Goal: Task Accomplishment & Management: Manage account settings

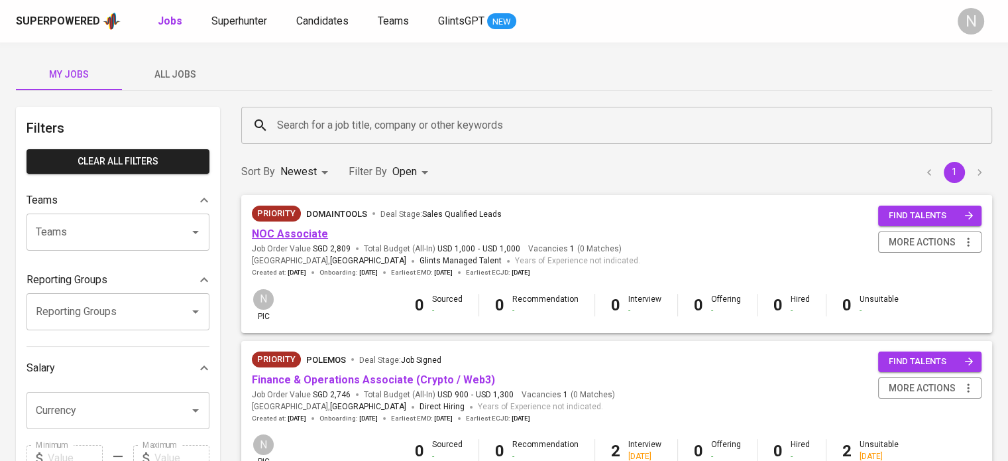
click at [260, 230] on link "NOC Associate" at bounding box center [290, 233] width 76 height 13
click at [301, 8] on div "Superpowered Jobs Superhunter Candidates Teams GlintsGPT NEW N" at bounding box center [504, 21] width 1008 height 42
click at [307, 18] on span "Candidates" at bounding box center [322, 21] width 52 height 13
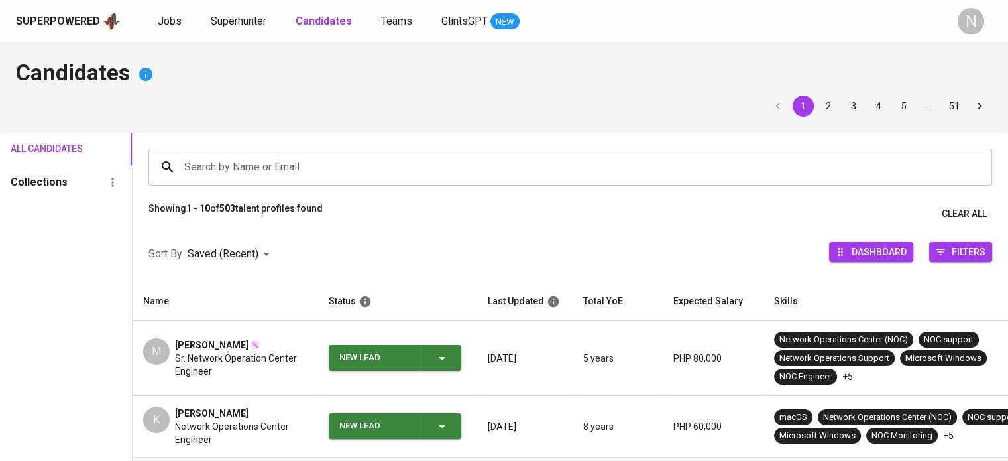
click at [272, 345] on div "[PERSON_NAME]" at bounding box center [241, 344] width 133 height 13
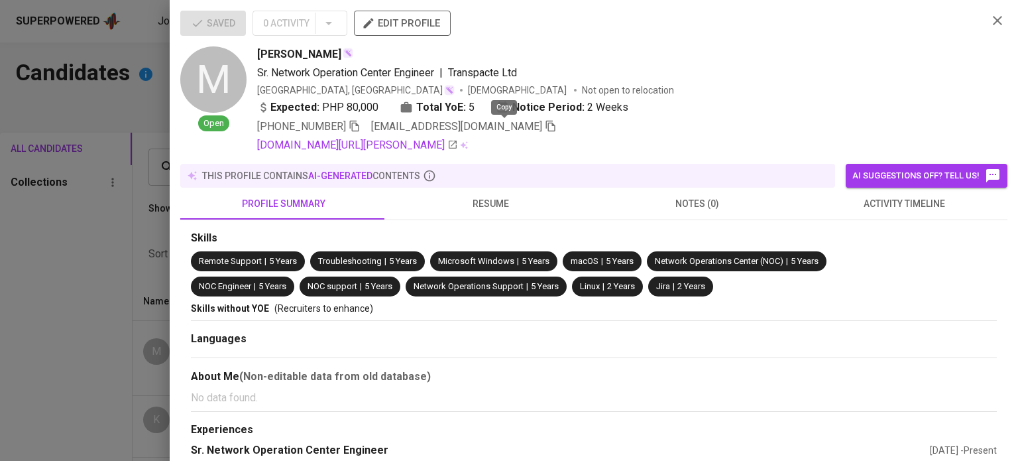
click at [545, 129] on icon "button" at bounding box center [551, 126] width 12 height 12
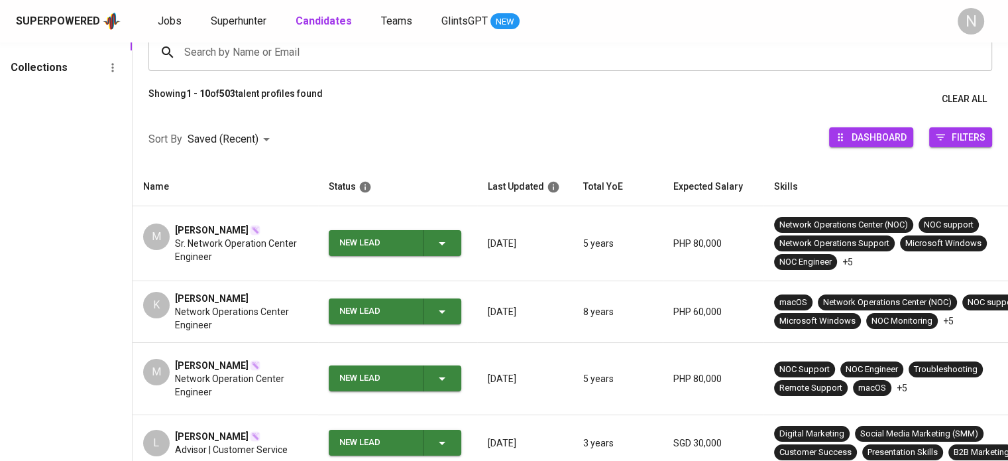
scroll to position [199, 0]
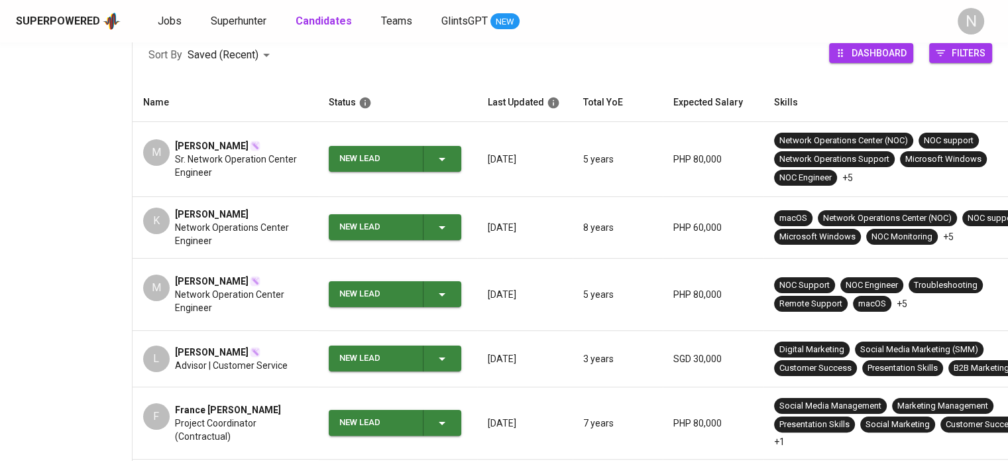
click at [192, 274] on span "[PERSON_NAME]" at bounding box center [212, 280] width 74 height 13
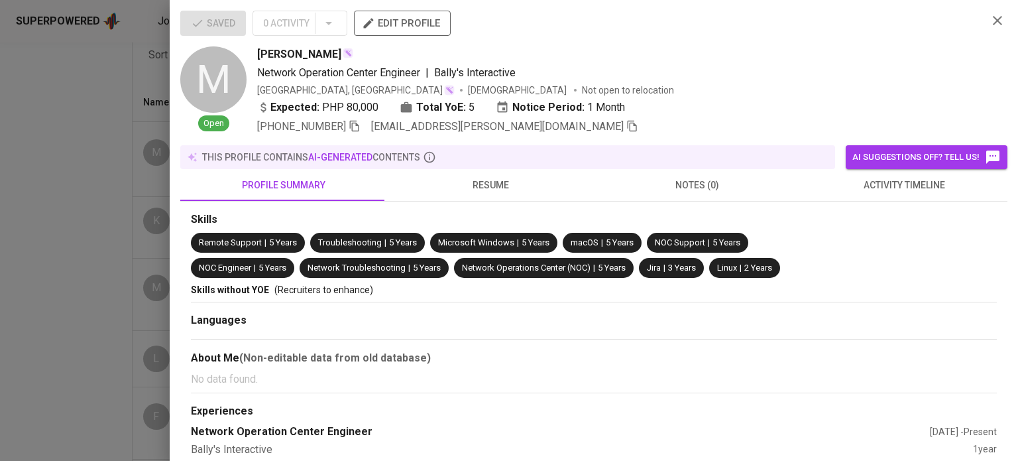
click at [532, 129] on div "+63 906-424-1873 markdom.mauricio@gmail.com" at bounding box center [617, 127] width 720 height 16
click at [626, 129] on icon "button" at bounding box center [632, 126] width 12 height 12
click at [32, 223] on div at bounding box center [509, 230] width 1018 height 461
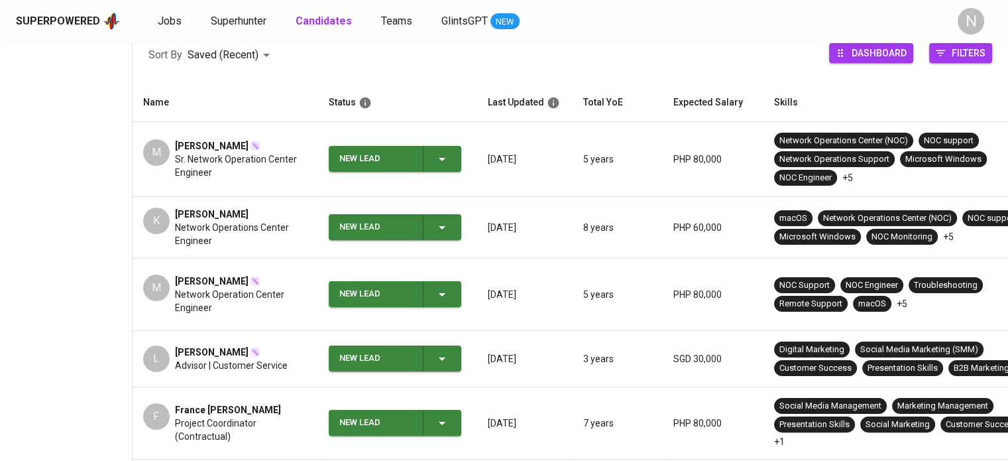
click at [183, 221] on span "Network Operations Center Engineer" at bounding box center [241, 234] width 133 height 27
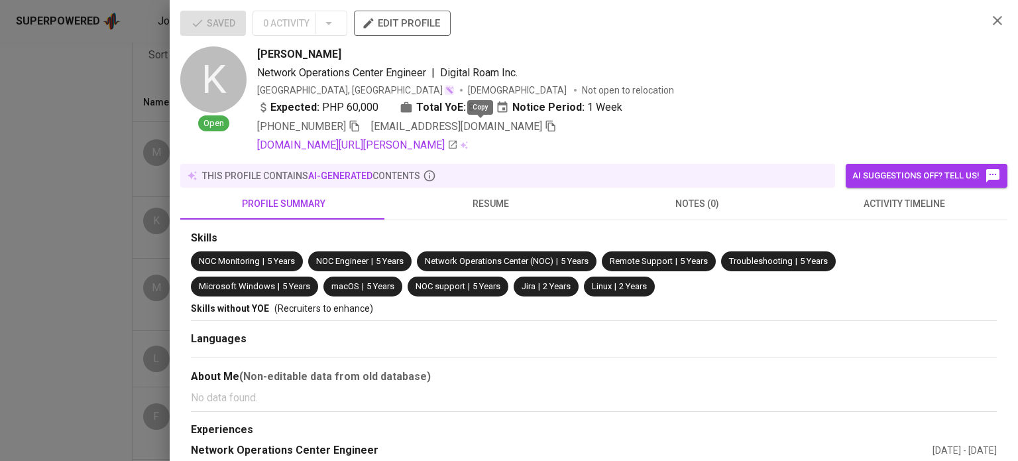
click at [545, 124] on icon "button" at bounding box center [551, 126] width 12 height 12
click at [72, 111] on div at bounding box center [509, 230] width 1018 height 461
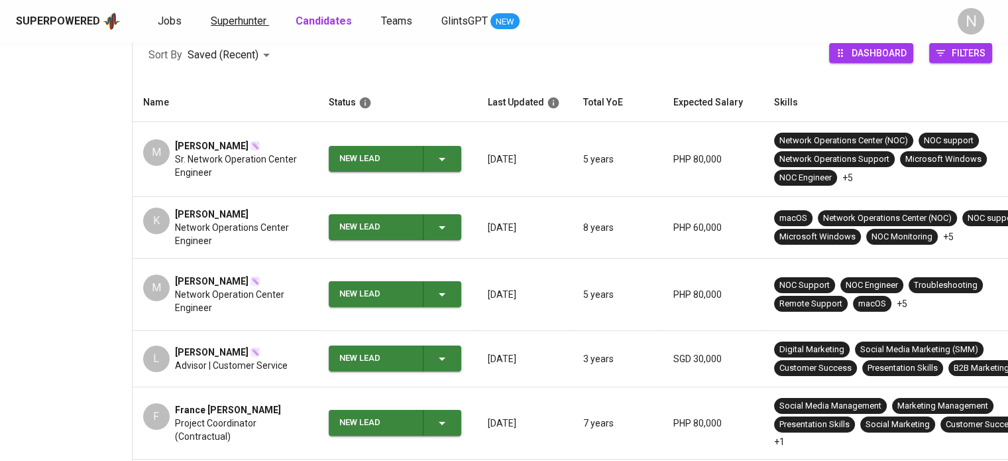
click at [230, 15] on span "Superhunter" at bounding box center [239, 21] width 56 height 13
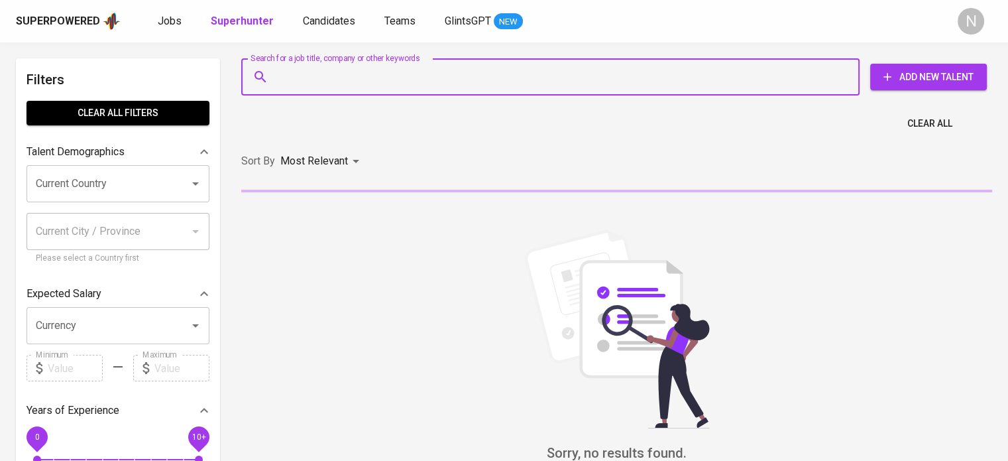
click at [407, 79] on input "Search for a job title, company or other keywords" at bounding box center [554, 76] width 560 height 25
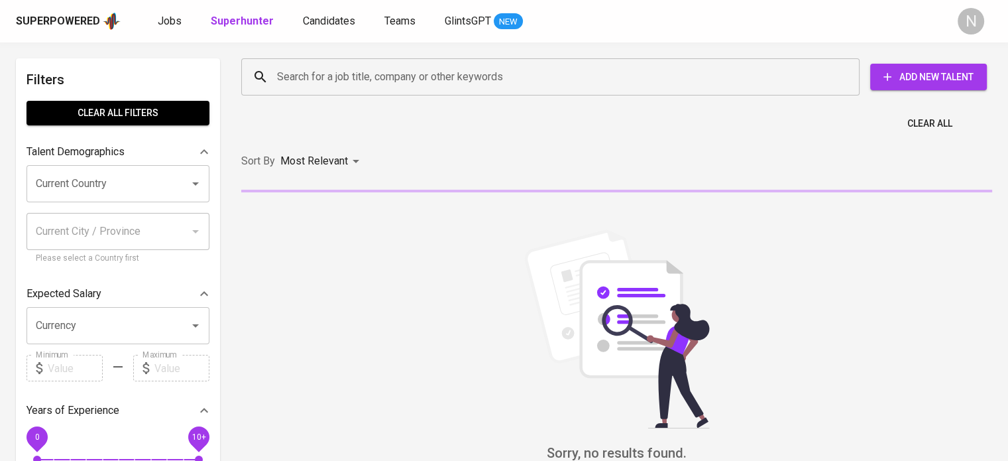
paste input "mervagust101@gmail.com"
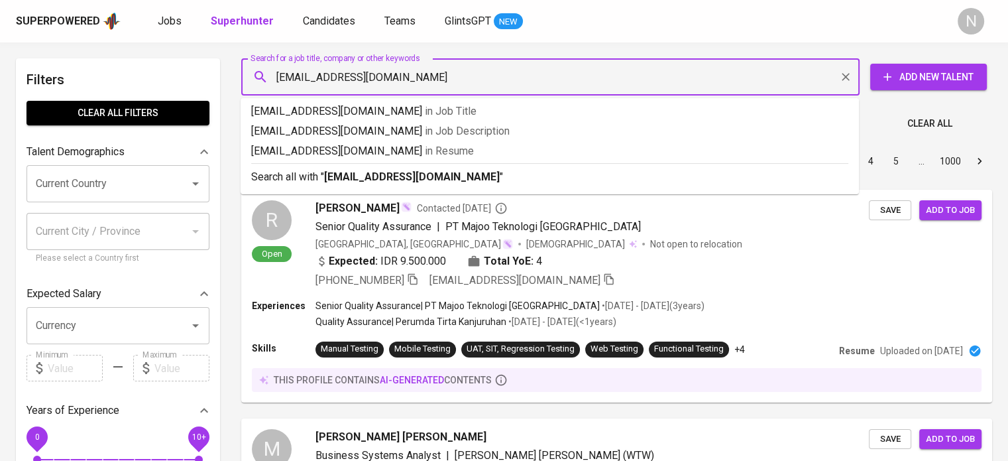
type input "mervagust101@gmail.com"
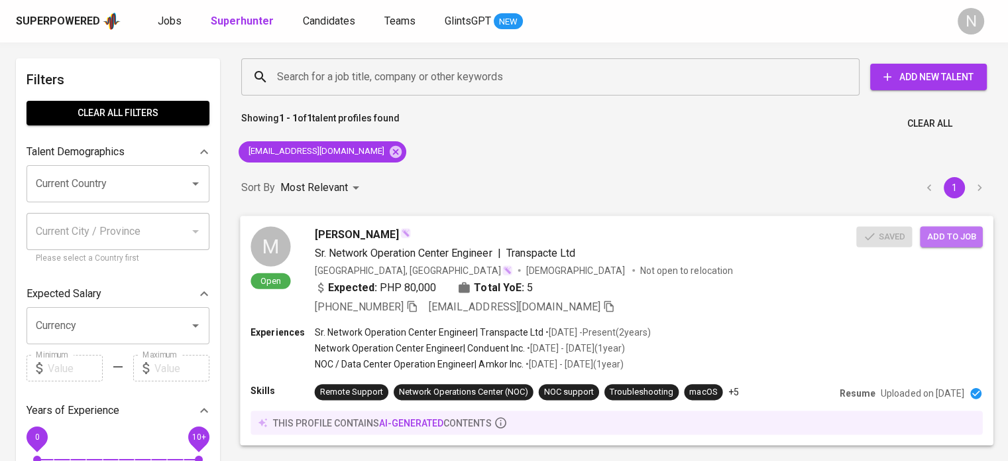
click at [968, 235] on span "Add to job" at bounding box center [950, 236] width 49 height 15
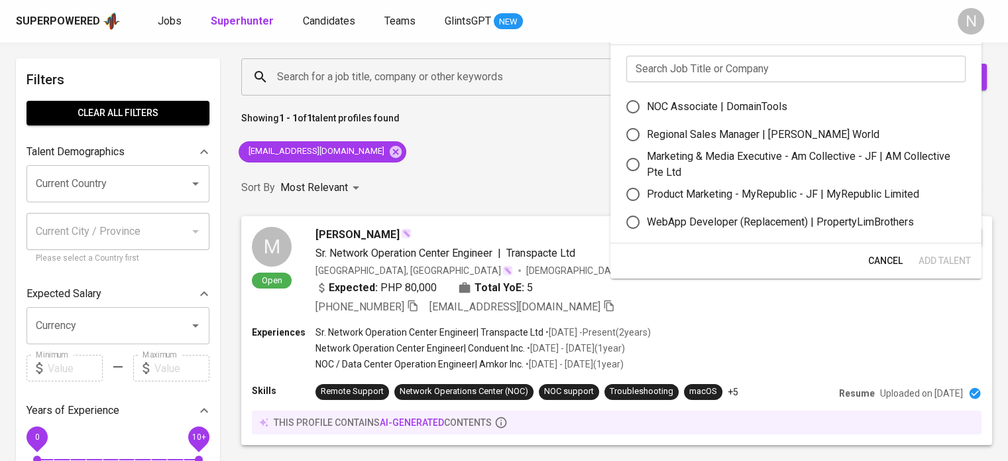
click at [750, 105] on div "NOC Associate | DomainTools" at bounding box center [717, 107] width 140 height 16
click at [647, 105] on input "NOC Associate | DomainTools" at bounding box center [633, 107] width 28 height 28
radio input "true"
click at [936, 257] on span "Add Talent" at bounding box center [944, 260] width 52 height 17
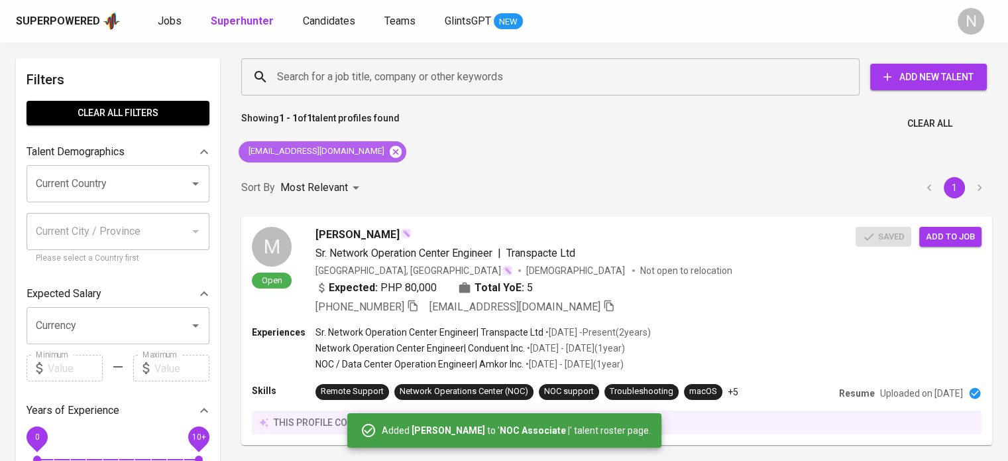
click at [390, 150] on icon at bounding box center [396, 151] width 12 height 12
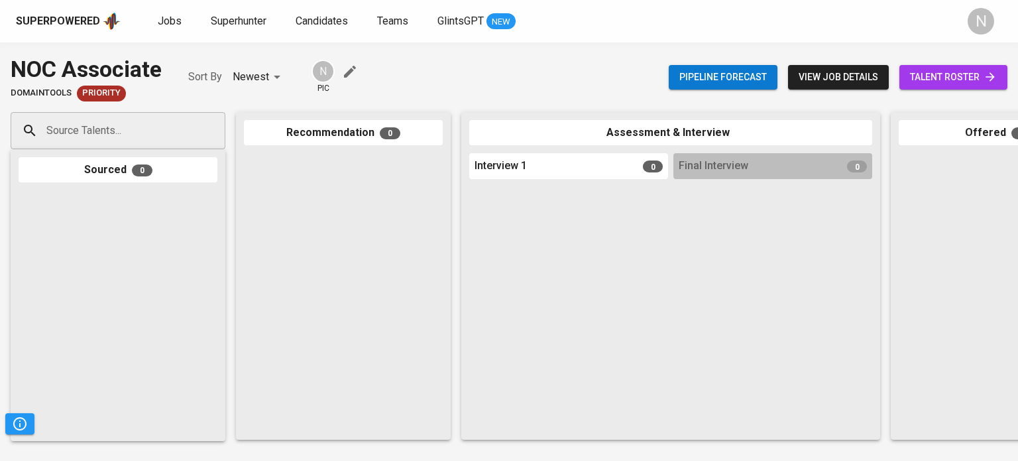
click at [130, 131] on input "Source Talents..." at bounding box center [112, 130] width 139 height 25
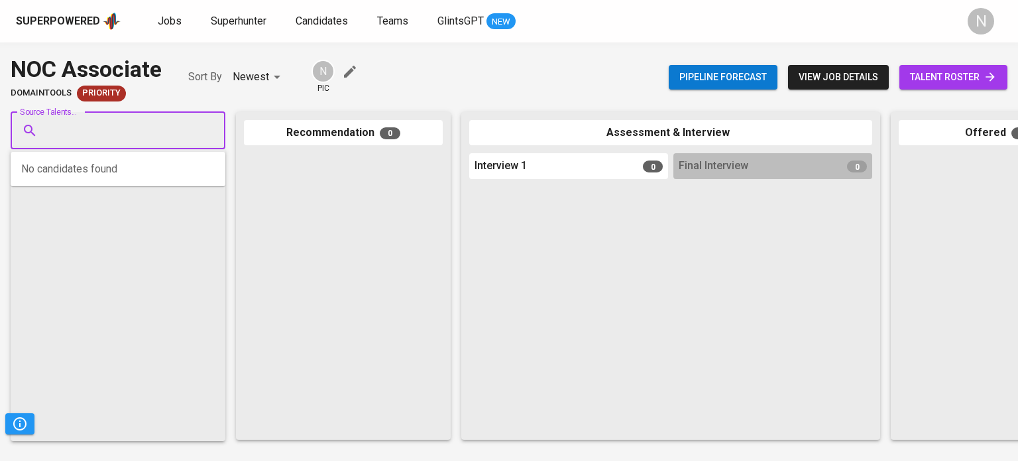
paste input "[EMAIL_ADDRESS][DOMAIN_NAME]"
type input "[EMAIL_ADDRESS][DOMAIN_NAME]"
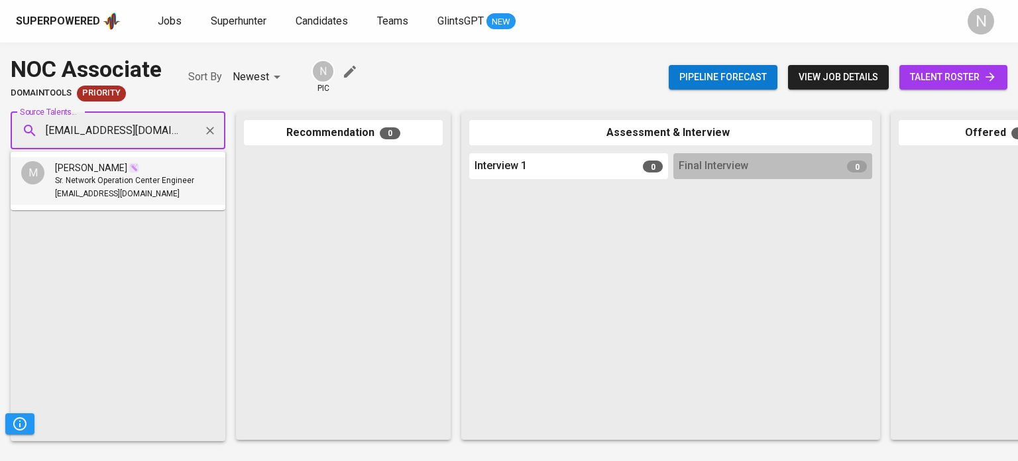
click at [118, 182] on span "Sr. Network Operation Center Engineer" at bounding box center [124, 180] width 139 height 13
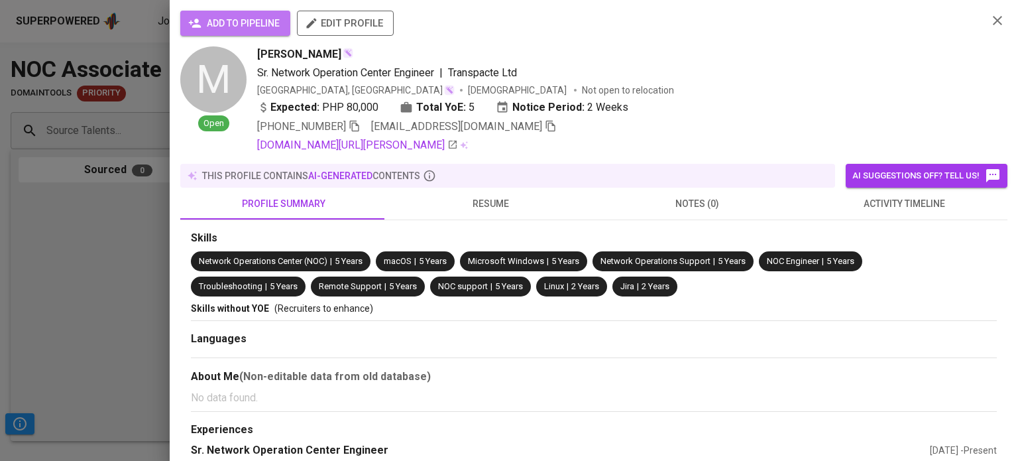
click at [212, 23] on span "add to pipeline" at bounding box center [235, 23] width 89 height 17
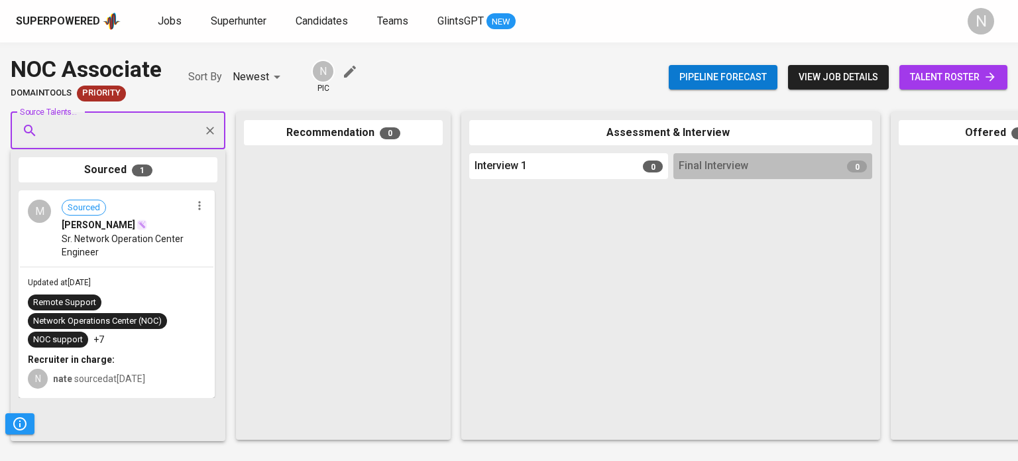
paste input "[EMAIL_ADDRESS][PERSON_NAME][DOMAIN_NAME]"
type input "[EMAIL_ADDRESS][PERSON_NAME][DOMAIN_NAME]"
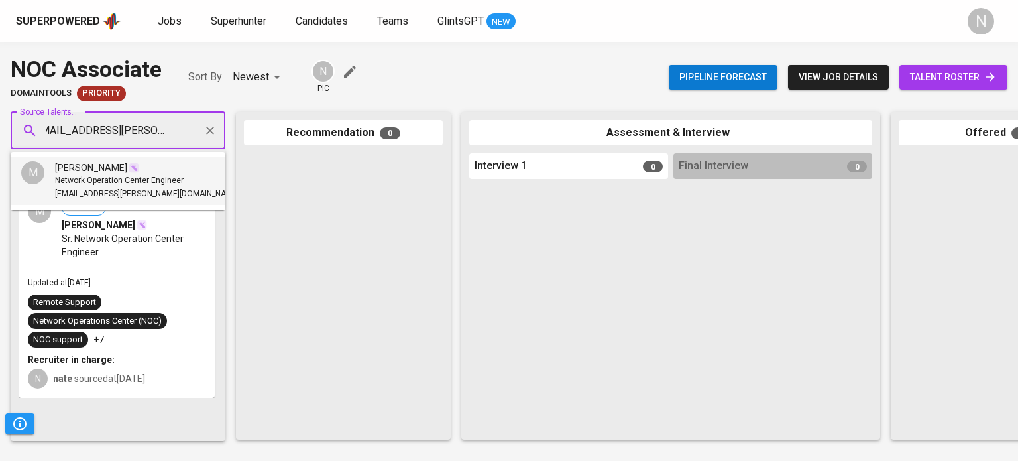
click at [76, 180] on span "Network Operation Center Engineer" at bounding box center [119, 180] width 129 height 13
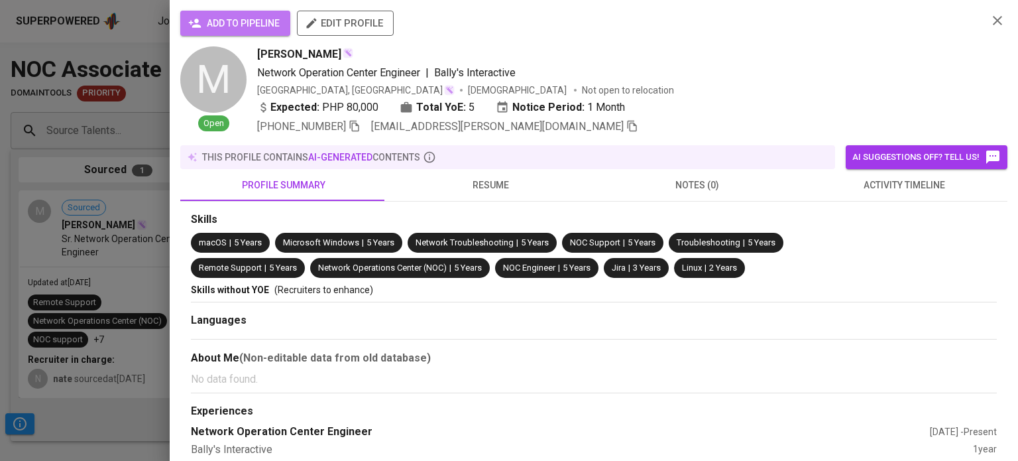
click at [255, 22] on span "add to pipeline" at bounding box center [235, 23] width 89 height 17
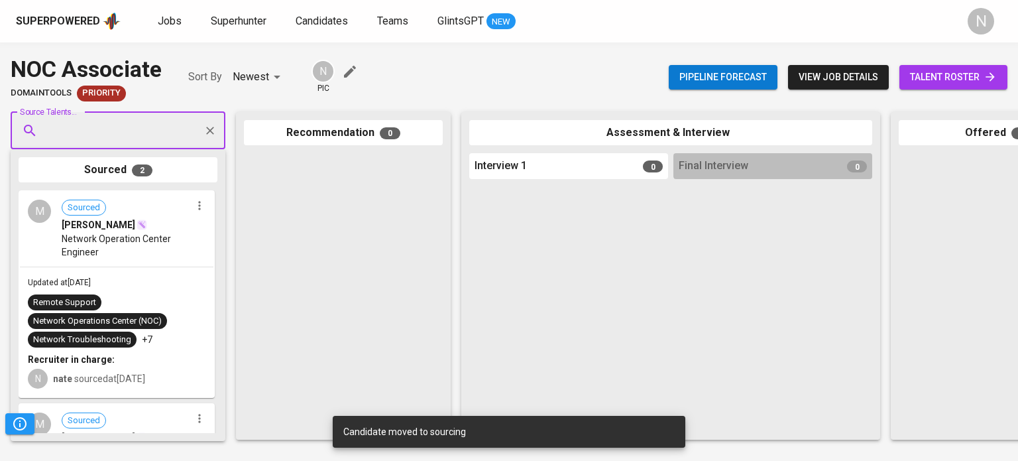
paste input "[EMAIL_ADDRESS][DOMAIN_NAME]"
type input "[EMAIL_ADDRESS][DOMAIN_NAME]"
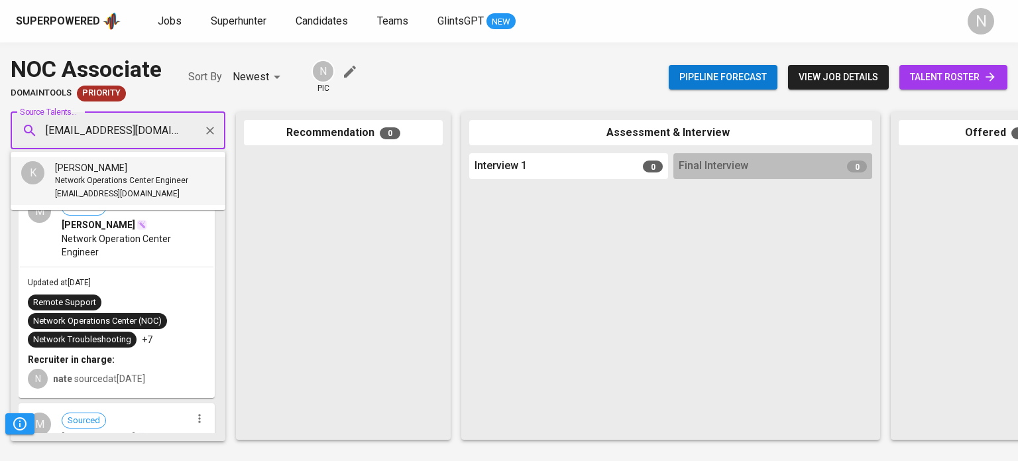
click at [85, 174] on span "Network Operations Center Engineer" at bounding box center [121, 180] width 133 height 13
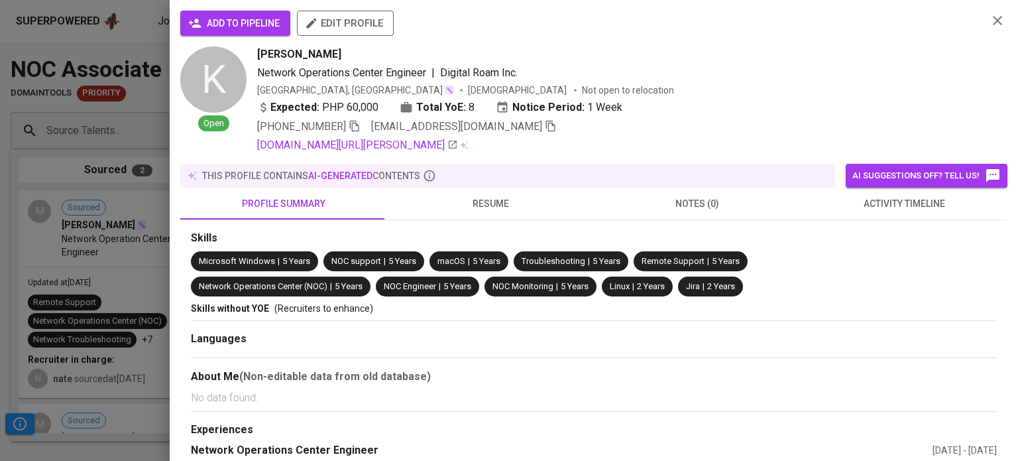
click at [223, 26] on span "add to pipeline" at bounding box center [235, 23] width 89 height 17
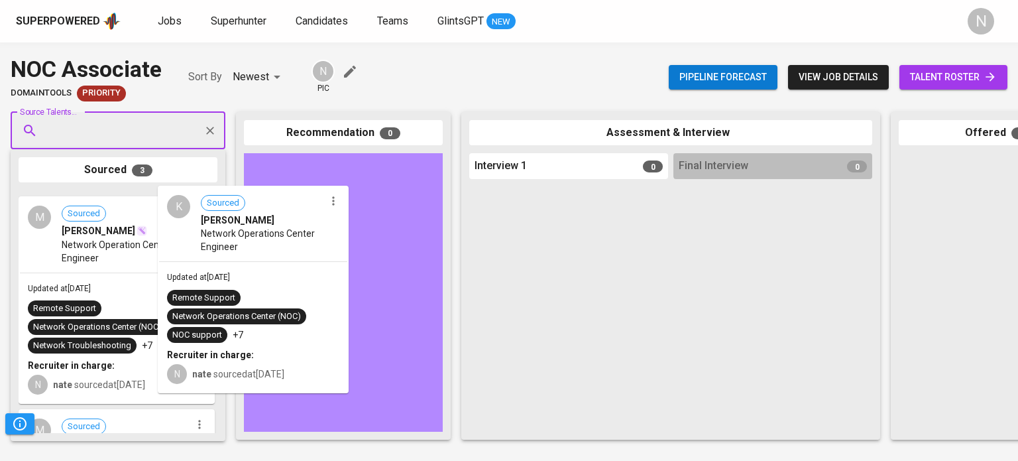
drag, startPoint x: 146, startPoint y: 286, endPoint x: 290, endPoint y: 280, distance: 143.9
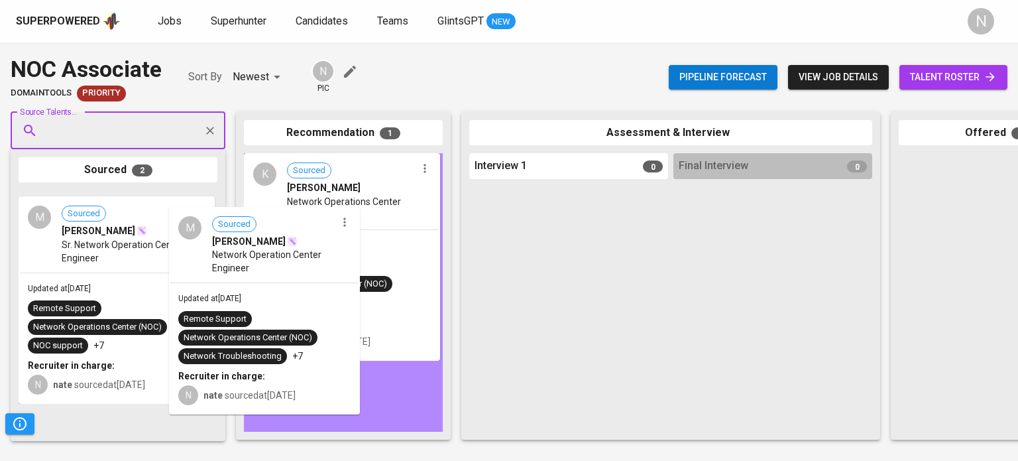
drag, startPoint x: 175, startPoint y: 282, endPoint x: 335, endPoint y: 296, distance: 160.3
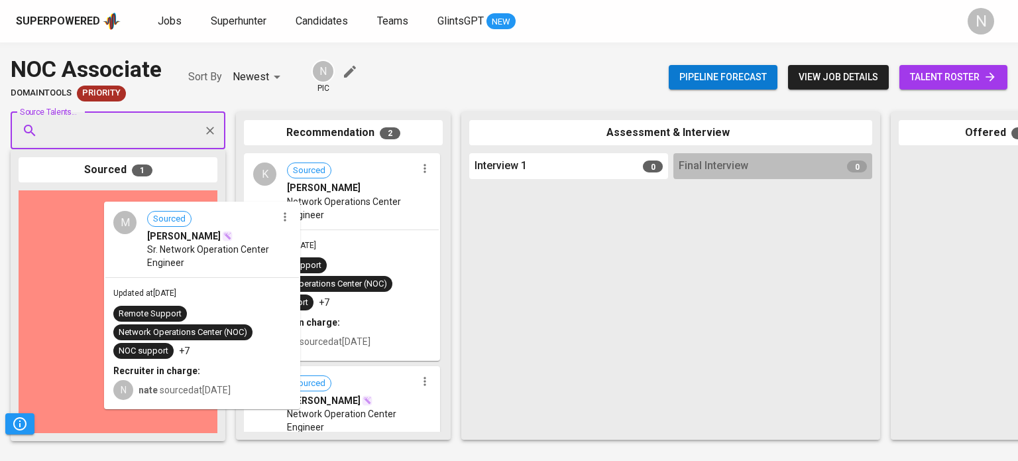
drag, startPoint x: 189, startPoint y: 275, endPoint x: 324, endPoint y: 293, distance: 136.4
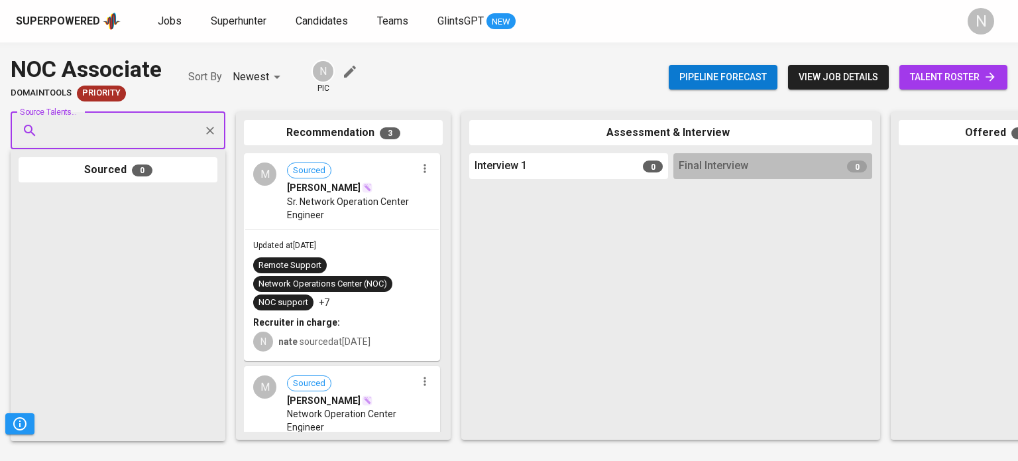
click at [321, 258] on div "Remote Support" at bounding box center [290, 265] width 74 height 16
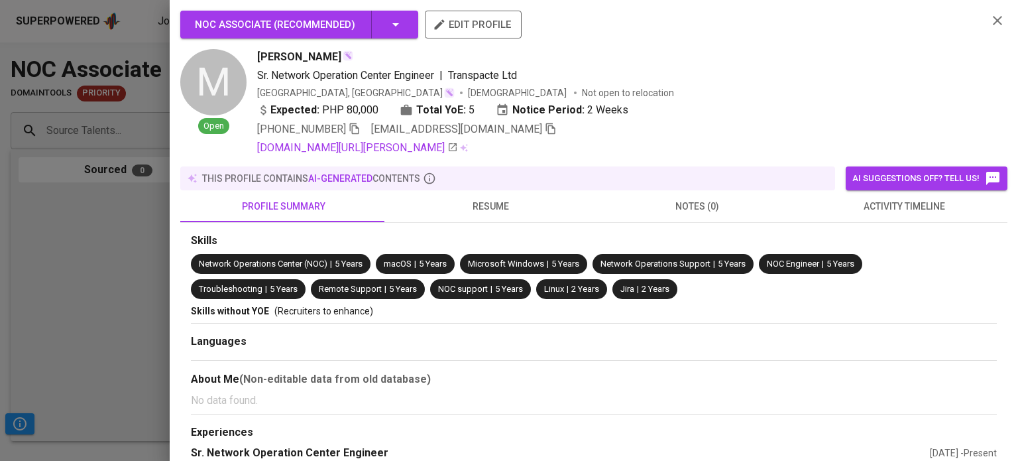
click at [546, 128] on icon "button" at bounding box center [550, 128] width 9 height 11
click at [125, 204] on div at bounding box center [509, 230] width 1018 height 461
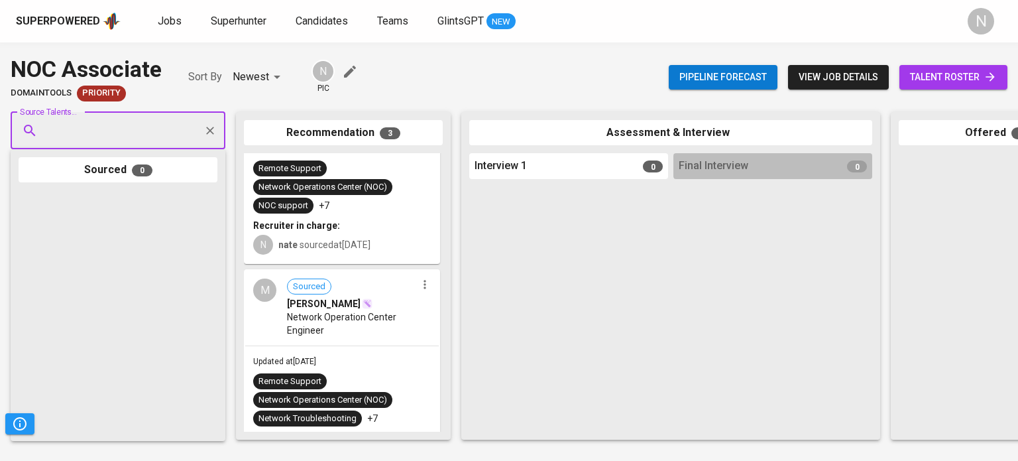
scroll to position [133, 0]
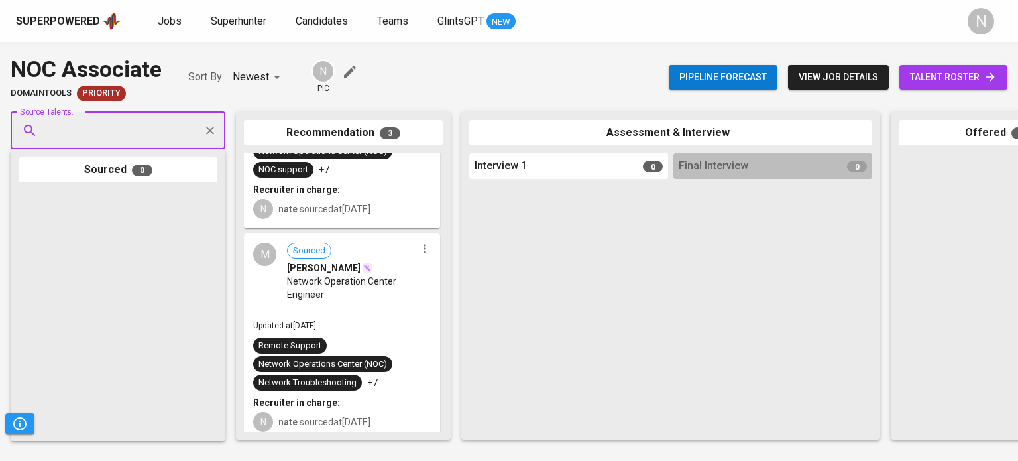
click at [323, 294] on span "Network Operation Center Engineer" at bounding box center [351, 287] width 129 height 27
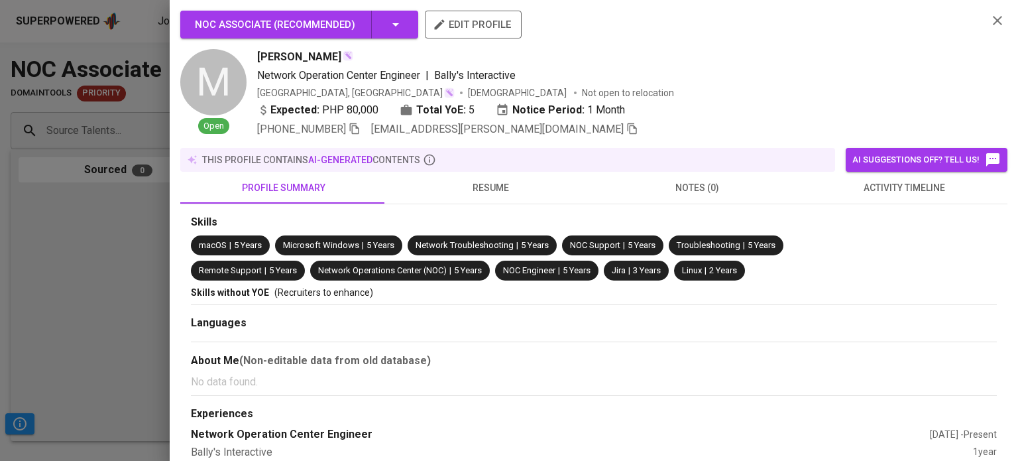
click at [628, 128] on icon "button" at bounding box center [632, 128] width 9 height 11
click at [40, 269] on div at bounding box center [509, 230] width 1018 height 461
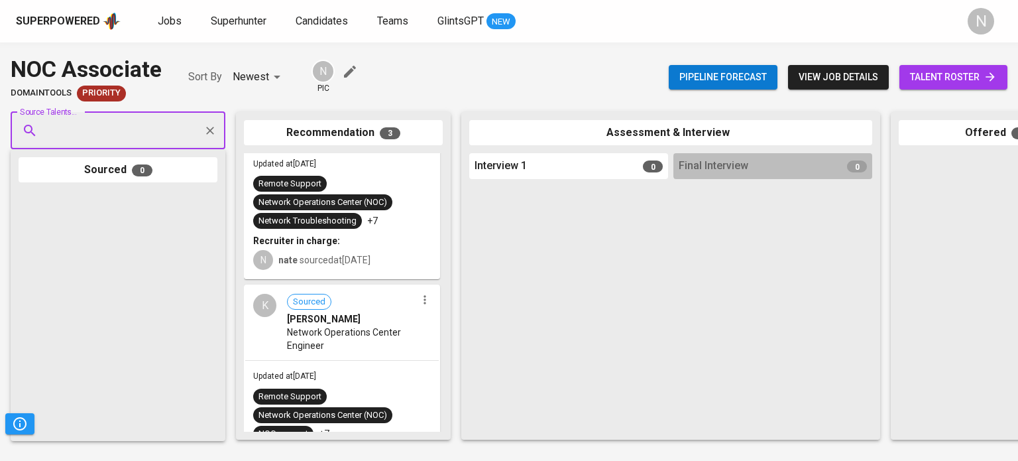
scroll to position [331, 0]
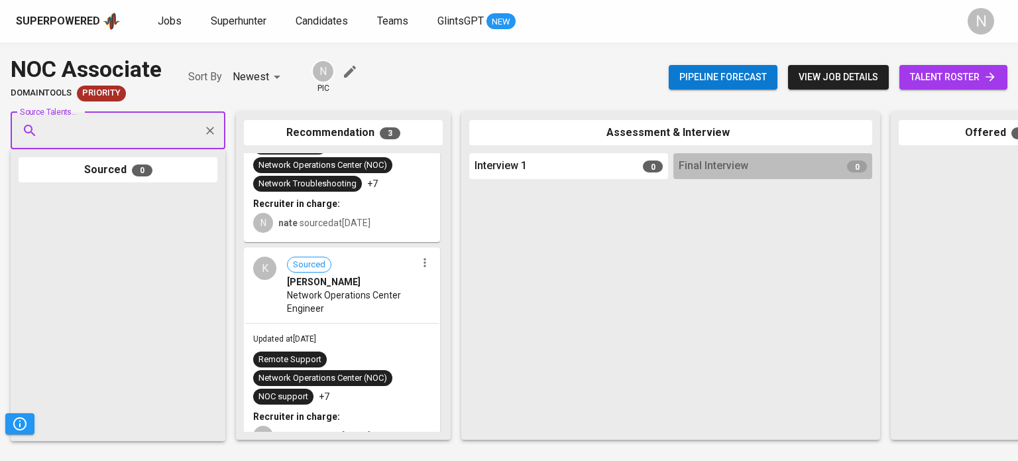
click at [340, 345] on div "Updated at Aug 27, 2025 Remote Support Network Operations Center (NOC) NOC supp…" at bounding box center [342, 388] width 194 height 130
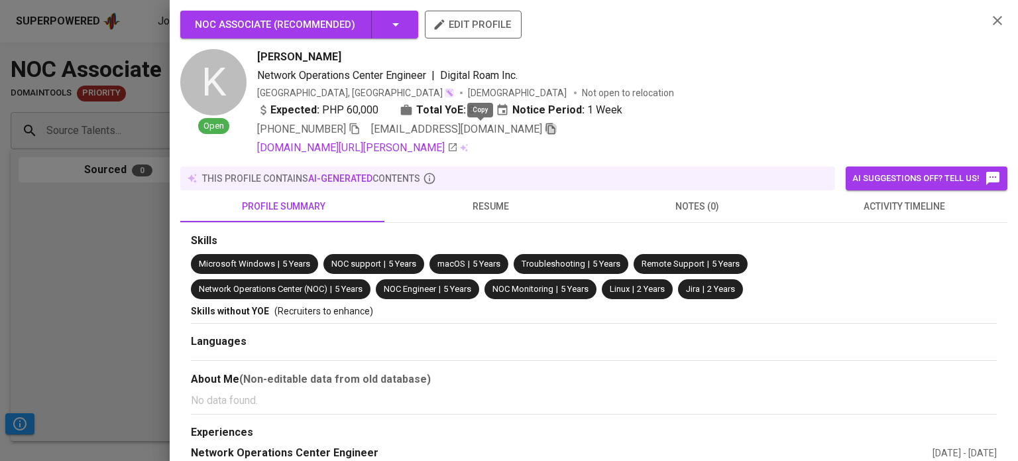
click at [545, 129] on icon "button" at bounding box center [551, 129] width 12 height 12
click at [115, 226] on div at bounding box center [509, 230] width 1018 height 461
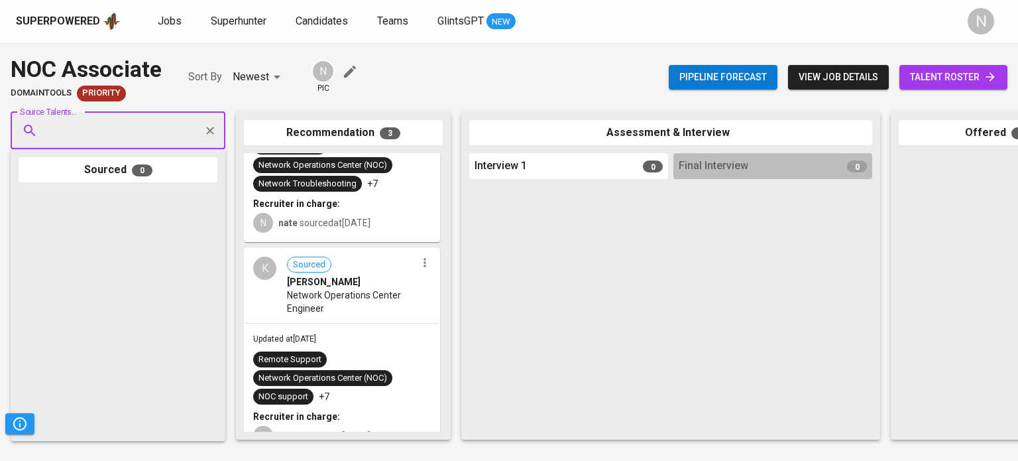
click at [936, 80] on span "talent roster" at bounding box center [953, 77] width 87 height 17
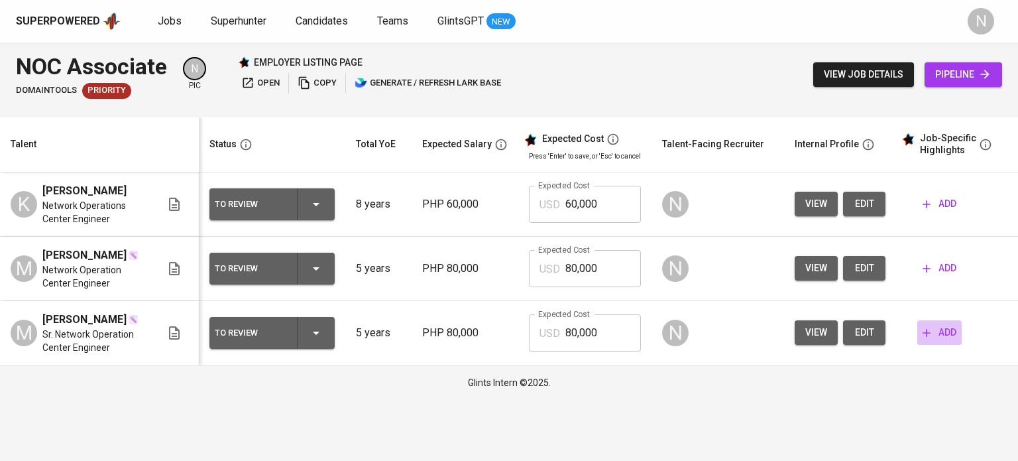
click at [933, 341] on span "add" at bounding box center [939, 332] width 34 height 17
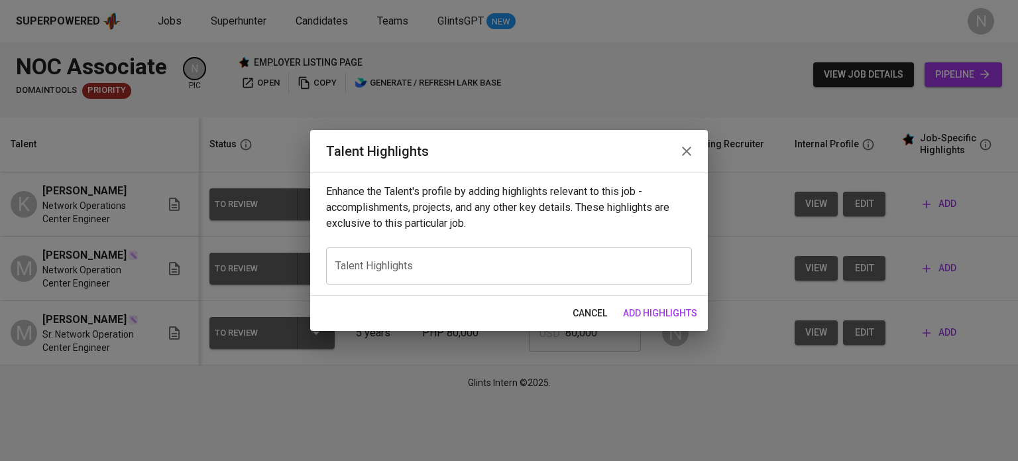
click at [504, 265] on textarea at bounding box center [508, 266] width 347 height 13
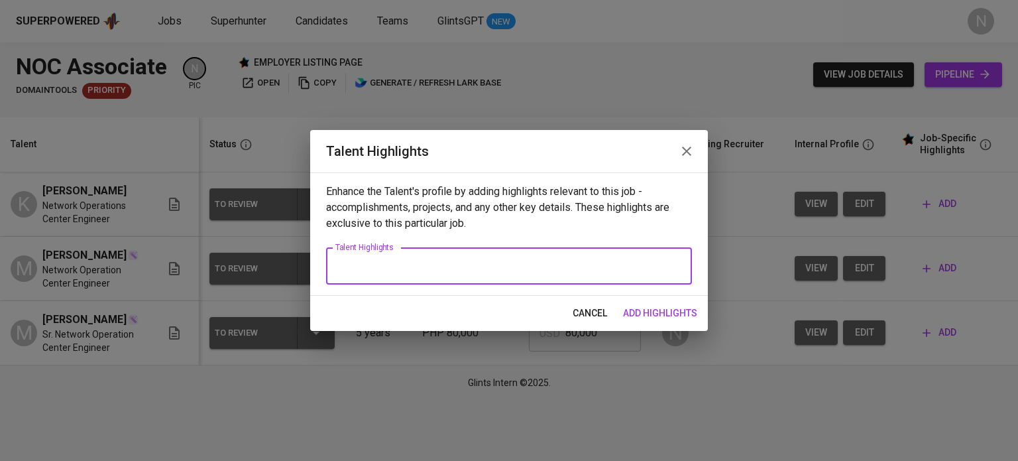
paste textarea "Network Operations Center (NOC) Engineer with 5+ years of experience providing …"
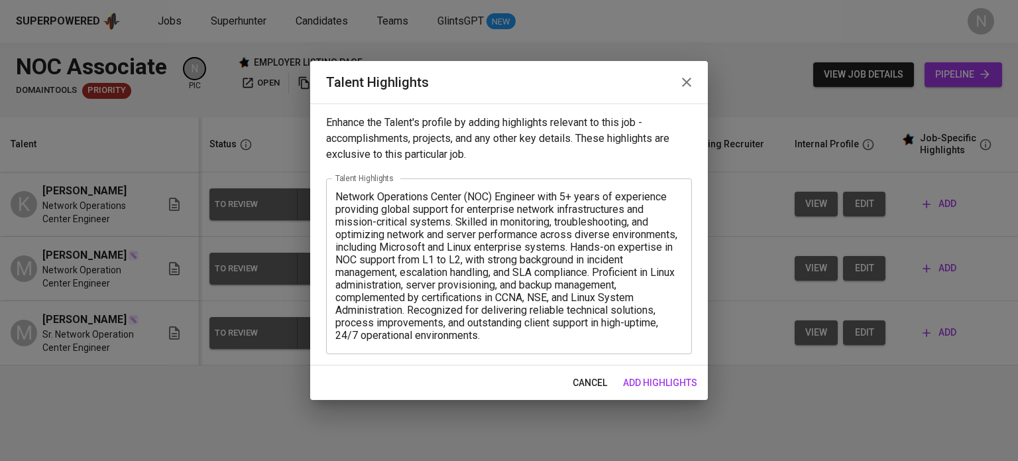
click at [517, 337] on textarea "Network Operations Center (NOC) Engineer with 5+ years of experience providing …" at bounding box center [508, 265] width 347 height 151
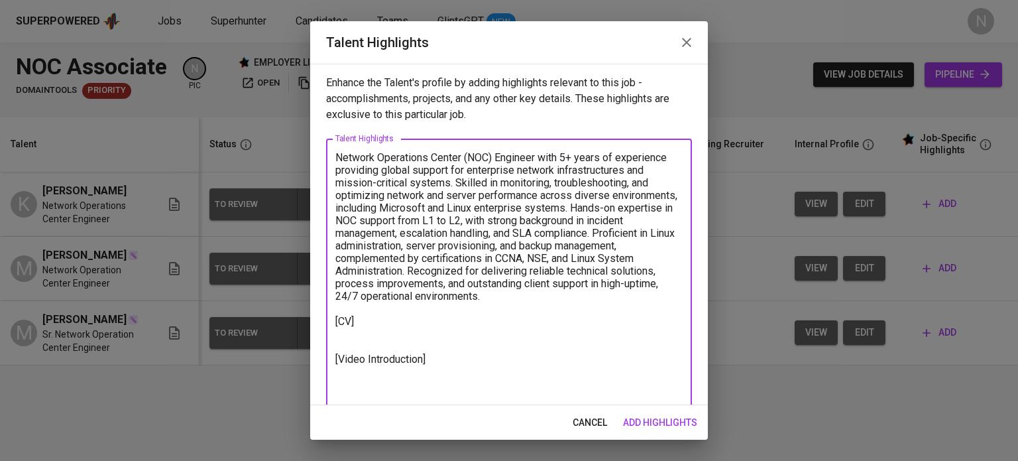
click at [371, 340] on textarea "Network Operations Center (NOC) Engineer with 5+ years of experience providing …" at bounding box center [508, 277] width 347 height 252
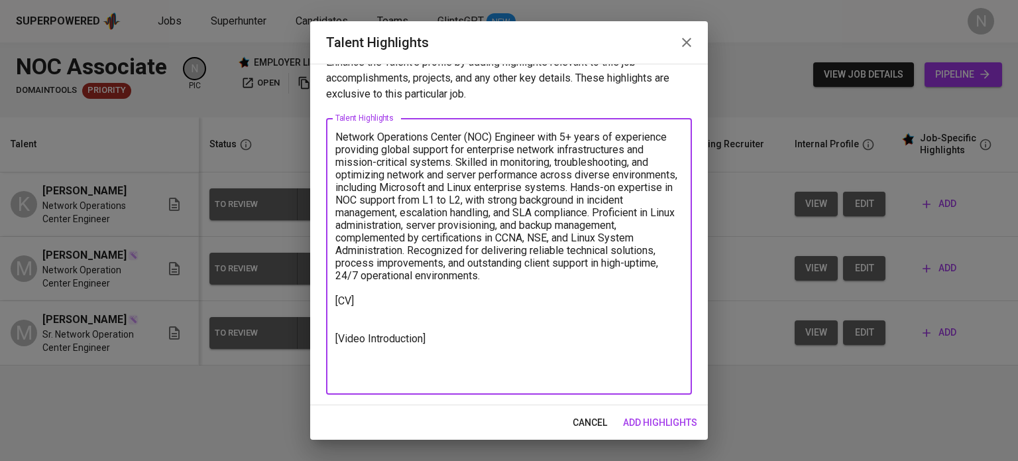
scroll to position [21, 0]
click at [372, 375] on textarea "Network Operations Center (NOC) Engineer with 5+ years of experience providing …" at bounding box center [508, 256] width 347 height 252
type textarea "Network Operations Center (NOC) Engineer with 5+ years of experience providing …"
click at [685, 421] on span "add highlights" at bounding box center [660, 422] width 74 height 17
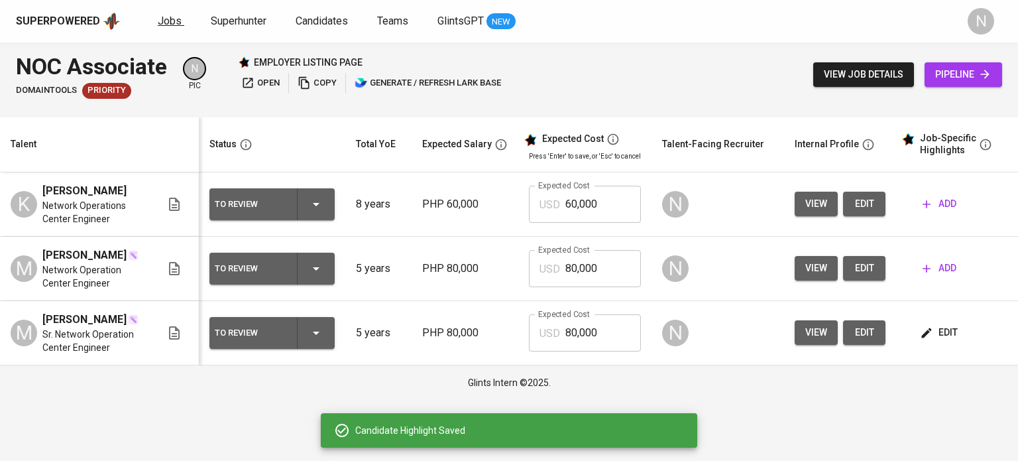
click at [170, 21] on span "Jobs" at bounding box center [170, 21] width 24 height 13
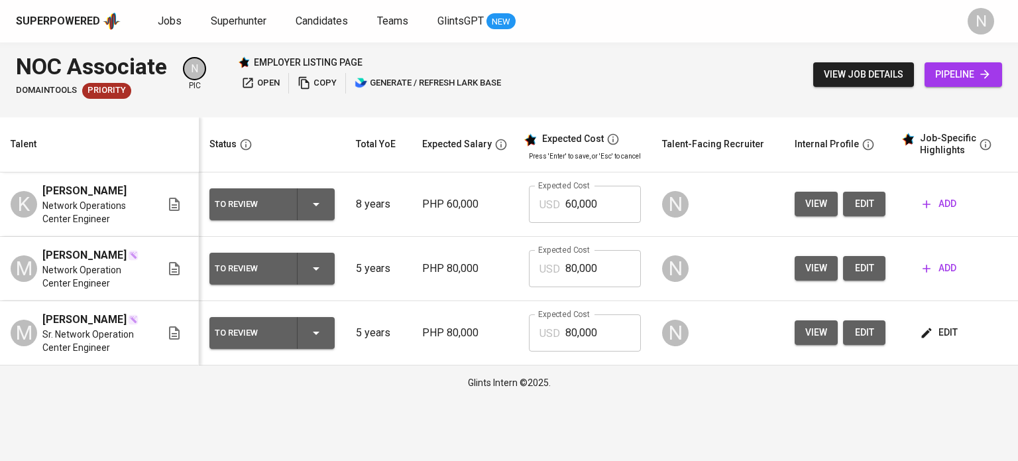
click at [946, 341] on span "edit" at bounding box center [939, 332] width 35 height 17
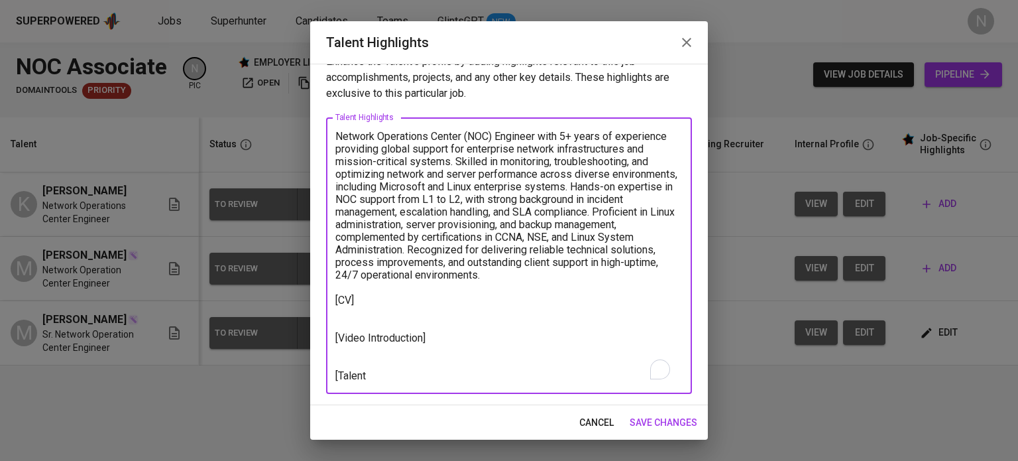
drag, startPoint x: 367, startPoint y: 376, endPoint x: 307, endPoint y: 378, distance: 59.7
click at [307, 378] on div "Talent Highlights Enhance the Talent's profile by adding highlights relevant to…" at bounding box center [509, 230] width 1018 height 461
paste textarea "[Talent Salary] Total Payroll Cost in SGD: $2,155.61 Candidate Net Salary: $1,4…"
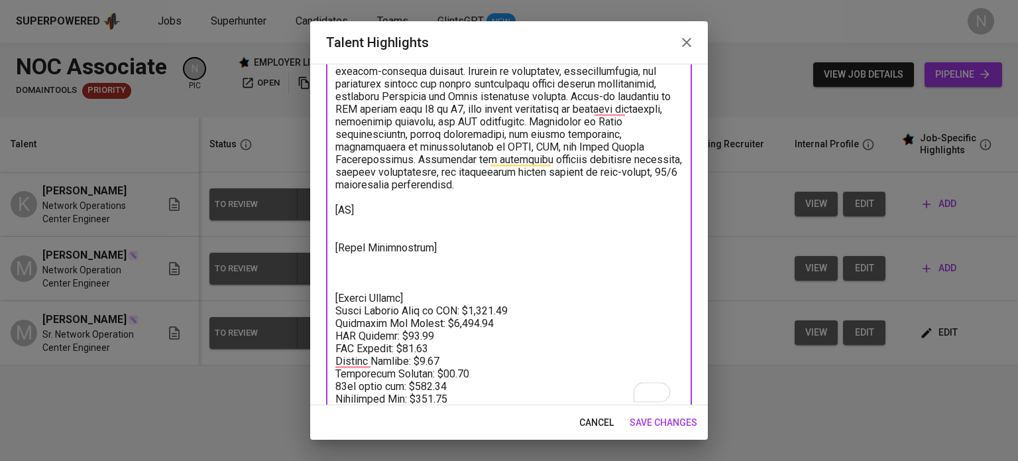
scroll to position [111, 0]
drag, startPoint x: 451, startPoint y: 307, endPoint x: 431, endPoint y: 307, distance: 19.9
click at [431, 307] on textarea "To enrich screen reader interactions, please activate Accessibility in Grammarl…" at bounding box center [508, 222] width 347 height 365
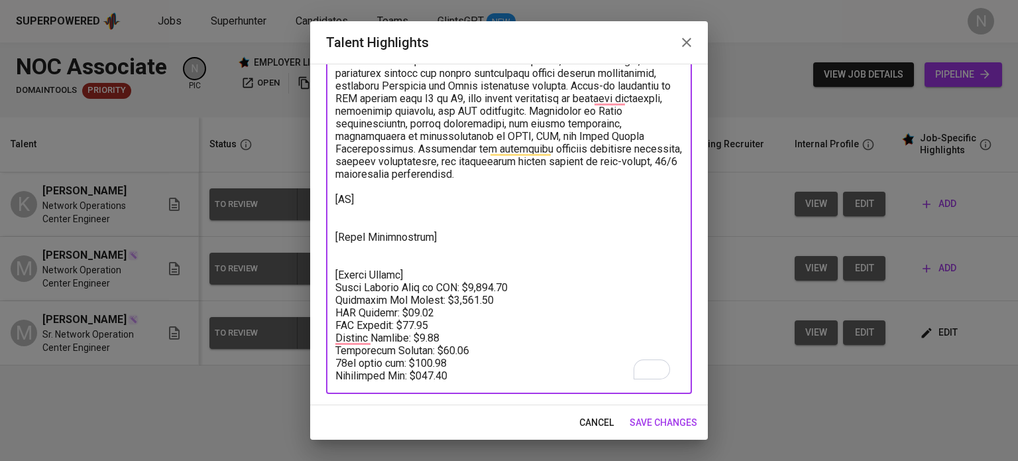
scroll to position [132, 0]
click at [354, 208] on textarea "To enrich screen reader interactions, please activate Accessibility in Grammarl…" at bounding box center [508, 205] width 347 height 353
click at [353, 201] on textarea "To enrich screen reader interactions, please activate Accessibility in Grammarl…" at bounding box center [508, 205] width 347 height 353
paste textarea "https://glints.sg.larksuite.com/file/BXZrbxr7mobgdlxaerVl0SkBgJh?from=from_copy…"
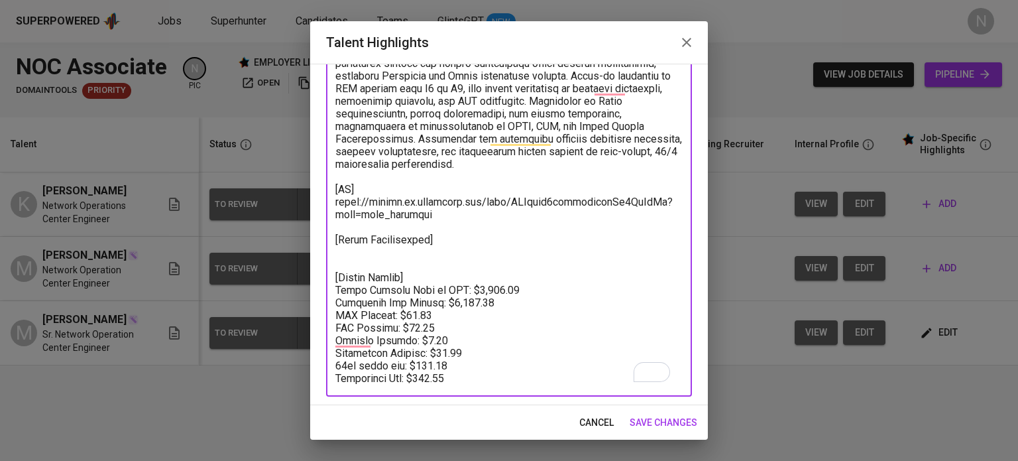
click at [355, 243] on textarea "To enrich screen reader interactions, please activate Accessibility in Grammarl…" at bounding box center [508, 201] width 347 height 365
click at [358, 249] on textarea "To enrich screen reader interactions, please activate Accessibility in Grammarl…" at bounding box center [508, 201] width 347 height 365
paste textarea "https://glints.sg.larksuite.com/file/BWk1baWqVozUhbxX1LmljTILgde?from=from_copy…"
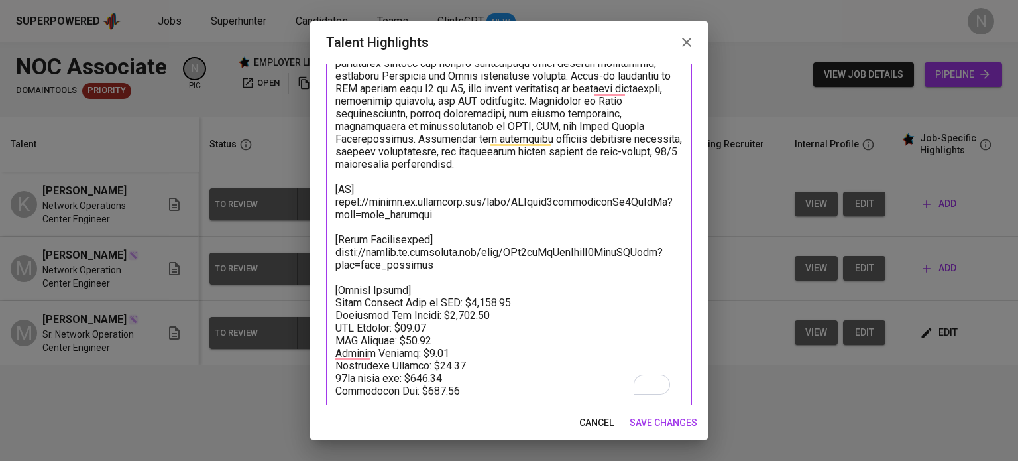
drag, startPoint x: 510, startPoint y: 305, endPoint x: 464, endPoint y: 300, distance: 46.1
click at [464, 300] on textarea "To enrich screen reader interactions, please activate Accessibility in Grammarl…" at bounding box center [508, 208] width 347 height 378
paste textarea "$2,017.14"
click at [469, 300] on textarea "To enrich screen reader interactions, please activate Accessibility in Grammarl…" at bounding box center [508, 208] width 347 height 378
click at [494, 312] on textarea "To enrich screen reader interactions, please activate Accessibility in Grammarl…" at bounding box center [508, 208] width 347 height 378
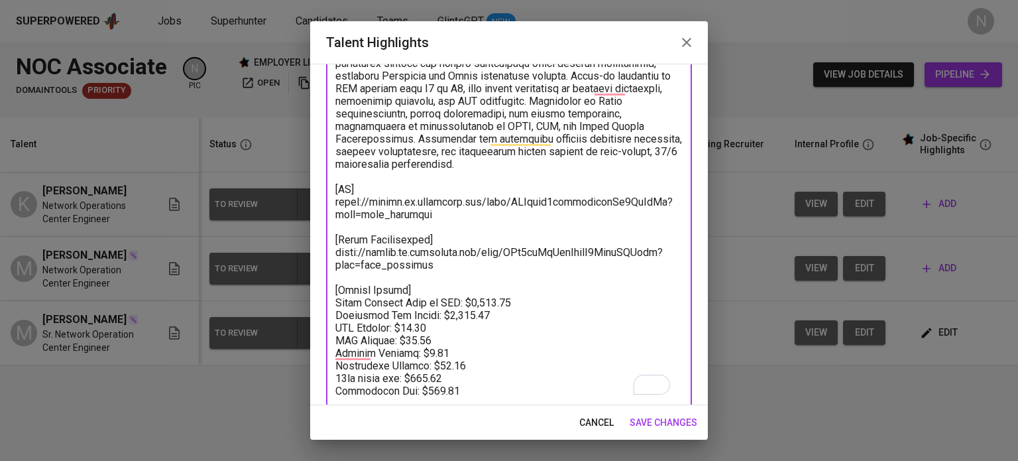
drag, startPoint x: 461, startPoint y: 366, endPoint x: 440, endPoint y: 364, distance: 20.6
click at [440, 364] on textarea "To enrich screen reader interactions, please activate Accessibility in Grammarl…" at bounding box center [508, 208] width 347 height 378
drag, startPoint x: 432, startPoint y: 334, endPoint x: 400, endPoint y: 335, distance: 32.5
click at [400, 335] on textarea "To enrich screen reader interactions, please activate Accessibility in Grammarl…" at bounding box center [508, 208] width 347 height 378
paste textarea "$63.5"
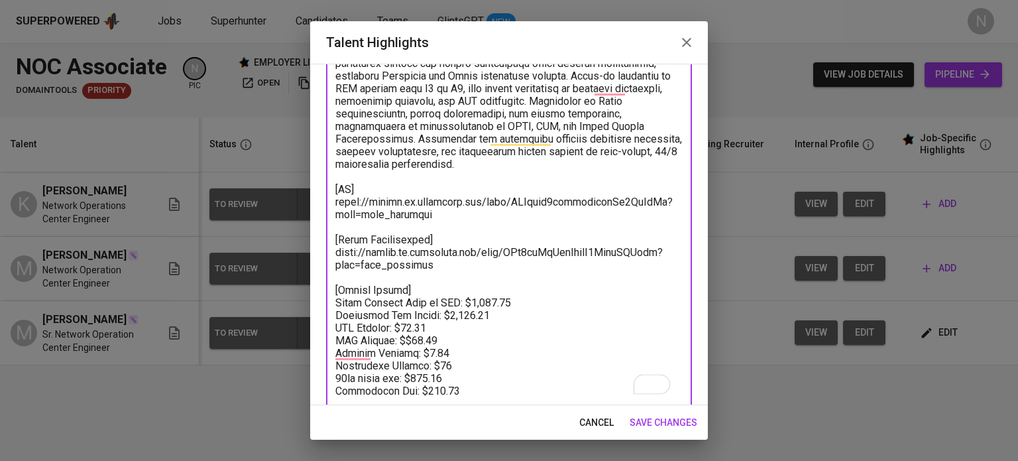
click at [403, 341] on textarea "To enrich screen reader interactions, please activate Accessibility in Grammarl…" at bounding box center [508, 208] width 347 height 378
drag, startPoint x: 497, startPoint y: 315, endPoint x: 441, endPoint y: 315, distance: 55.7
click at [441, 315] on textarea "To enrich screen reader interactions, please activate Accessibility in Grammarl…" at bounding box center [508, 208] width 347 height 378
paste textarea "40.0"
click at [454, 333] on textarea "To enrich screen reader interactions, please activate Accessibility in Grammarl…" at bounding box center [508, 208] width 347 height 378
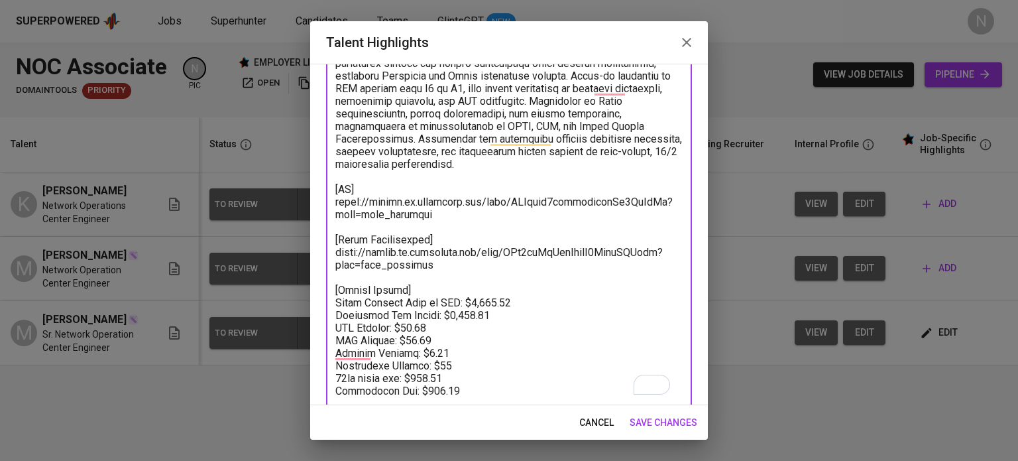
drag, startPoint x: 448, startPoint y: 354, endPoint x: 414, endPoint y: 353, distance: 34.5
click at [414, 353] on textarea "To enrich screen reader interactions, please activate Accessibility in Grammarl…" at bounding box center [508, 208] width 347 height 378
drag, startPoint x: 435, startPoint y: 344, endPoint x: 398, endPoint y: 345, distance: 37.1
click at [398, 345] on textarea "To enrich screen reader interactions, please activate Accessibility in Grammarl…" at bounding box center [508, 208] width 347 height 378
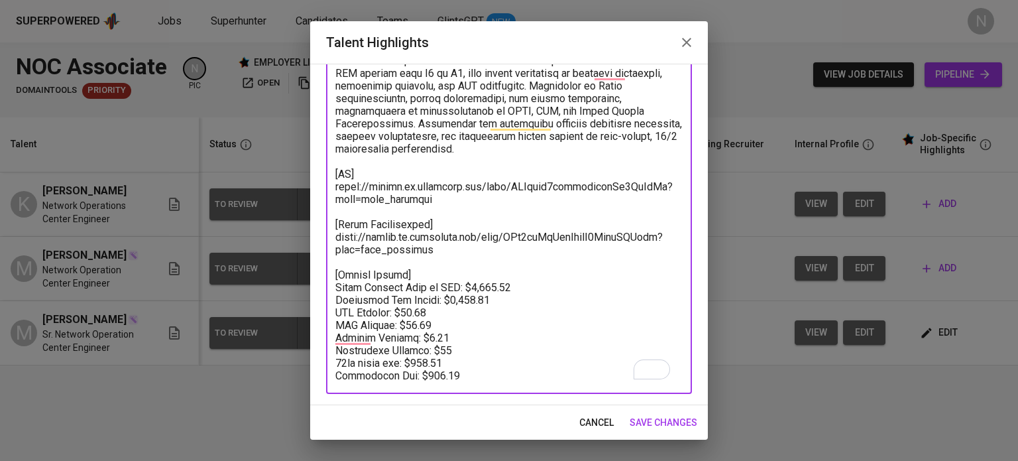
scroll to position [157, 0]
drag, startPoint x: 437, startPoint y: 325, endPoint x: 412, endPoint y: 324, distance: 25.9
click at [412, 324] on textarea "To enrich screen reader interactions, please activate Accessibility in Grammarl…" at bounding box center [508, 193] width 347 height 378
paste textarea "3.60"
click at [453, 354] on textarea "To enrich screen reader interactions, please activate Accessibility in Grammarl…" at bounding box center [508, 193] width 347 height 378
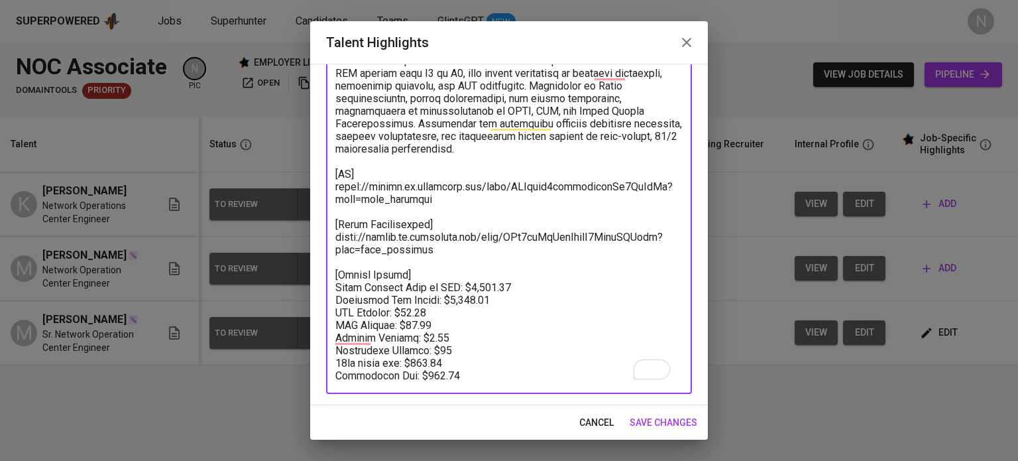
drag, startPoint x: 439, startPoint y: 301, endPoint x: 401, endPoint y: 302, distance: 37.8
click at [401, 302] on textarea "To enrich screen reader interactions, please activate Accessibility in Grammarl…" at bounding box center [508, 193] width 347 height 378
paste textarea "54.00"
drag, startPoint x: 451, startPoint y: 352, endPoint x: 416, endPoint y: 354, distance: 35.2
click at [416, 354] on textarea "To enrich screen reader interactions, please activate Accessibility in Grammarl…" at bounding box center [508, 193] width 347 height 378
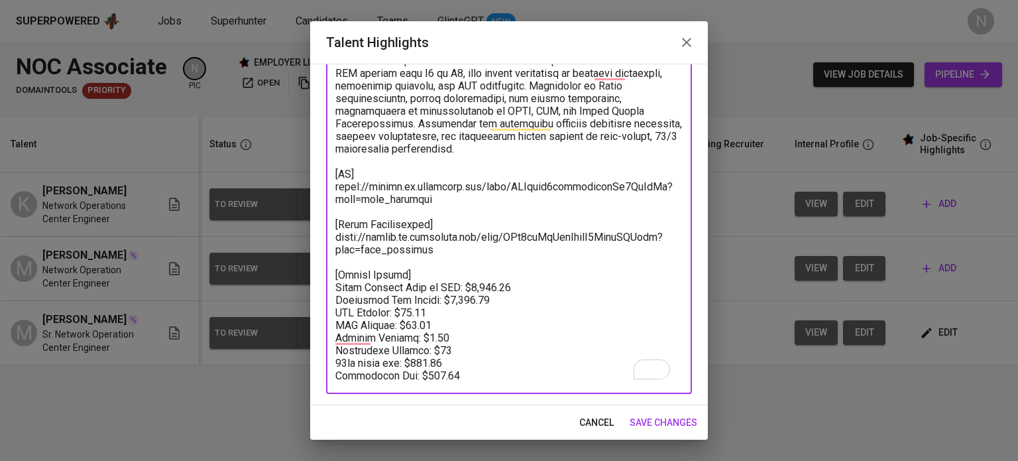
paste textarea "0.00"
click at [441, 364] on textarea "To enrich screen reader interactions, please activate Accessibility in Grammarl…" at bounding box center [508, 193] width 347 height 378
type textarea "Network Operations Center (NOC) Engineer with 5+ years of experience providing …"
click at [488, 356] on textarea "To enrich screen reader interactions, please activate Accessibility in Grammarl…" at bounding box center [508, 193] width 347 height 378
click at [485, 362] on textarea "To enrich screen reader interactions, please activate Accessibility in Grammarl…" at bounding box center [508, 193] width 347 height 378
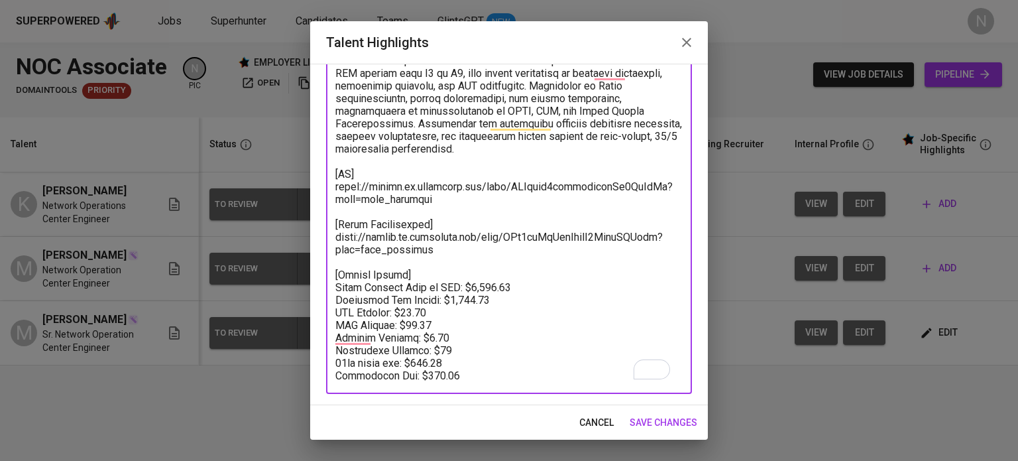
click at [472, 355] on textarea "To enrich screen reader interactions, please activate Accessibility in Grammarl…" at bounding box center [508, 193] width 347 height 378
click at [456, 345] on textarea "To enrich screen reader interactions, please activate Accessibility in Grammarl…" at bounding box center [508, 193] width 347 height 378
click at [474, 347] on textarea "To enrich screen reader interactions, please activate Accessibility in Grammarl…" at bounding box center [508, 193] width 347 height 378
click at [657, 414] on span "save changes" at bounding box center [664, 422] width 68 height 17
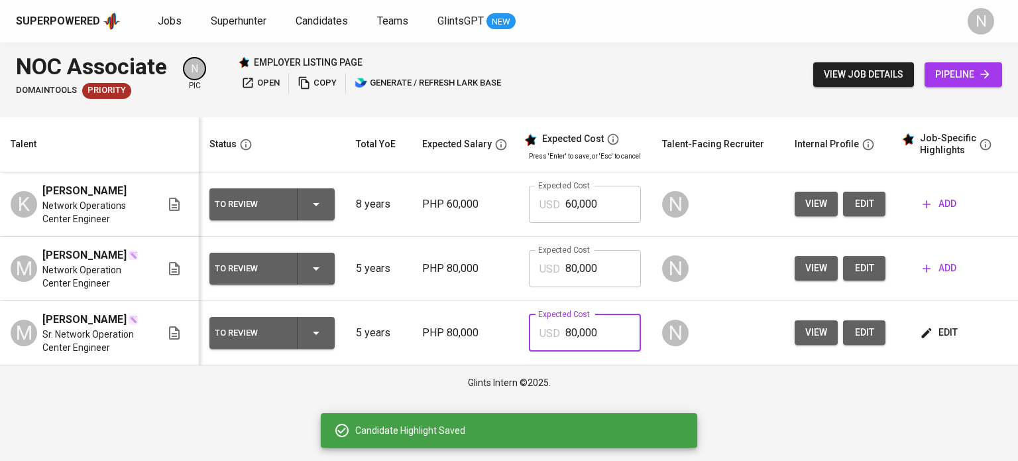
drag, startPoint x: 610, startPoint y: 347, endPoint x: 511, endPoint y: 344, distance: 98.8
click at [511, 344] on tr "M Mervin Agustin Sr. Network Operation Center Engineer To Review 5 years PHP 80…" at bounding box center [574, 333] width 1148 height 64
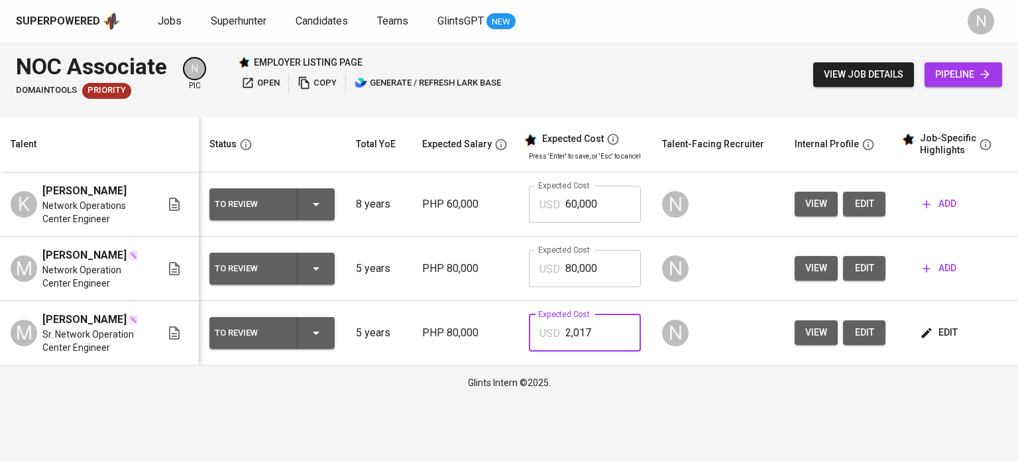
type input "2,017"
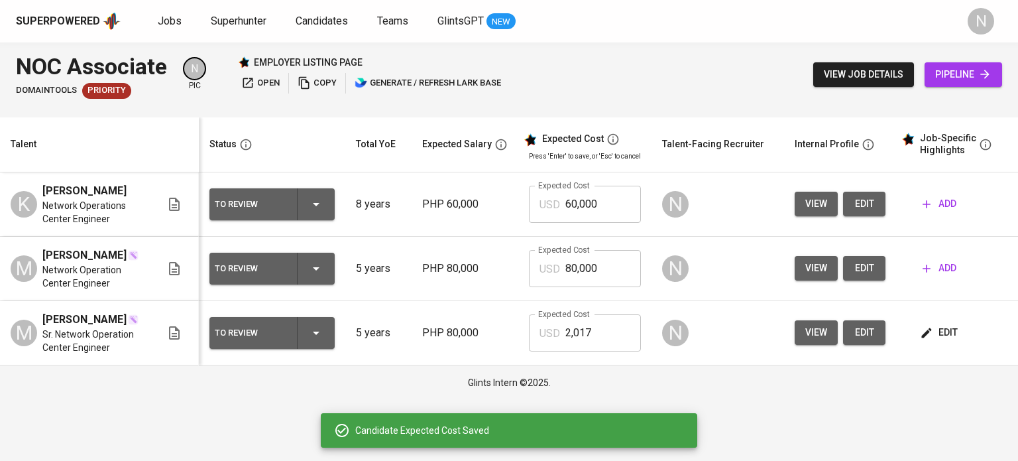
click at [313, 341] on icon "button" at bounding box center [316, 333] width 16 height 16
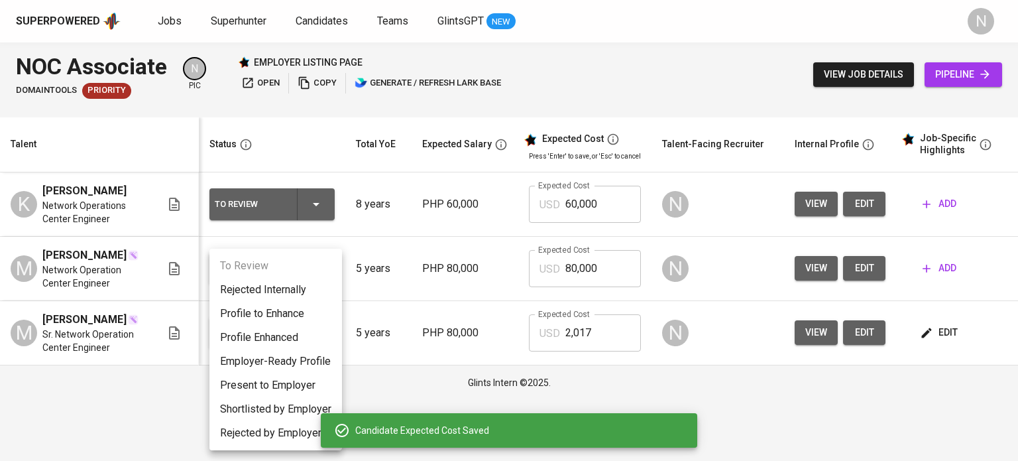
click at [292, 382] on li "Present to Employer" at bounding box center [275, 385] width 133 height 24
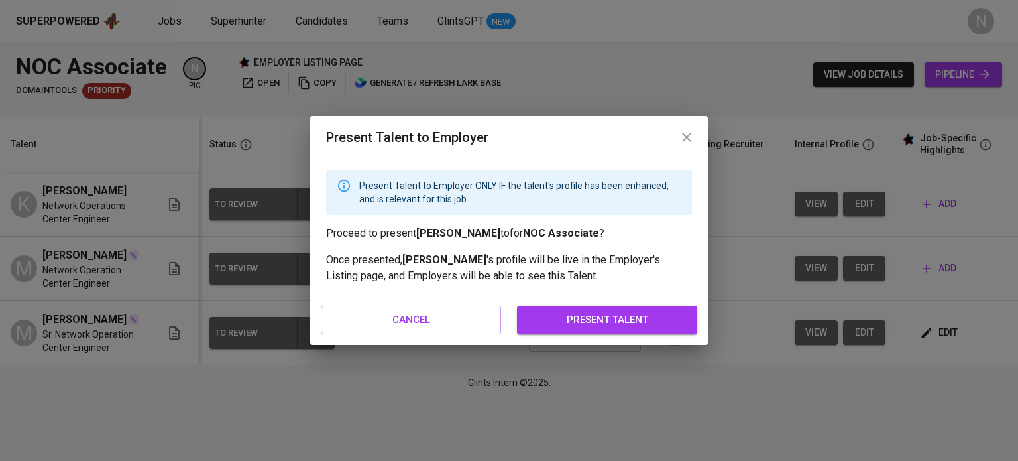
click at [610, 311] on span "present talent" at bounding box center [606, 319] width 151 height 17
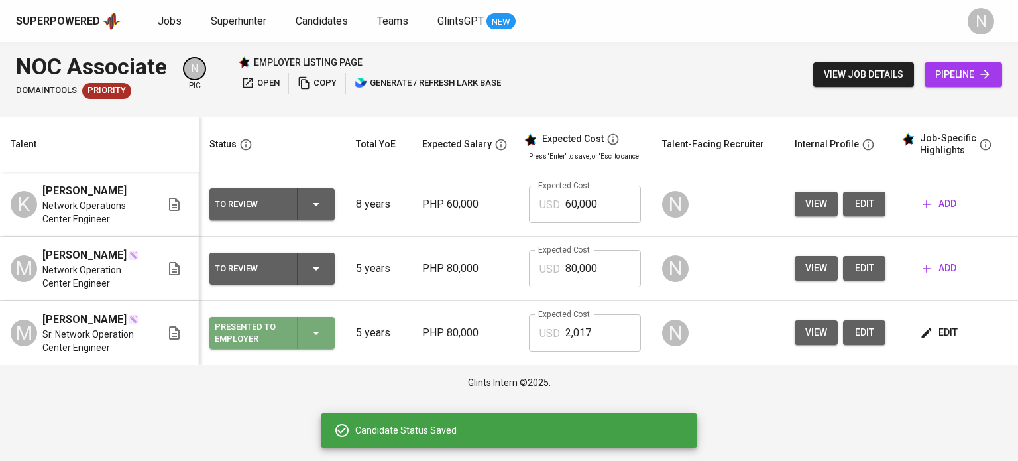
click at [318, 341] on icon "button" at bounding box center [316, 333] width 16 height 16
click at [425, 386] on div "Glints Intern ©2025." at bounding box center [509, 382] width 1018 height 34
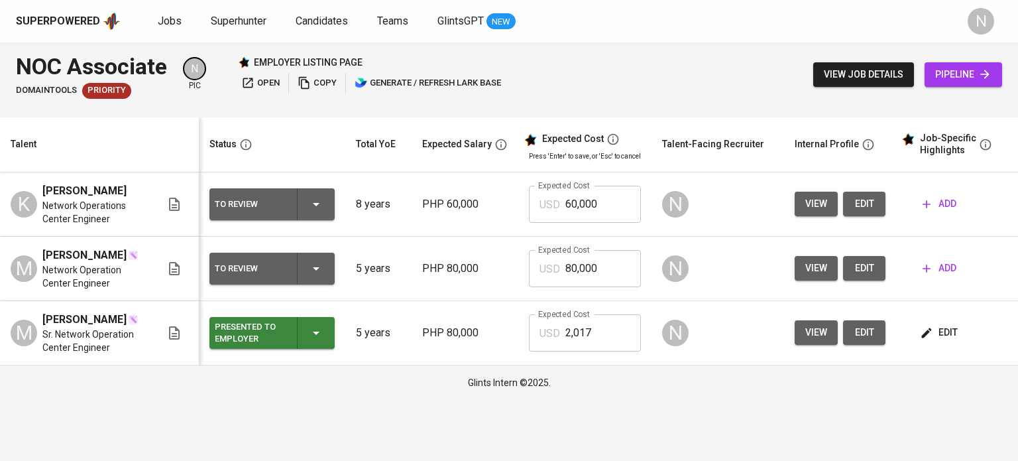
click at [946, 276] on span "add" at bounding box center [939, 268] width 34 height 17
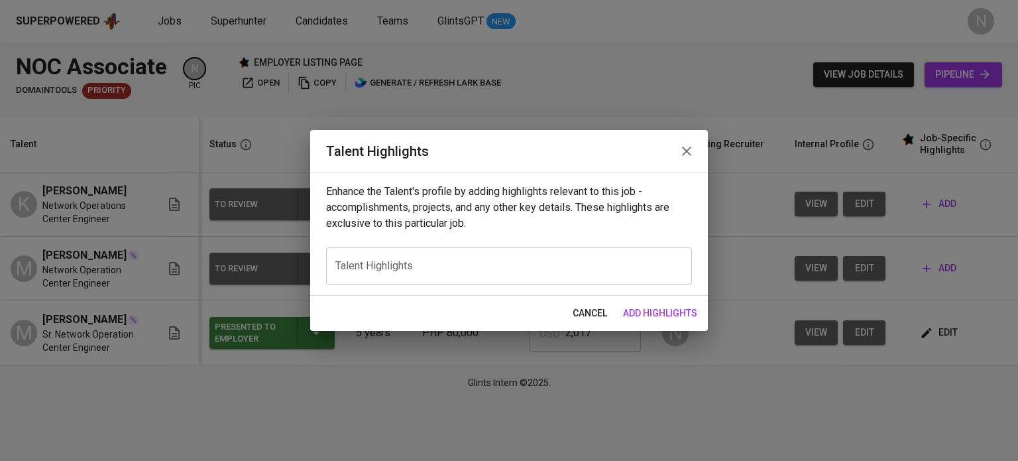
click at [481, 274] on div "x Talent Highlights" at bounding box center [509, 265] width 366 height 37
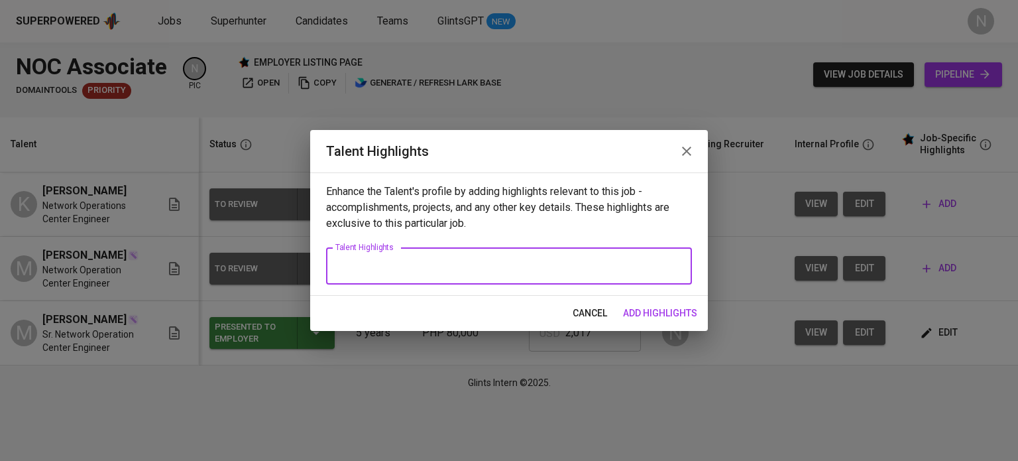
paste textarea "Results-driven Network Operations Center (NOC) Engineer with over 5 years of ex…"
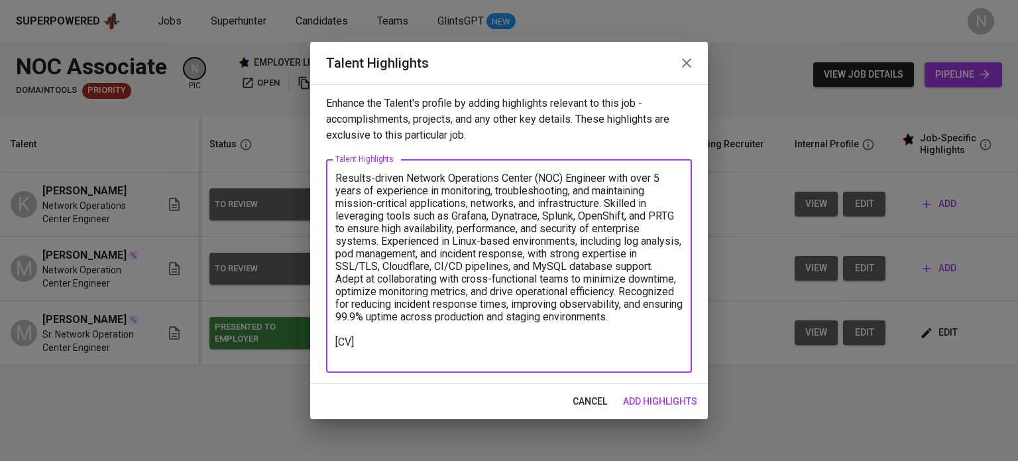
type textarea "Results-driven Network Operations Center (NOC) Engineer with over 5 years of ex…"
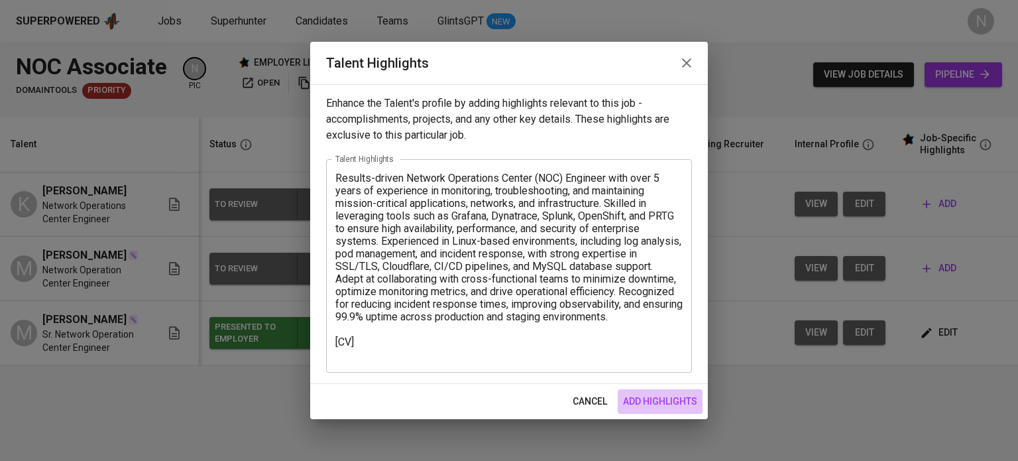
click at [679, 401] on span "add highlights" at bounding box center [660, 401] width 74 height 17
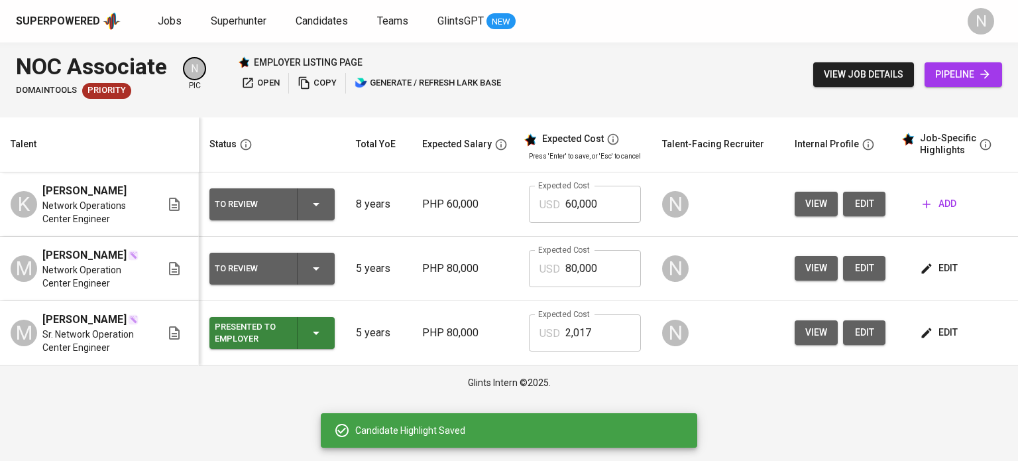
drag, startPoint x: 87, startPoint y: 274, endPoint x: 40, endPoint y: 255, distance: 50.6
click at [40, 255] on div "M Mark Dominic Mauricio Network Operation Center Engineer" at bounding box center [86, 268] width 150 height 42
copy span "[PERSON_NAME]"
click at [945, 269] on span "edit" at bounding box center [939, 268] width 35 height 17
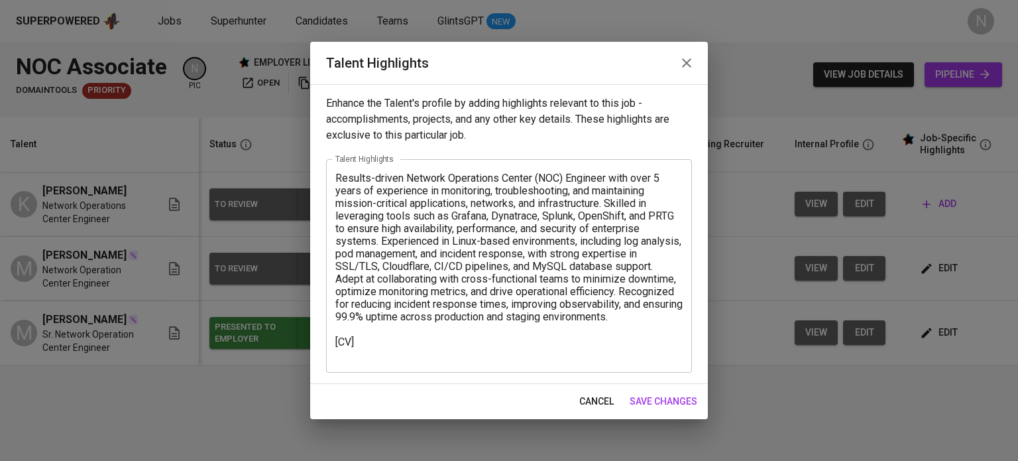
click at [368, 357] on textarea "Results-driven Network Operations Center (NOC) Engineer with over 5 years of ex…" at bounding box center [508, 266] width 347 height 189
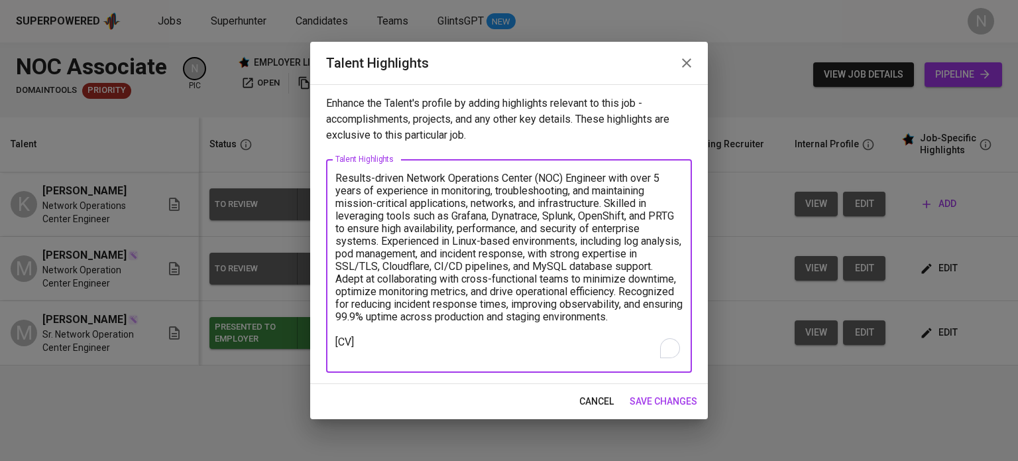
paste textarea "[URL][DOMAIN_NAME]"
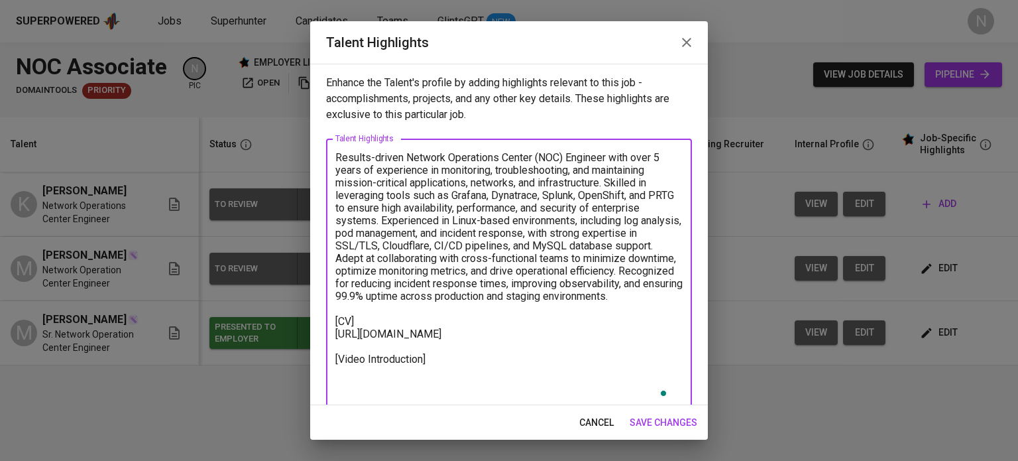
scroll to position [8, 0]
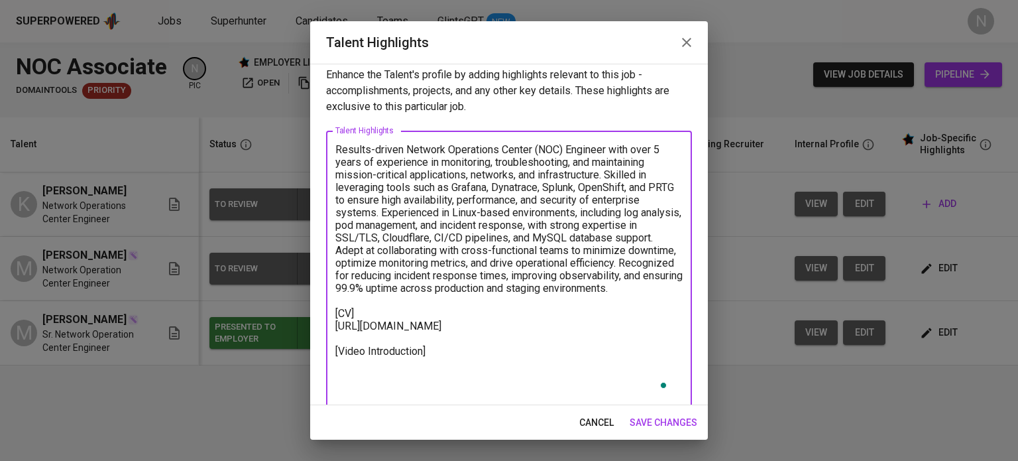
type textarea "Results-driven Network Operations Center (NOC) Engineer with over 5 years of ex…"
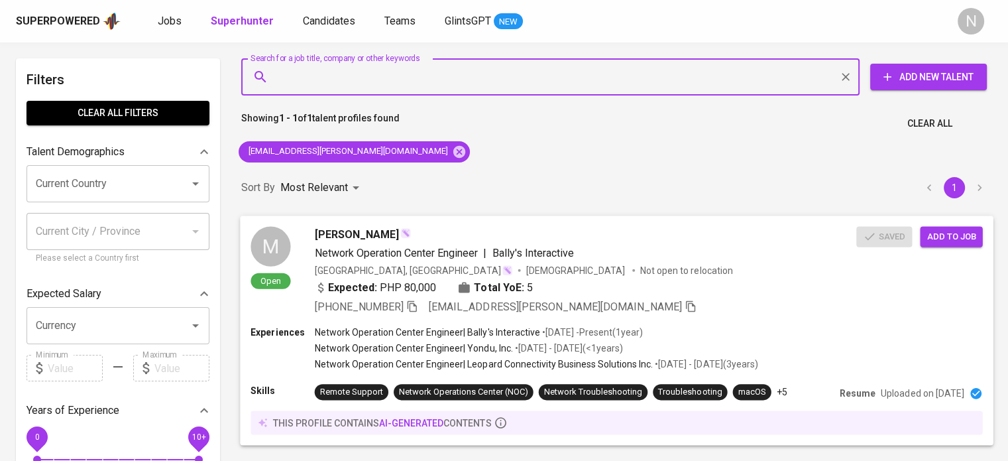
click at [953, 238] on span "Add to job" at bounding box center [950, 236] width 49 height 15
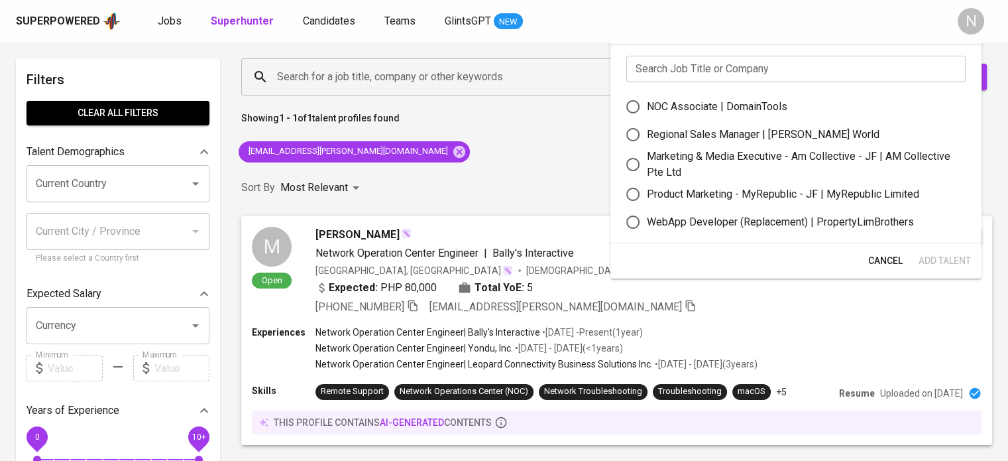
click at [696, 106] on div "NOC Associate | DomainTools" at bounding box center [717, 107] width 140 height 16
click at [647, 106] on input "NOC Associate | DomainTools" at bounding box center [633, 107] width 28 height 28
radio input "true"
click at [951, 268] on span "Add Talent" at bounding box center [944, 260] width 52 height 17
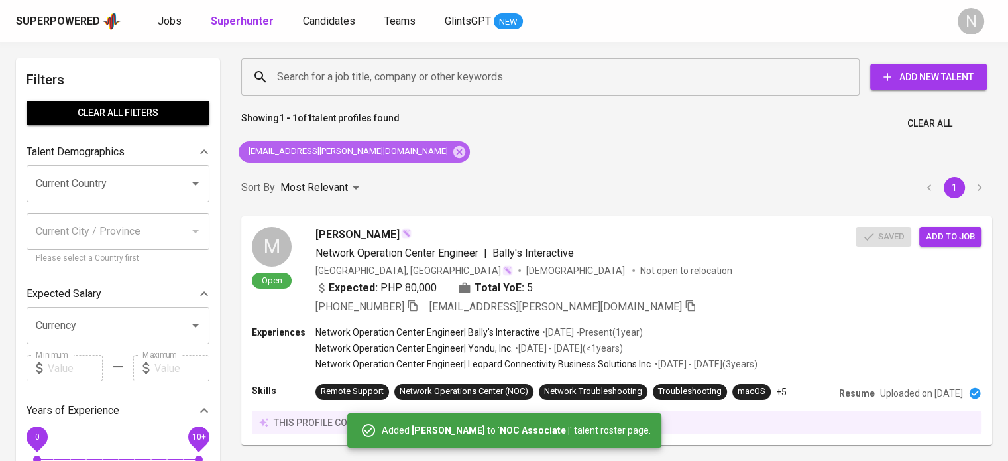
drag, startPoint x: 382, startPoint y: 147, endPoint x: 358, endPoint y: 127, distance: 32.0
click at [453, 147] on icon at bounding box center [459, 151] width 12 height 12
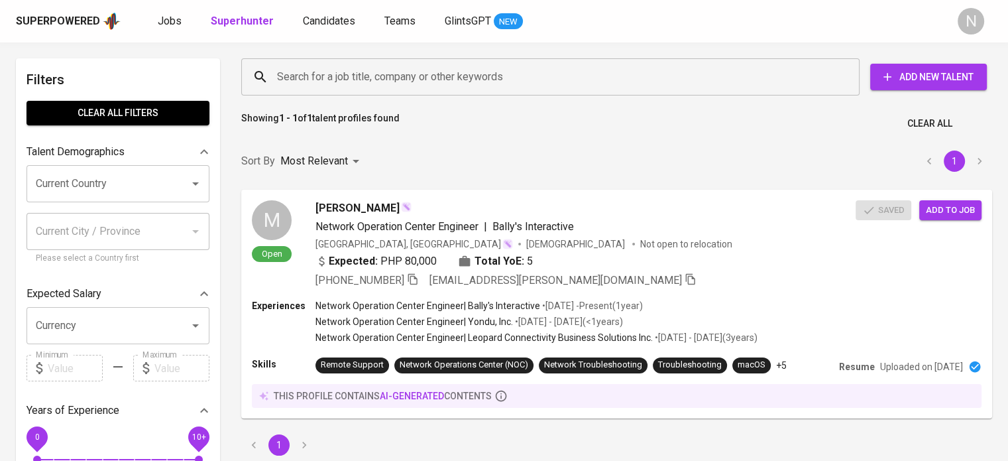
click at [290, 79] on input "Search for a job title, company or other keywords" at bounding box center [554, 76] width 560 height 25
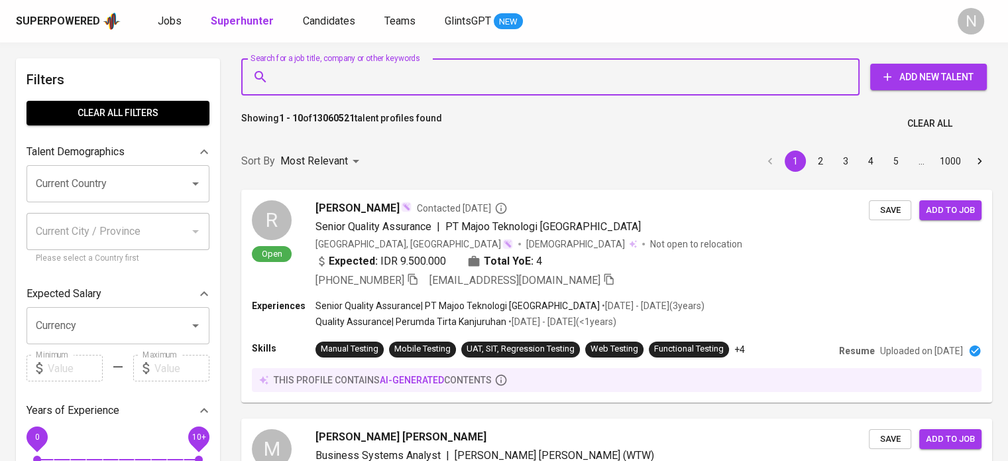
paste input "klaureta5@gmail.com"
type input "klaureta5@gmail.com"
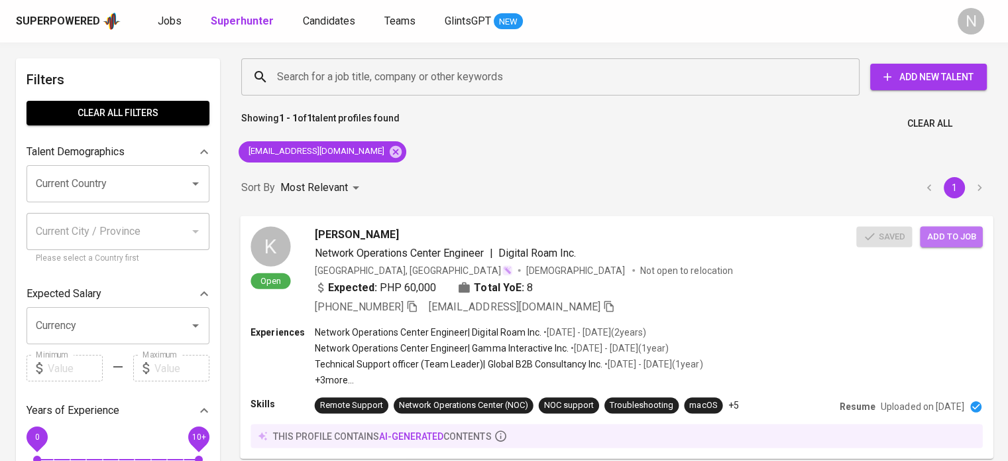
click at [957, 241] on span "Add to job" at bounding box center [950, 236] width 49 height 15
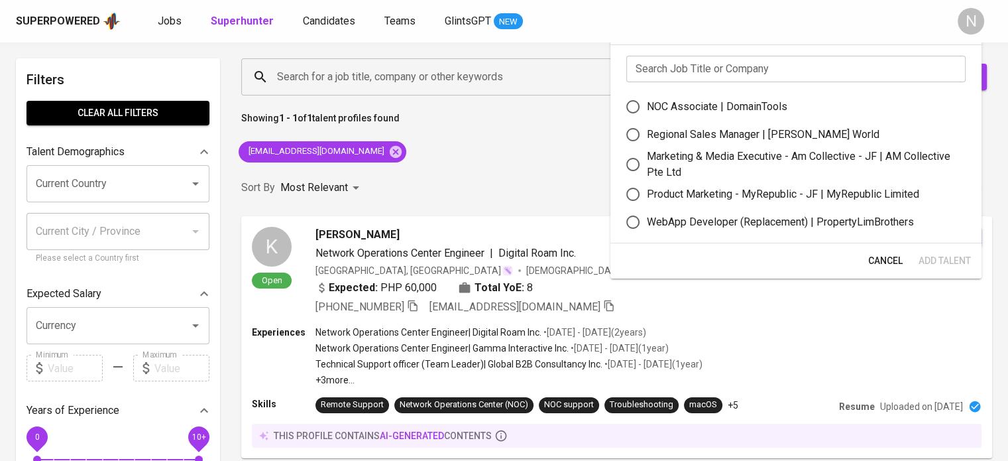
click at [689, 105] on div "NOC Associate | DomainTools" at bounding box center [717, 107] width 140 height 16
click at [647, 105] on input "NOC Associate | DomainTools" at bounding box center [633, 107] width 28 height 28
radio input "true"
click at [944, 255] on span "Add Talent" at bounding box center [944, 260] width 52 height 17
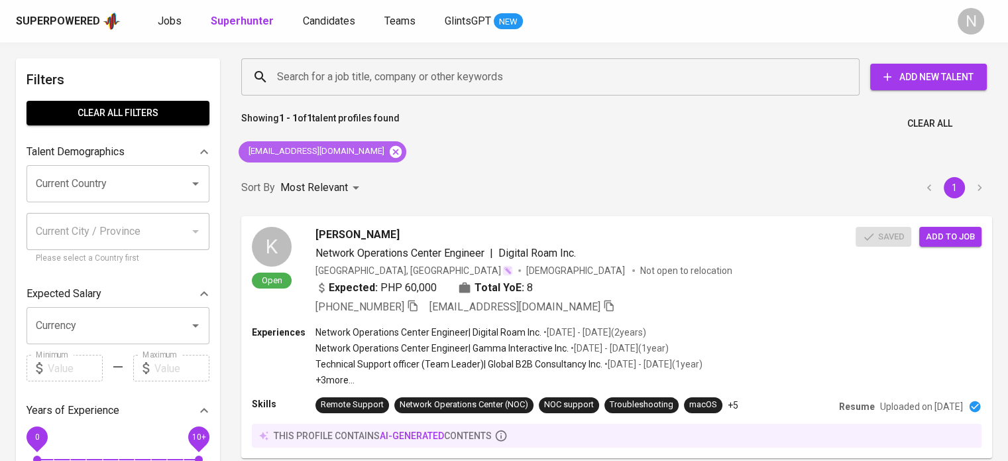
click at [388, 150] on icon at bounding box center [395, 151] width 15 height 15
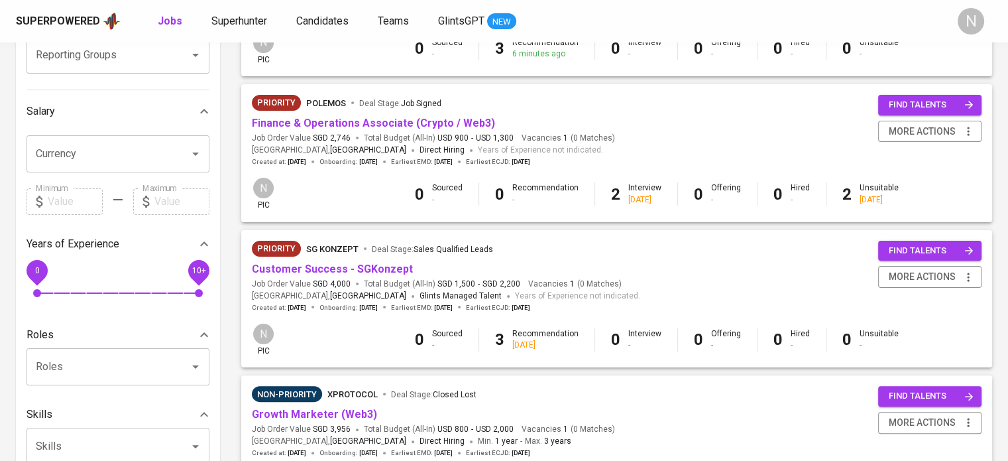
scroll to position [265, 0]
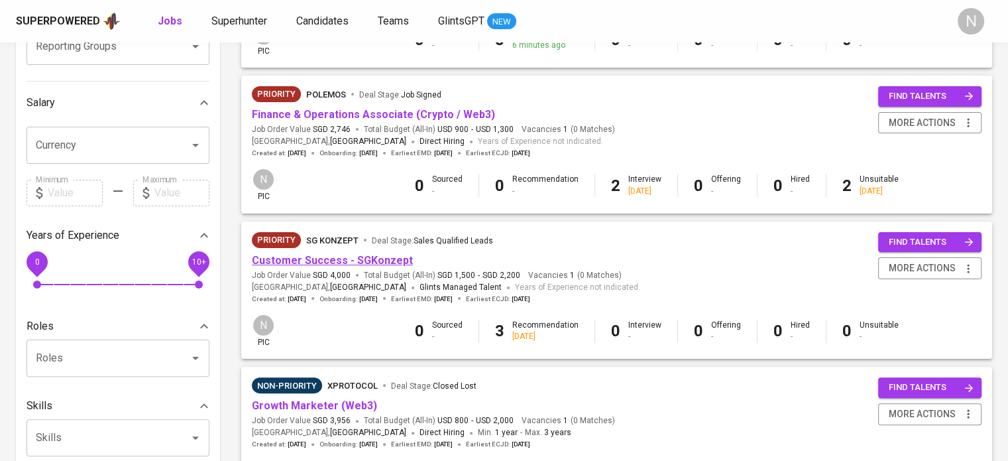
click at [380, 263] on link "Customer Success - SGKonzept" at bounding box center [332, 260] width 161 height 13
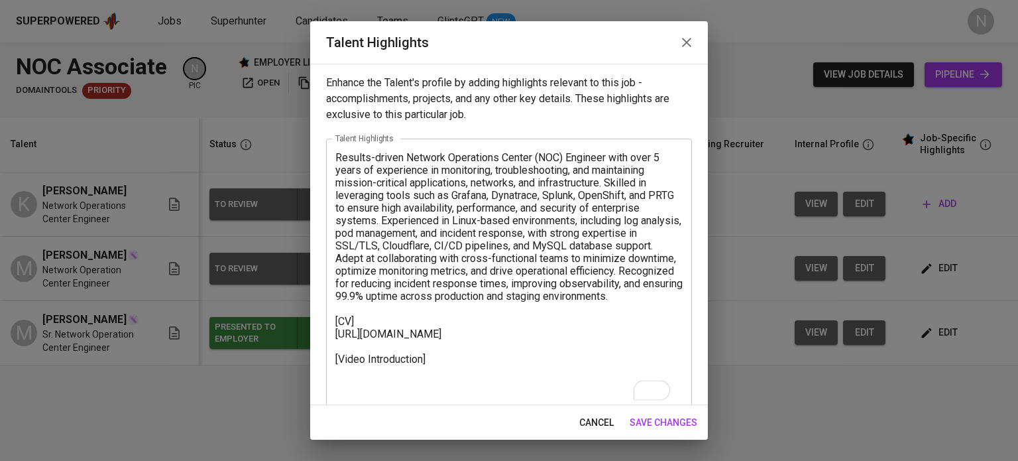
scroll to position [8, 0]
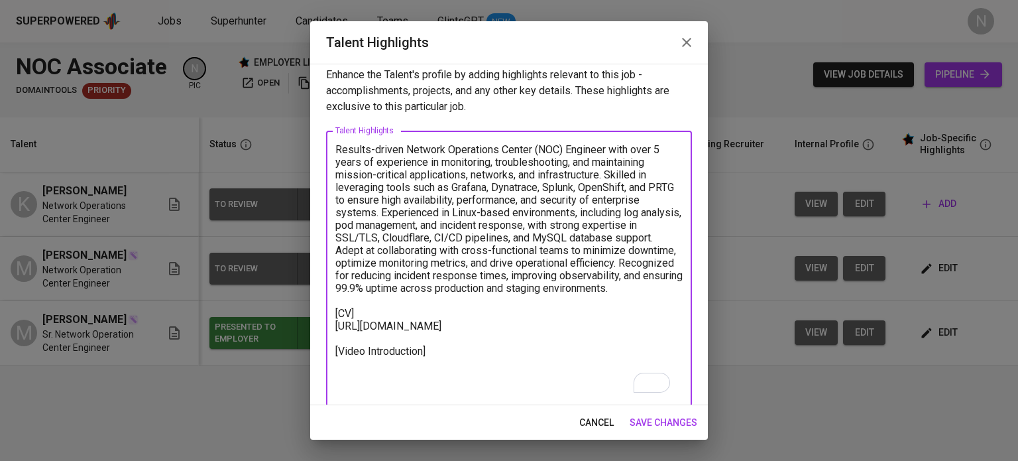
paste textarea "[URL][DOMAIN_NAME]"
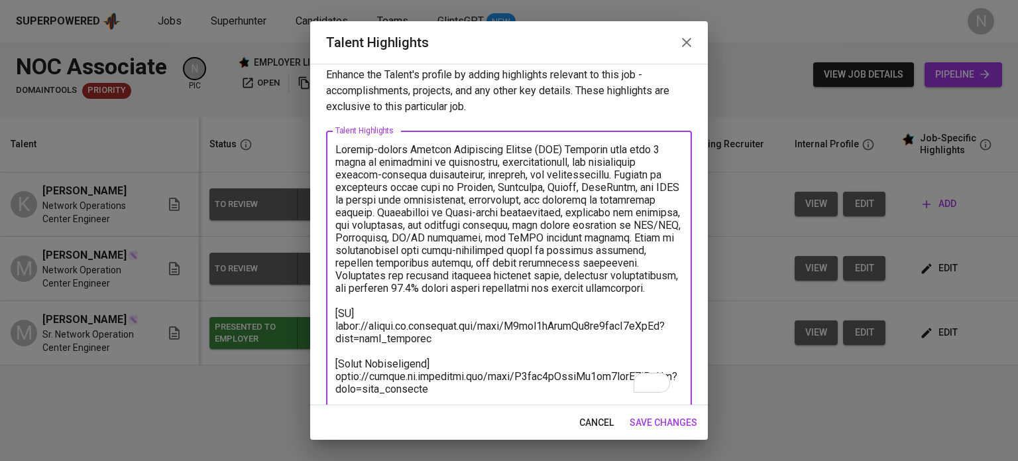
scroll to position [21, 0]
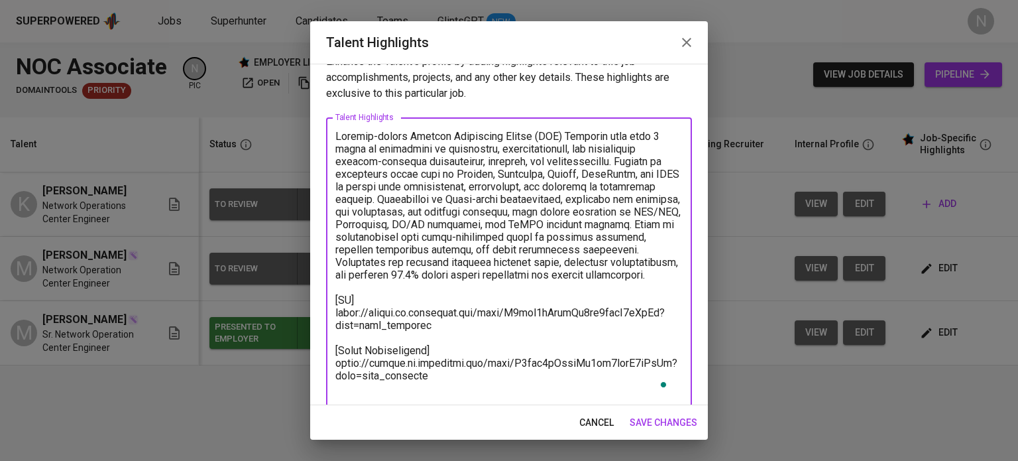
drag, startPoint x: 440, startPoint y: 333, endPoint x: 323, endPoint y: 327, distance: 117.5
click at [323, 327] on div "Enhance the Talent's profile by adding highlights relevant to this job - accomp…" at bounding box center [509, 234] width 398 height 341
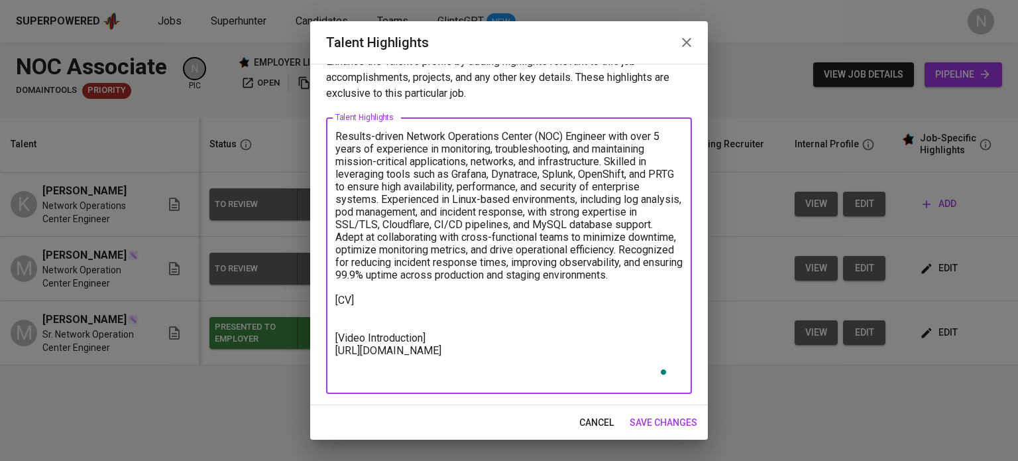
paste textarea "[URL][DOMAIN_NAME]"
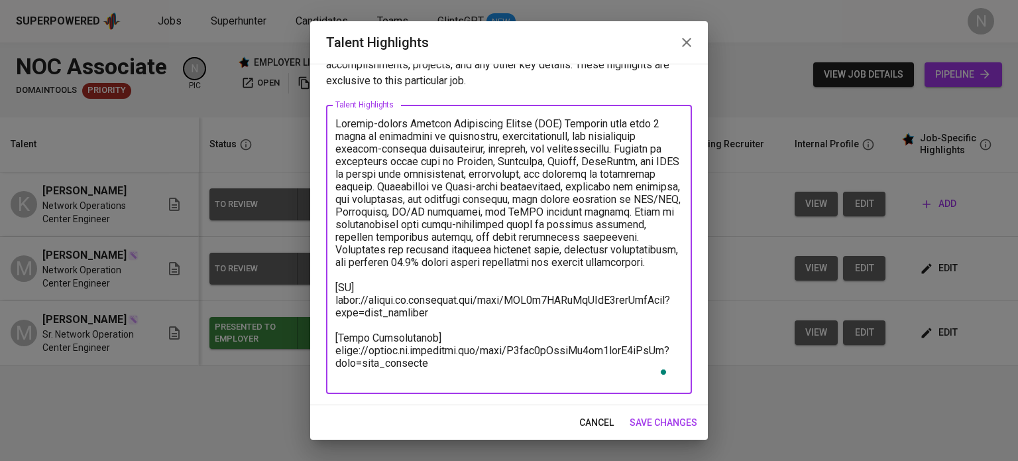
scroll to position [44, 0]
click at [447, 365] on textarea "To enrich screen reader interactions, please activate Accessibility in Grammarl…" at bounding box center [508, 249] width 347 height 264
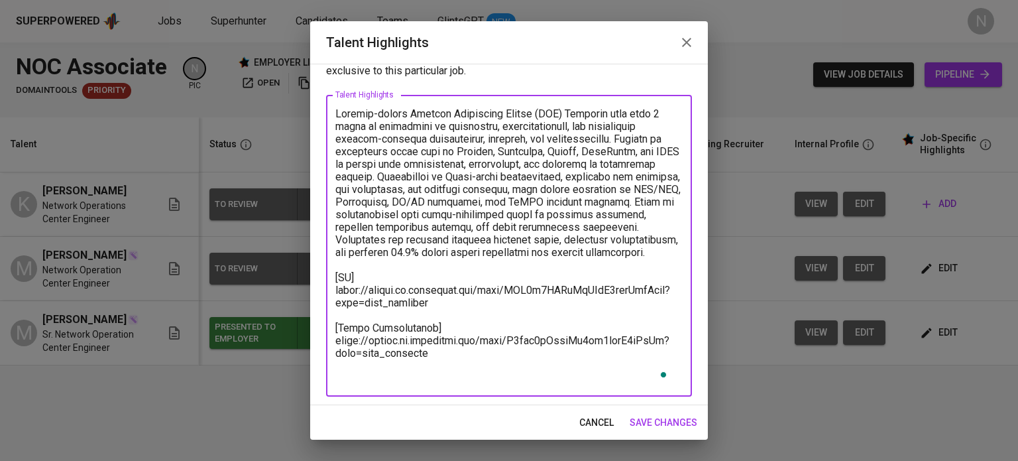
scroll to position [46, 0]
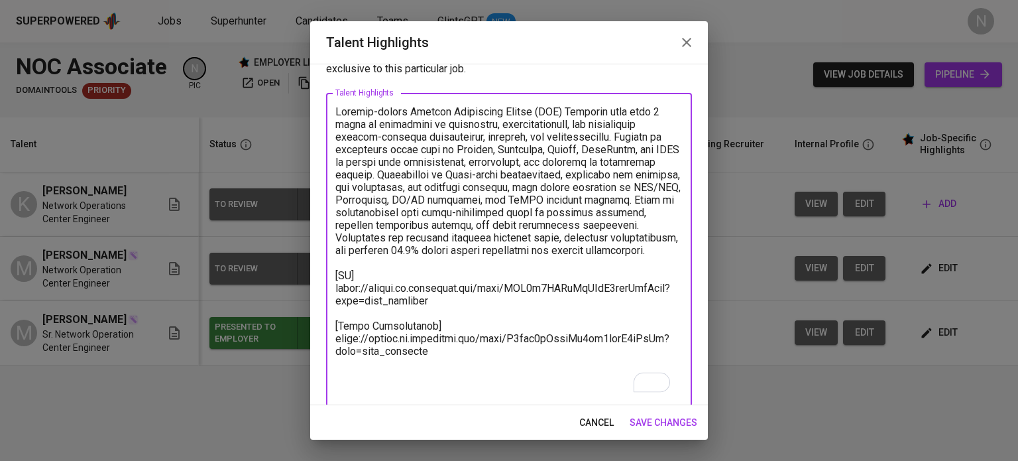
type textarea "Results-driven Network Operations Center (NOC) Engineer with over 5 years of ex…"
click at [649, 414] on span "save changes" at bounding box center [664, 422] width 68 height 17
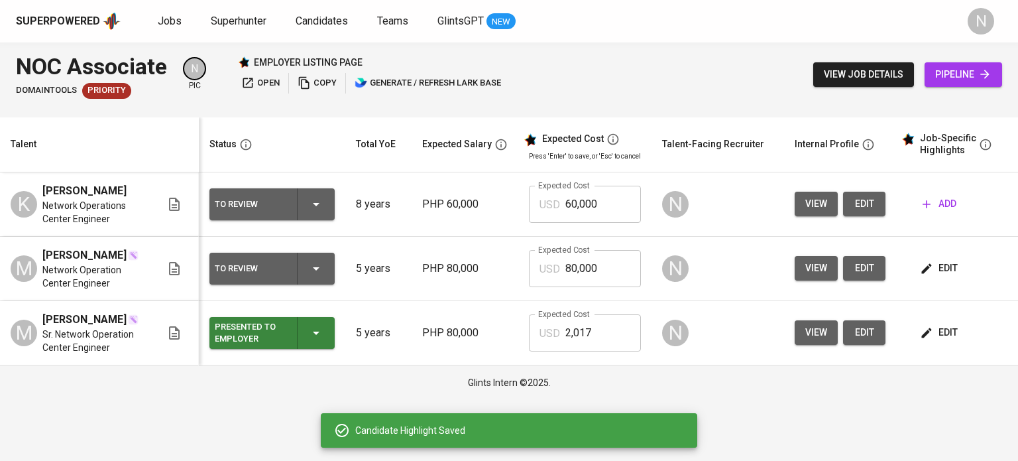
click at [949, 341] on span "edit" at bounding box center [939, 332] width 35 height 17
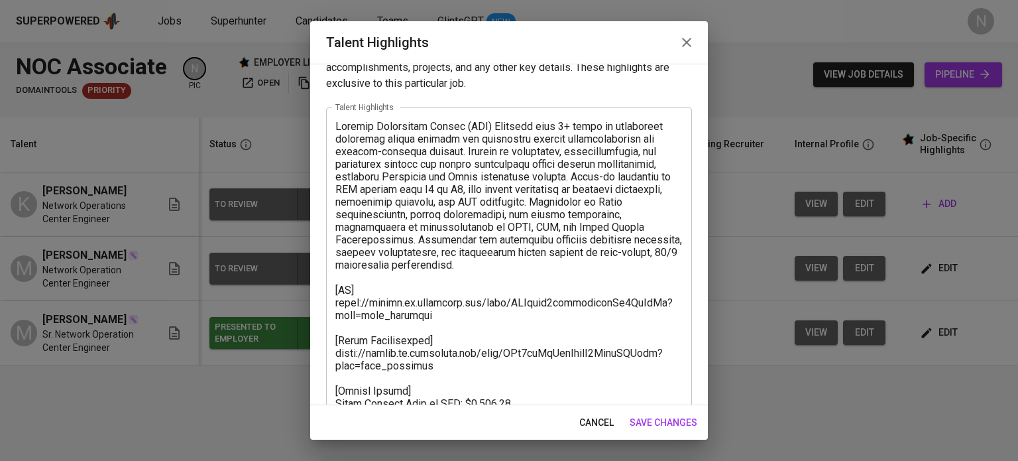
scroll to position [147, 0]
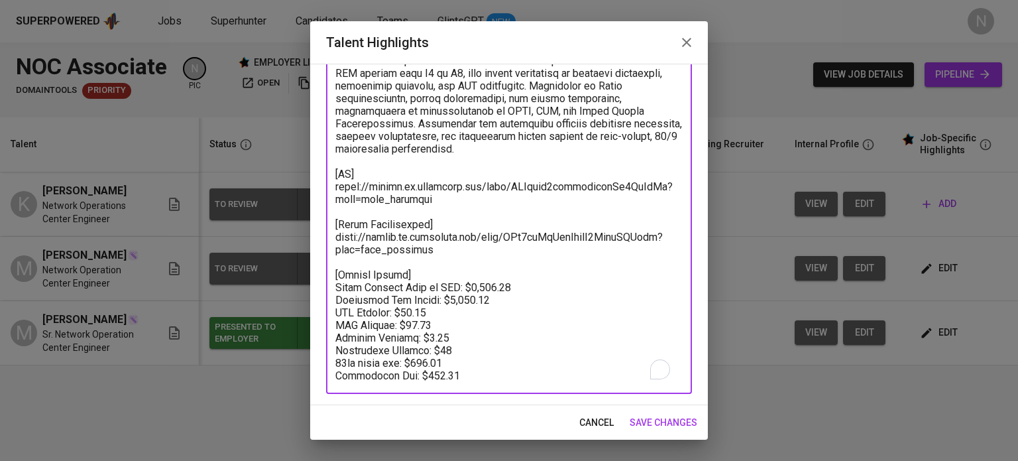
drag, startPoint x: 467, startPoint y: 370, endPoint x: 329, endPoint y: 270, distance: 170.9
click at [329, 270] on div "x Talent Highlights" at bounding box center [509, 192] width 366 height 402
click at [607, 418] on span "cancel" at bounding box center [596, 422] width 34 height 17
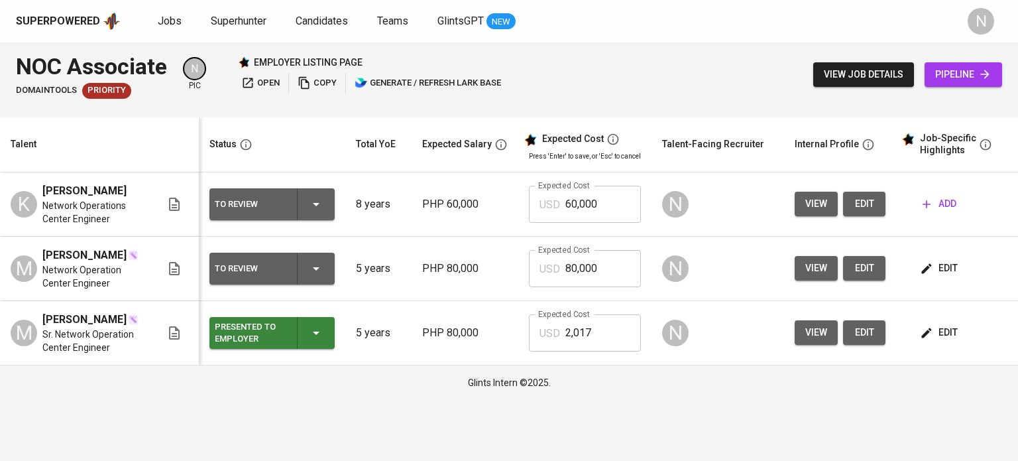
click at [932, 261] on td "edit" at bounding box center [955, 269] width 119 height 64
click at [922, 275] on icon "button" at bounding box center [926, 268] width 13 height 13
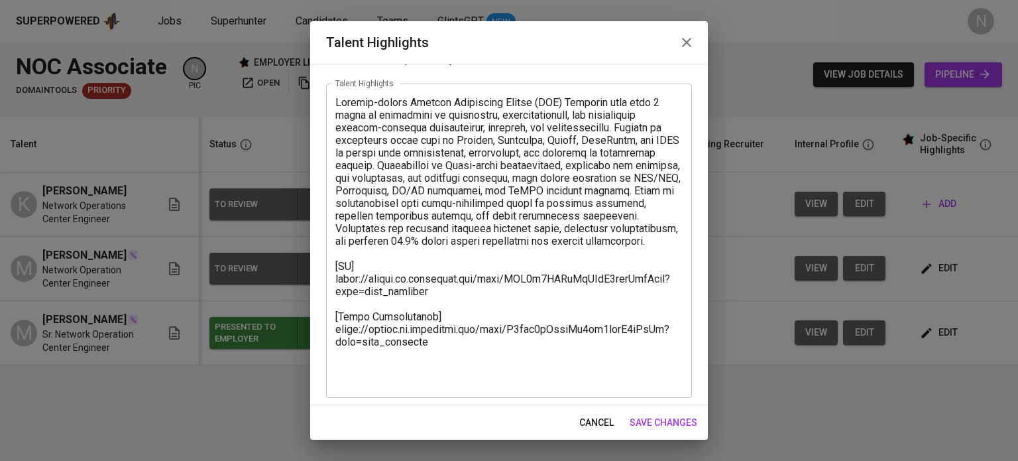
scroll to position [59, 0]
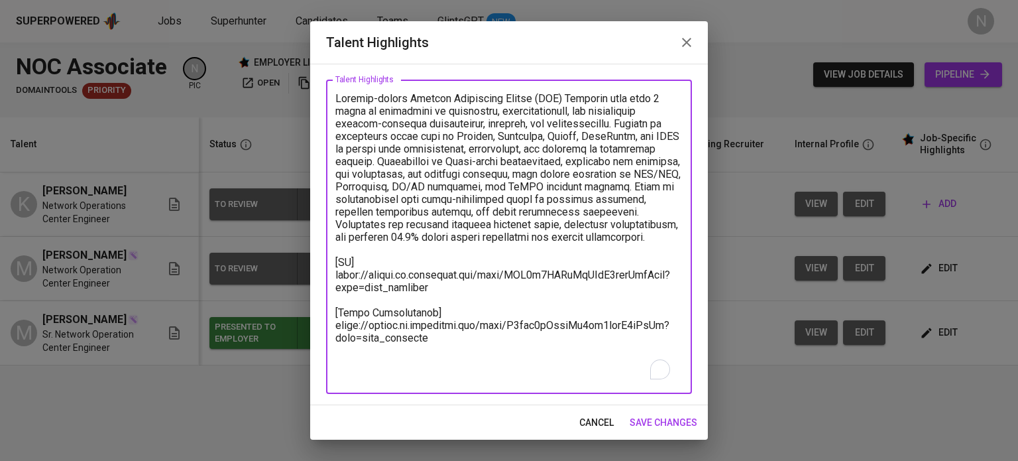
click at [469, 380] on textarea "To enrich screen reader interactions, please activate Accessibility in Grammarl…" at bounding box center [508, 237] width 347 height 290
paste textarea "[Talent Salary] Total Payroll Cost in USD: $2,017.14 Candidate Net Salary: $1,4…"
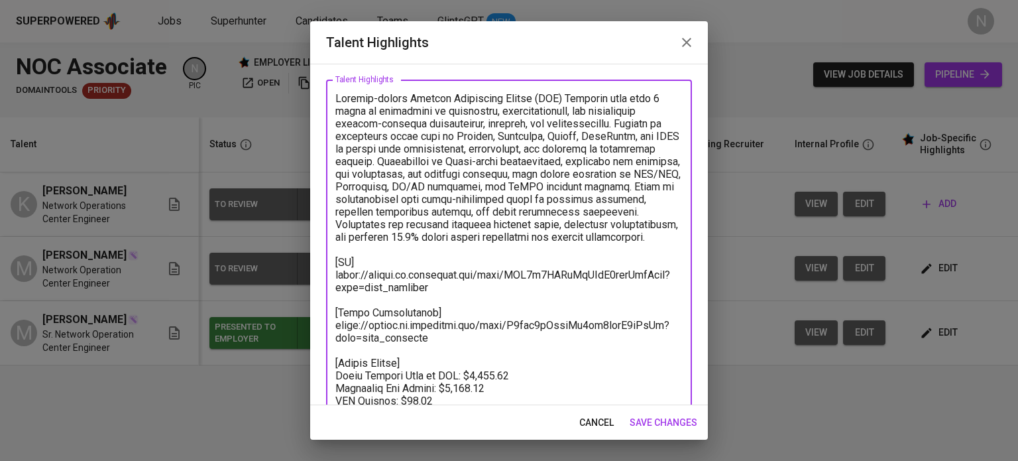
scroll to position [137, 0]
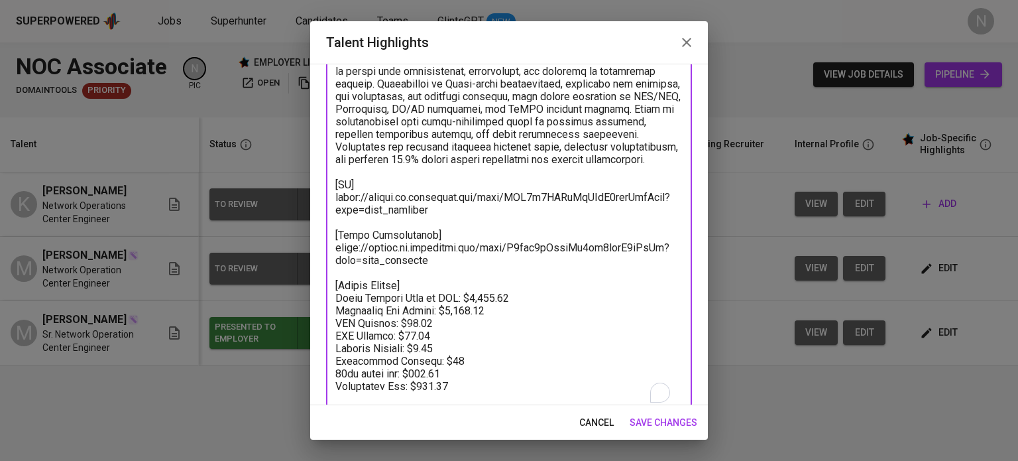
type textarea "Results-driven Network Operations Center (NOC) Engineer with over 5 years of ex…"
click at [676, 425] on span "save changes" at bounding box center [664, 422] width 68 height 17
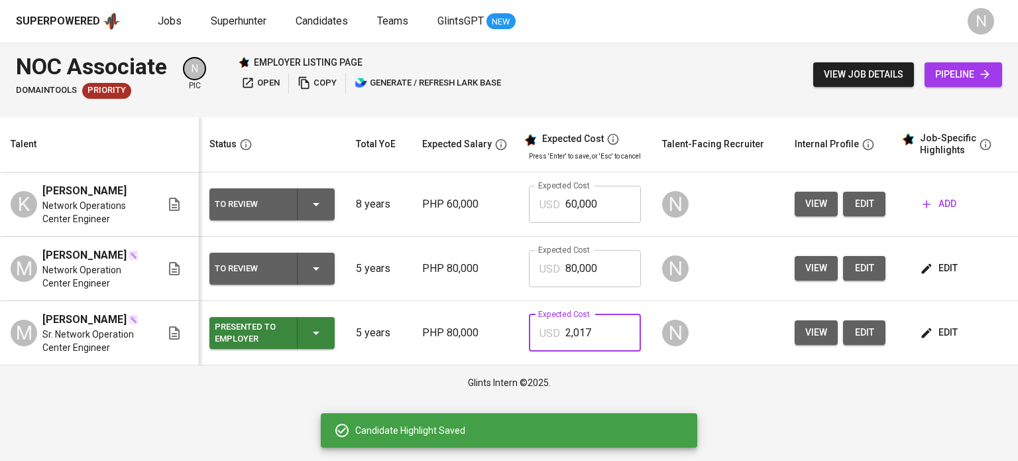
drag, startPoint x: 612, startPoint y: 351, endPoint x: 531, endPoint y: 349, distance: 80.9
click at [531, 349] on div "USD 2,017 Expected Cost" at bounding box center [585, 332] width 112 height 37
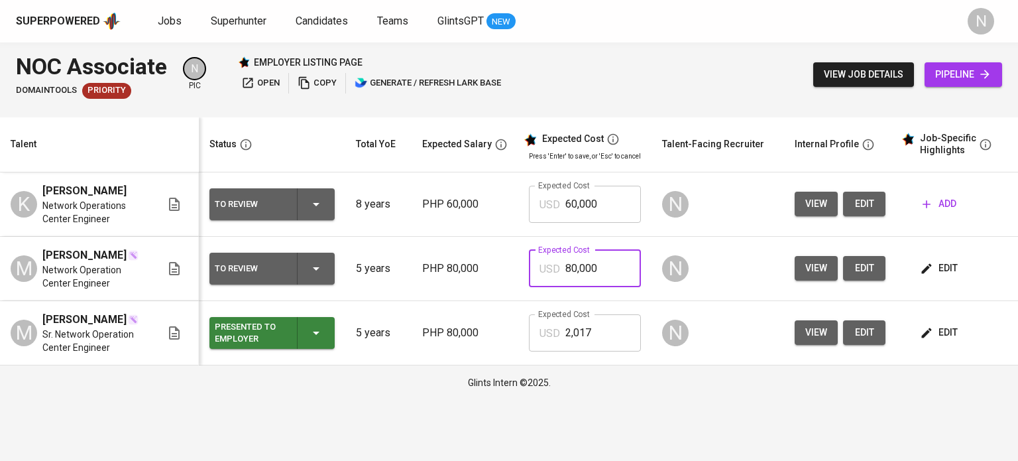
drag, startPoint x: 599, startPoint y: 278, endPoint x: 531, endPoint y: 282, distance: 67.8
click at [531, 282] on div "USD 80,000 Expected Cost" at bounding box center [585, 268] width 112 height 37
paste input "2,017"
type input "2,017"
click at [321, 276] on icon "button" at bounding box center [316, 268] width 16 height 16
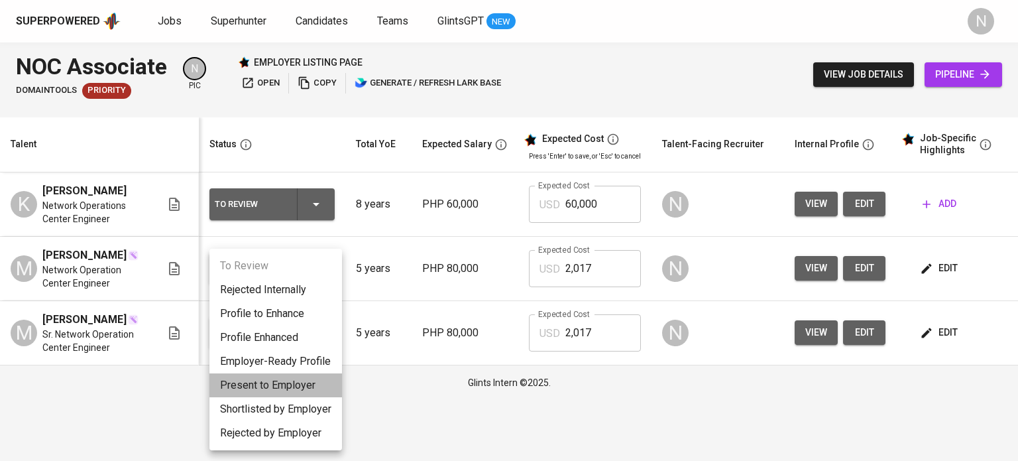
click at [290, 388] on li "Present to Employer" at bounding box center [275, 385] width 133 height 24
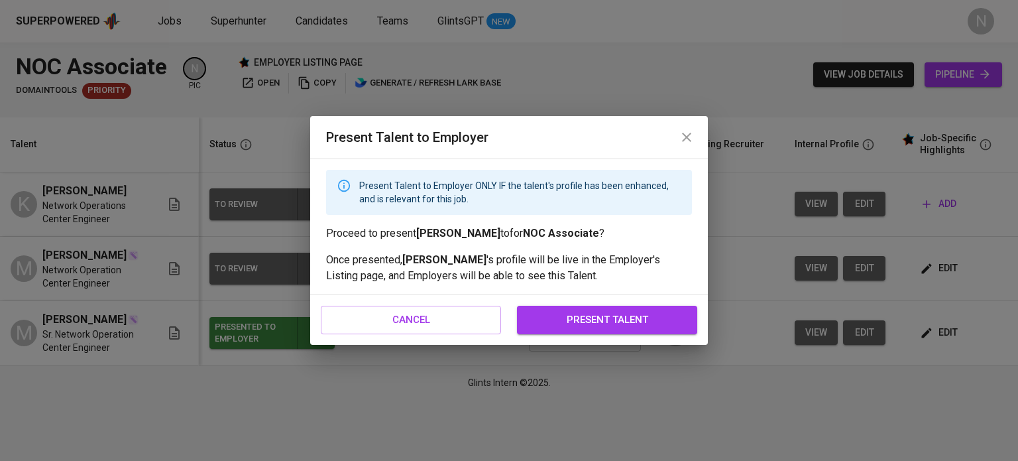
click at [565, 317] on span "present talent" at bounding box center [606, 319] width 151 height 17
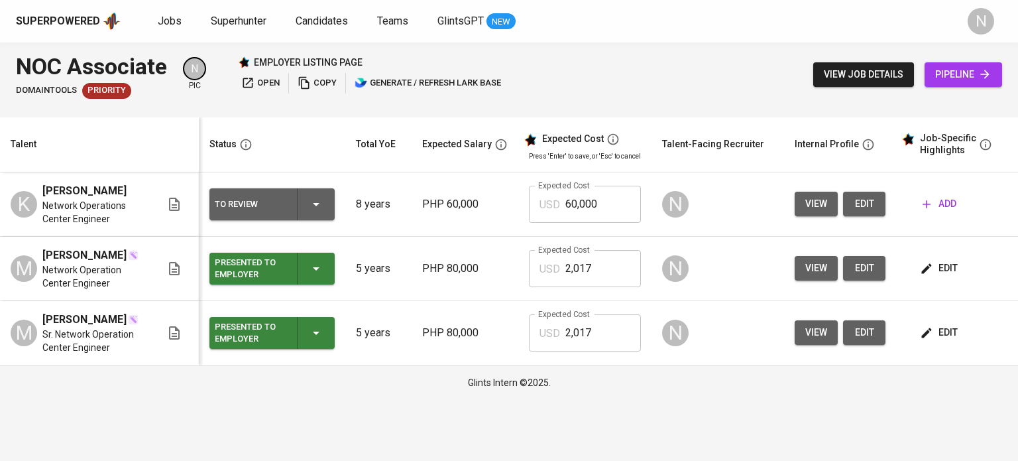
click at [933, 201] on span "add" at bounding box center [939, 203] width 34 height 17
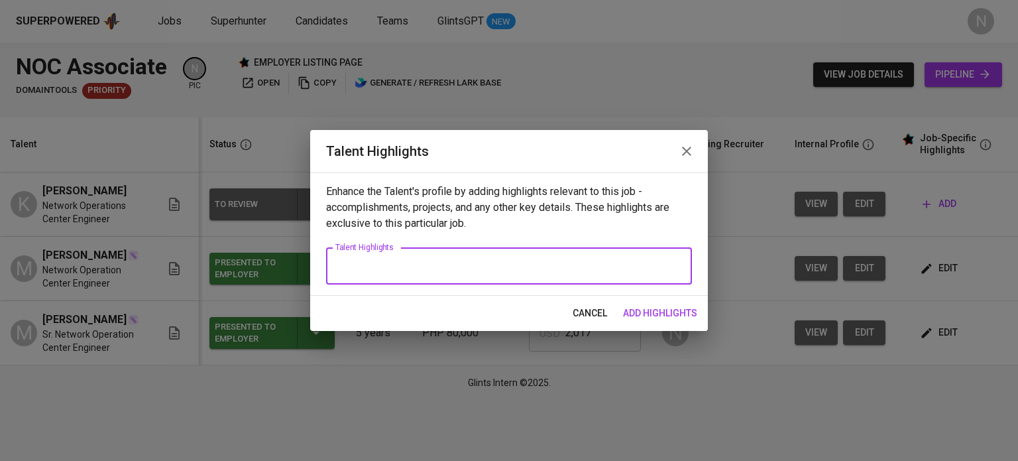
click at [456, 260] on textarea at bounding box center [508, 266] width 347 height 13
paste textarea "Network Operations Center (NOC) Engineer with 8+ years of progressive experienc…"
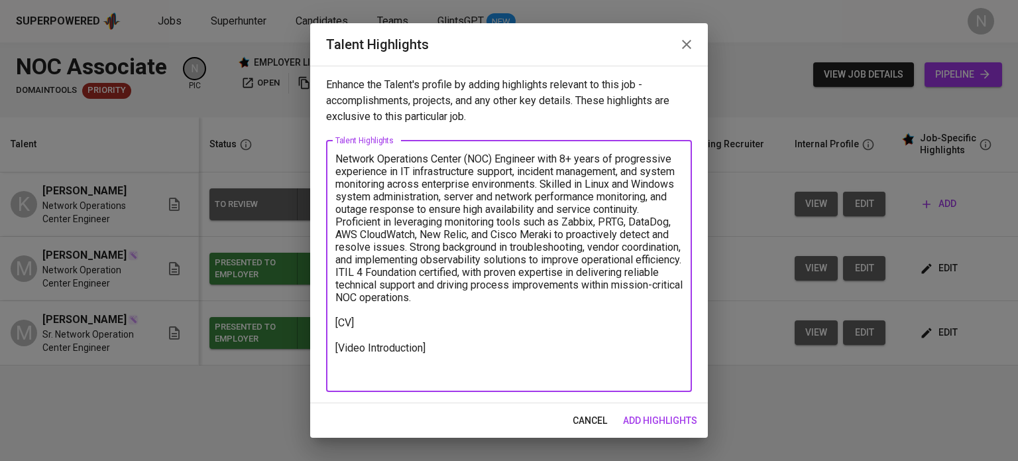
type textarea "Network Operations Center (NOC) Engineer with 8+ years of progressive experienc…"
click at [655, 411] on button "add highlights" at bounding box center [660, 420] width 85 height 25
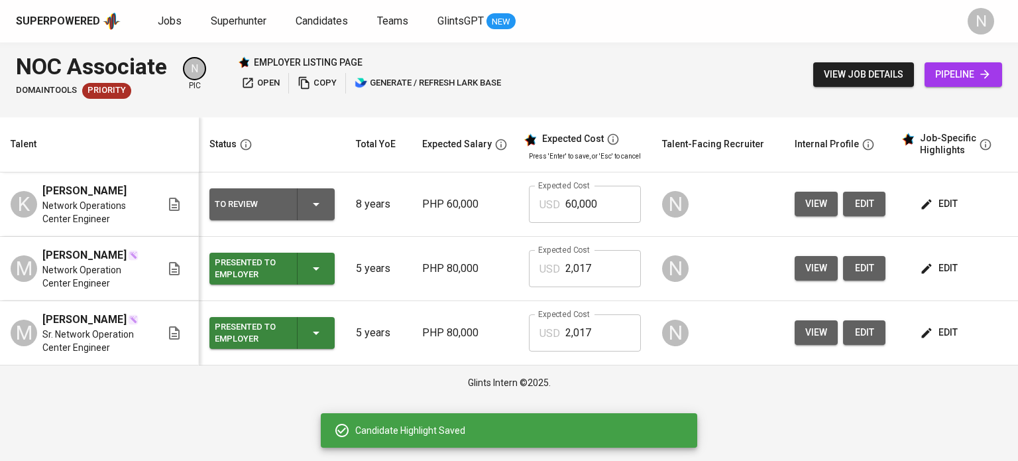
click at [938, 341] on span "edit" at bounding box center [939, 332] width 35 height 17
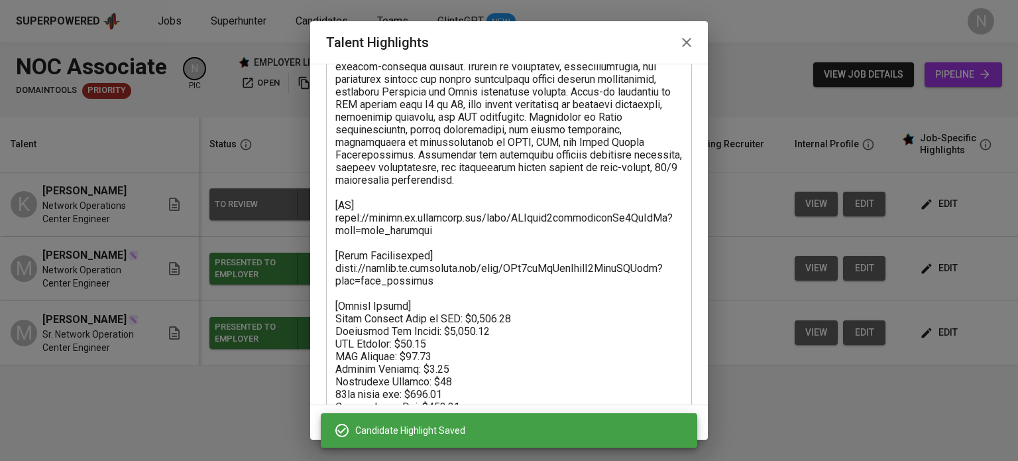
scroll to position [147, 0]
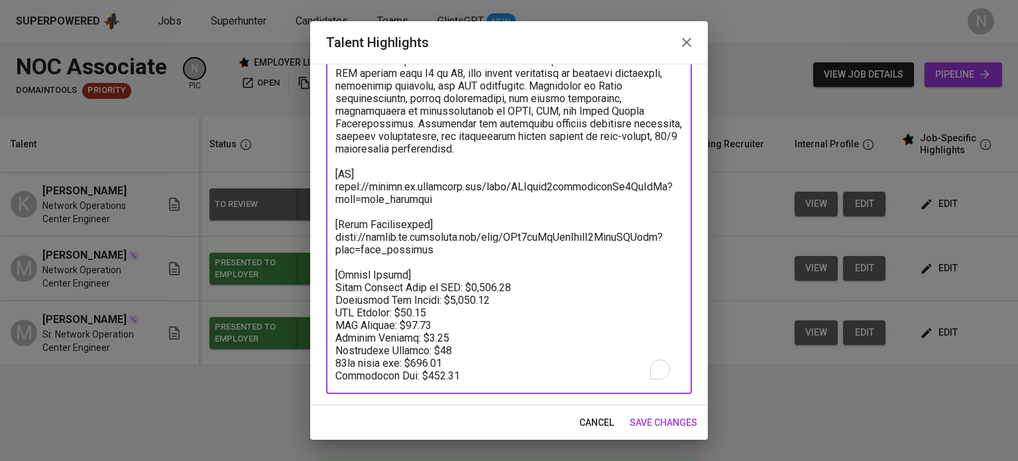
drag, startPoint x: 472, startPoint y: 374, endPoint x: 321, endPoint y: 280, distance: 178.4
click at [321, 280] on div "Enhance the Talent's profile by adding highlights relevant to this job - accomp…" at bounding box center [509, 234] width 398 height 341
click at [588, 423] on div "cancel save changes" at bounding box center [509, 422] width 398 height 35
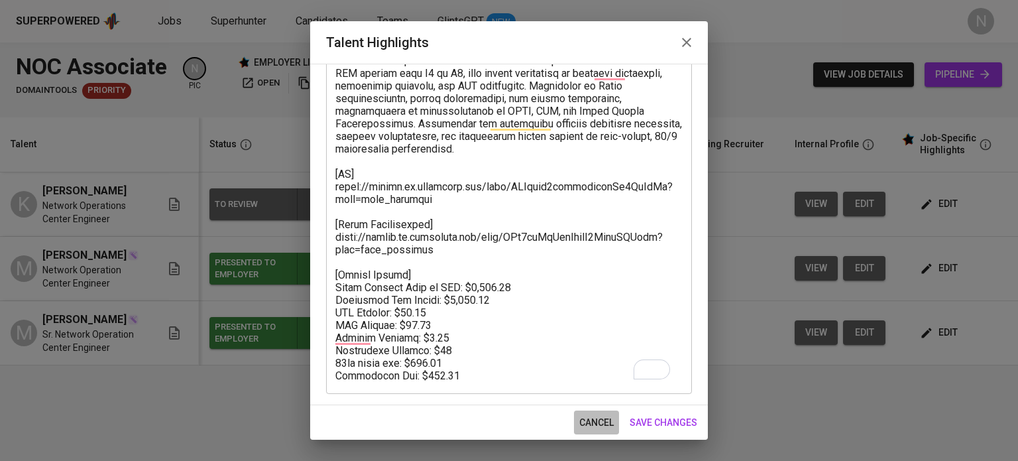
click at [593, 416] on span "cancel" at bounding box center [596, 422] width 34 height 17
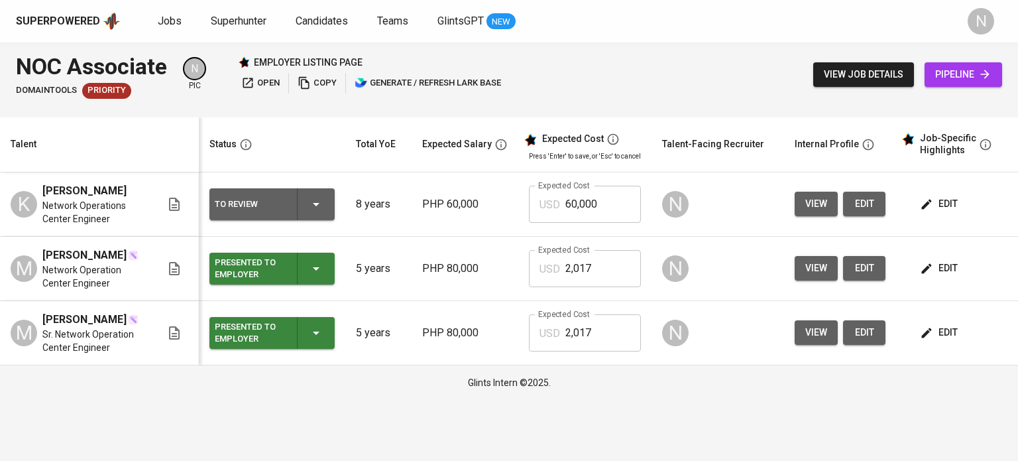
click at [934, 210] on span "edit" at bounding box center [939, 203] width 35 height 17
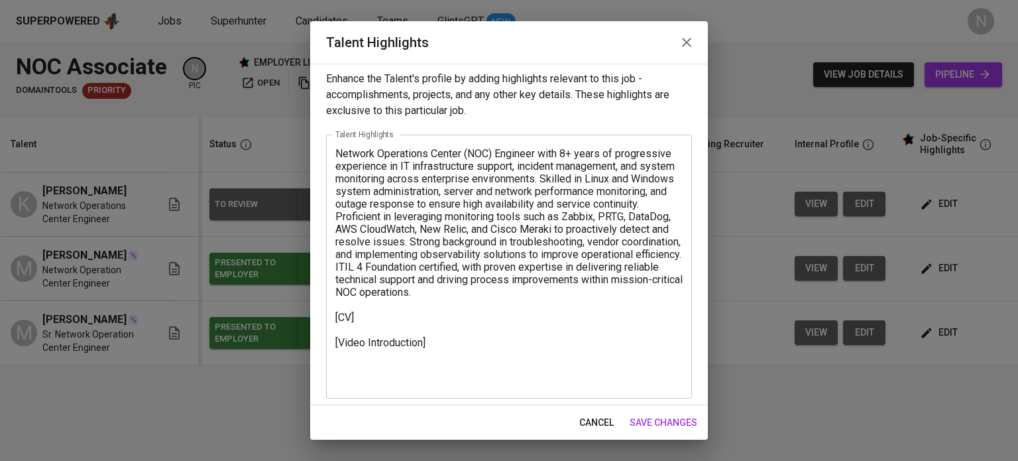
scroll to position [9, 0]
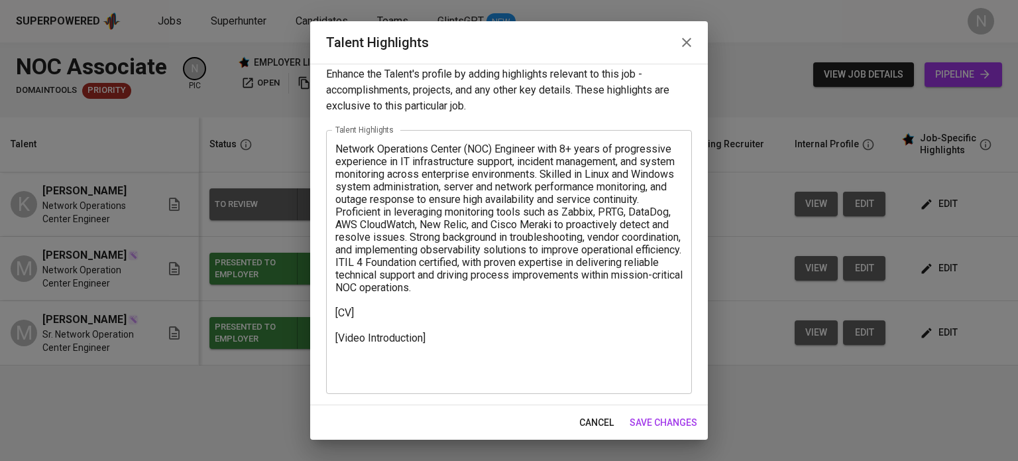
click at [388, 384] on div "Network Operations Center (NOC) Engineer with 8+ years of progressive experienc…" at bounding box center [509, 262] width 366 height 264
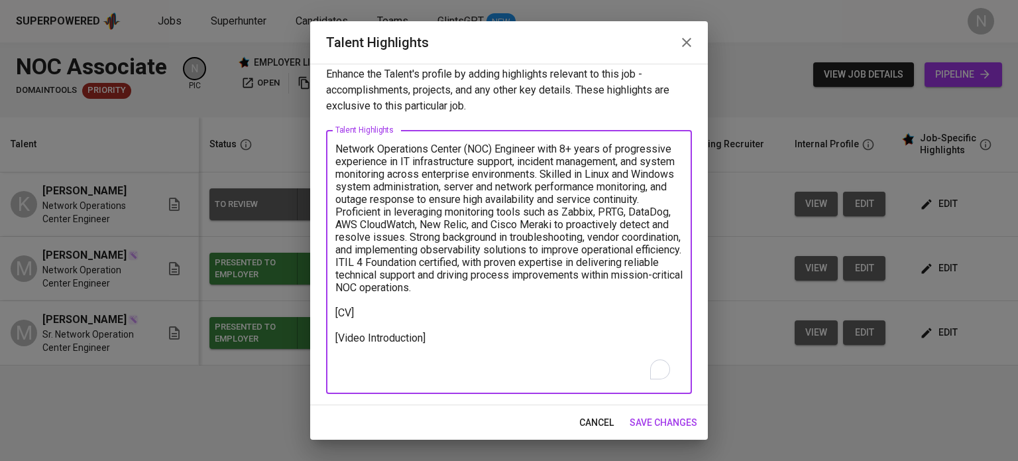
click at [387, 381] on div "Network Operations Center (NOC) Engineer with 8+ years of progressive experienc…" at bounding box center [509, 262] width 366 height 264
click at [380, 375] on textarea "Network Operations Center (NOC) Engineer with 8+ years of progressive experienc…" at bounding box center [508, 261] width 347 height 239
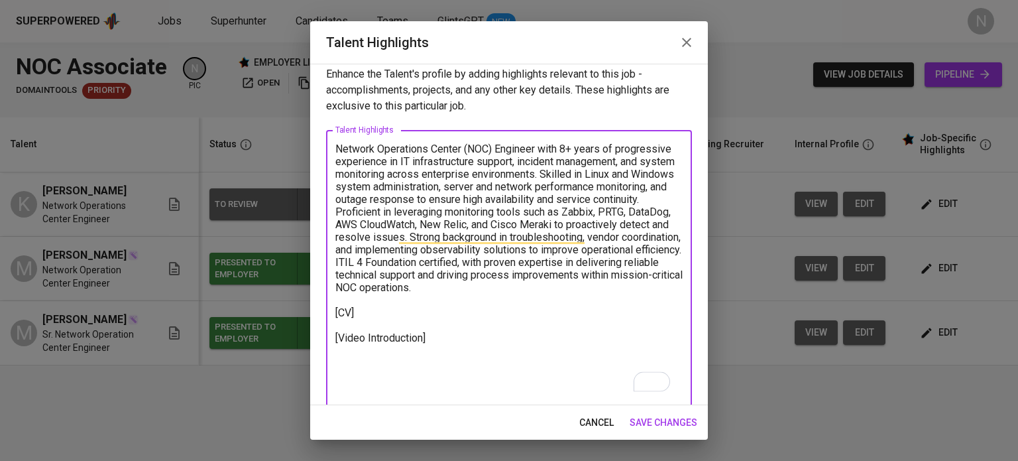
paste textarea "[Talent Salary] Total Payroll Cost in USD: $2,017.14 Candidate Net Salary: $1,4…"
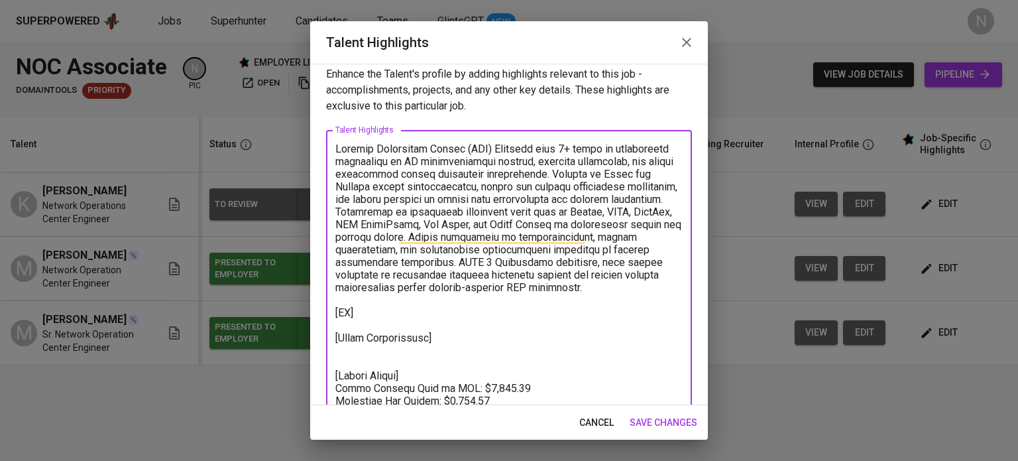
scroll to position [109, 0]
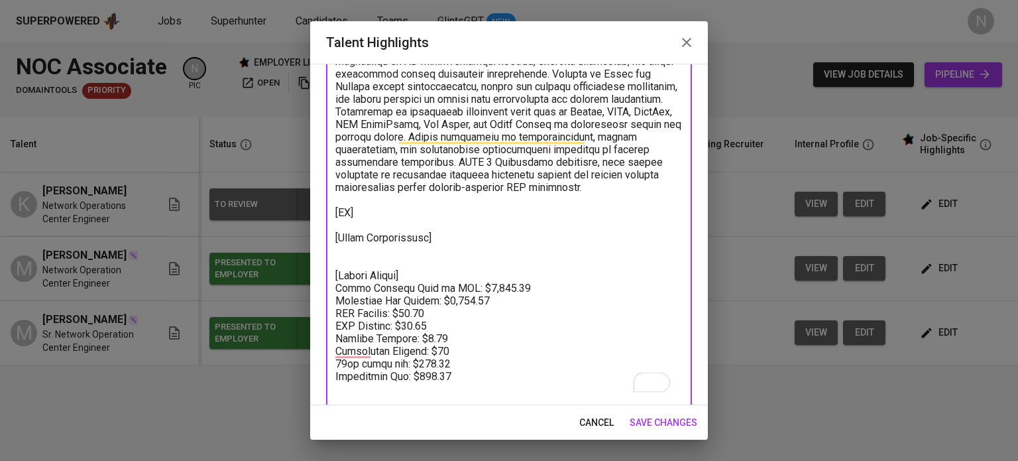
click at [343, 233] on textarea "To enrich screen reader interactions, please activate Accessibility in Grammarl…" at bounding box center [508, 218] width 347 height 353
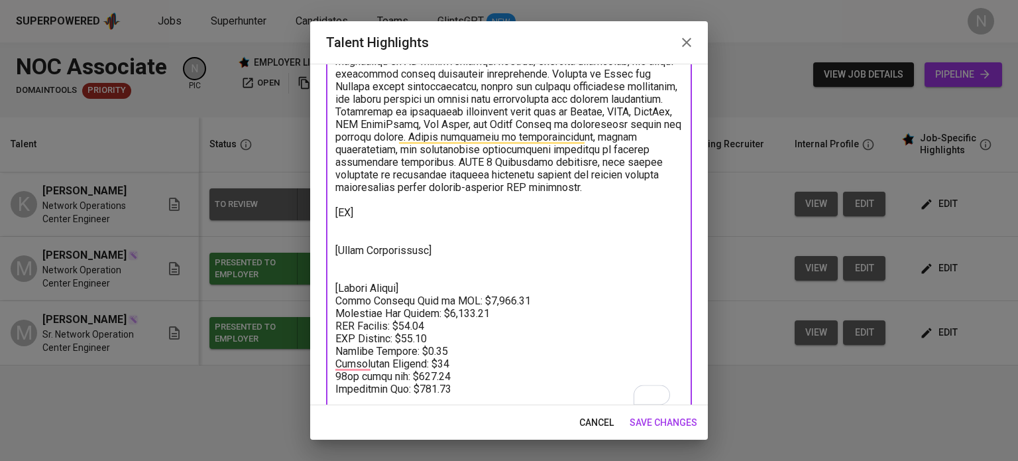
scroll to position [122, 0]
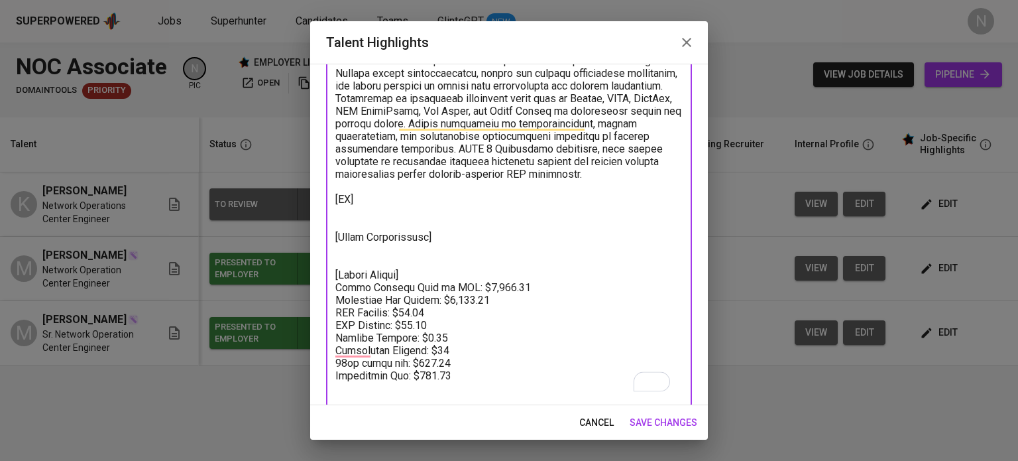
drag, startPoint x: 522, startPoint y: 296, endPoint x: 465, endPoint y: 302, distance: 58.0
click at [465, 302] on textarea "To enrich screen reader interactions, please activate Accessibility in Grammarl…" at bounding box center [508, 211] width 347 height 365
click at [512, 303] on textarea "To enrich screen reader interactions, please activate Accessibility in Grammarl…" at bounding box center [508, 211] width 347 height 365
drag, startPoint x: 512, startPoint y: 303, endPoint x: 457, endPoint y: 300, distance: 55.1
click at [457, 300] on textarea "To enrich screen reader interactions, please activate Accessibility in Grammarl…" at bounding box center [508, 211] width 347 height 365
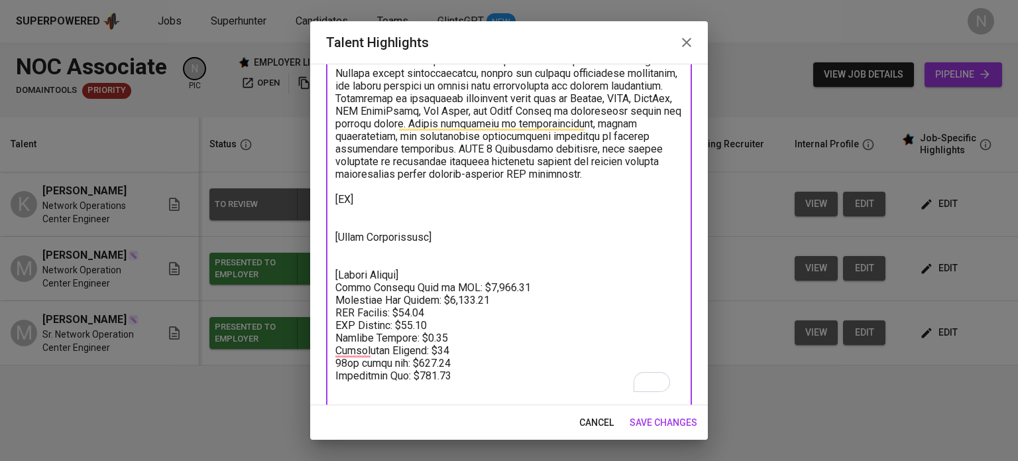
paste textarea "1,618.14"
drag, startPoint x: 493, startPoint y: 316, endPoint x: 440, endPoint y: 317, distance: 53.0
click at [440, 317] on textarea "To enrich screen reader interactions, please activate Accessibility in Grammarl…" at bounding box center [508, 211] width 347 height 365
paste textarea "08"
drag, startPoint x: 444, startPoint y: 364, endPoint x: 423, endPoint y: 361, distance: 20.7
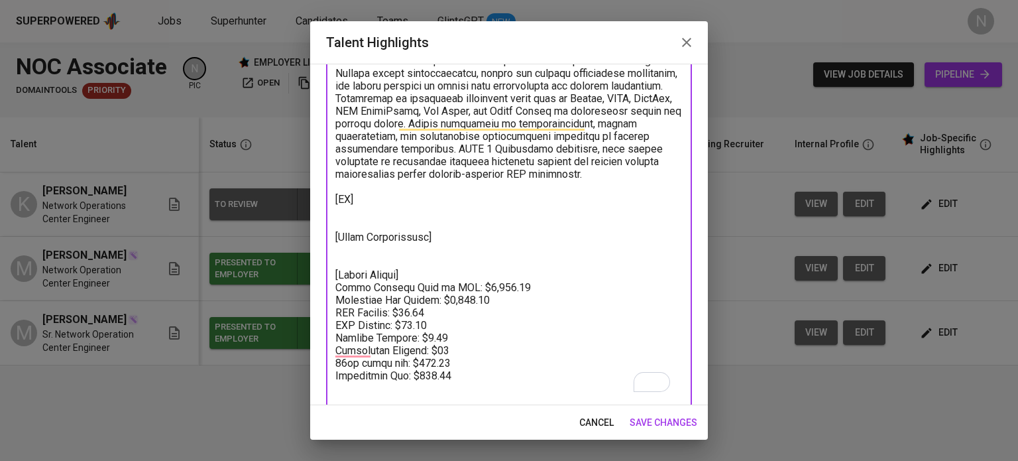
click at [423, 361] on textarea "To enrich screen reader interactions, please activate Accessibility in Grammarl…" at bounding box center [508, 211] width 347 height 365
paste textarea "27.00"
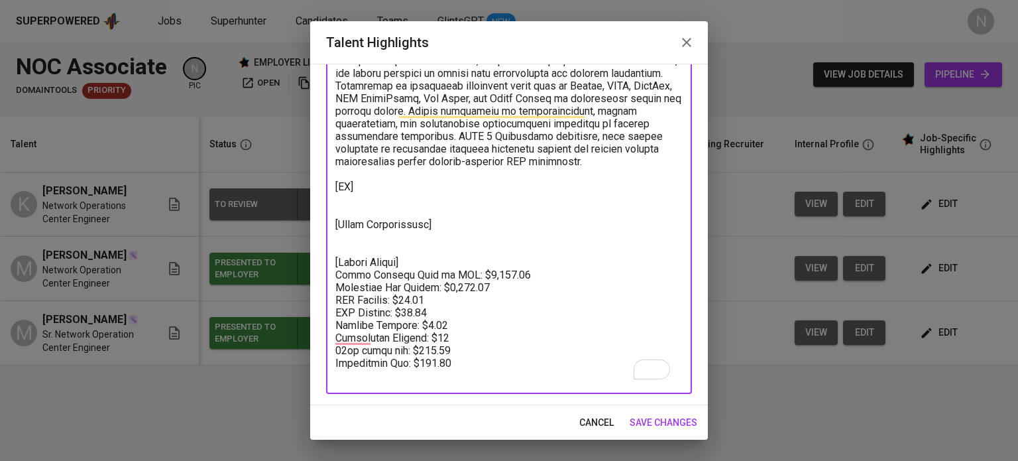
scroll to position [144, 0]
drag, startPoint x: 451, startPoint y: 351, endPoint x: 414, endPoint y: 349, distance: 37.2
click at [413, 349] on textarea "To enrich screen reader interactions, please activate Accessibility in Grammarl…" at bounding box center [508, 199] width 347 height 365
paste textarea "9"
click at [339, 205] on textarea "To enrich screen reader interactions, please activate Accessibility in Grammarl…" at bounding box center [508, 199] width 347 height 365
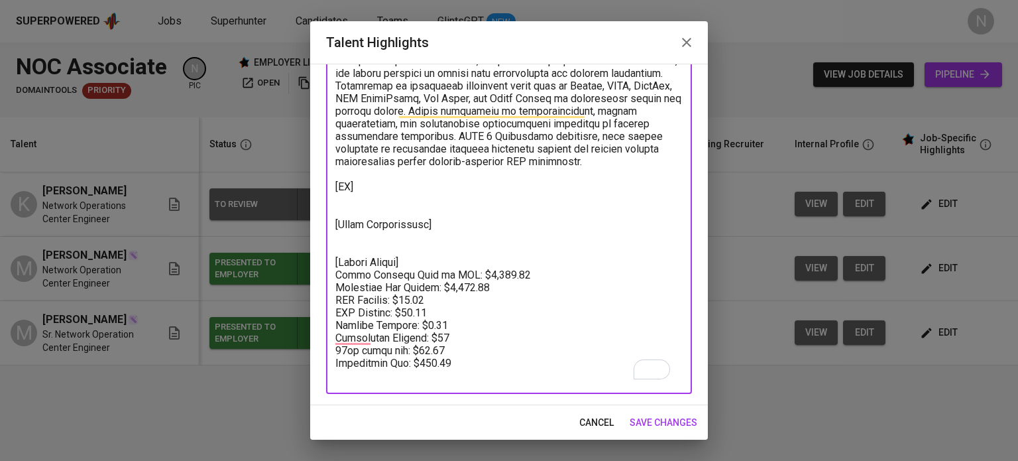
click at [345, 237] on textarea "To enrich screen reader interactions, please activate Accessibility in Grammarl…" at bounding box center [508, 199] width 347 height 365
paste textarea "https://glints.sg.larksuite.com/file/X1Y8bEKuIoOQ3QxpcEblgY4mgCg?from=from_copy…"
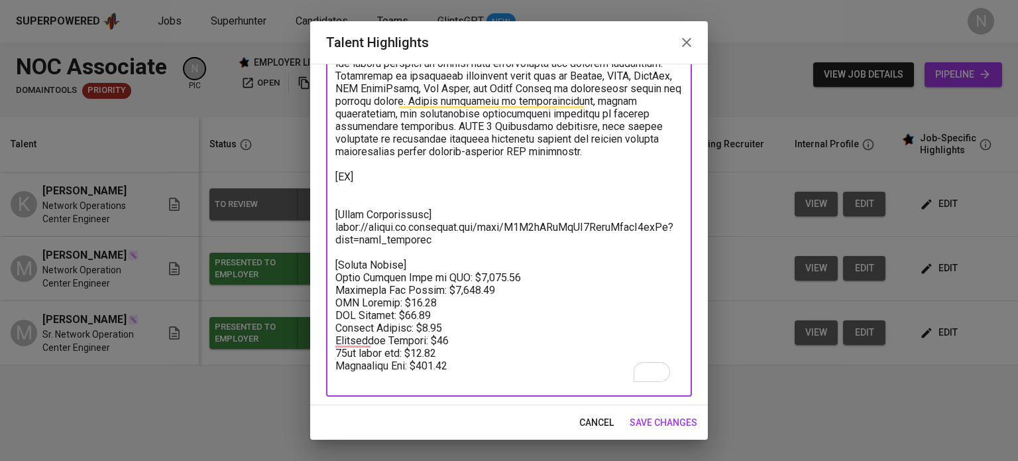
click at [346, 199] on textarea "To enrich screen reader interactions, please activate Accessibility in Grammarl…" at bounding box center [508, 196] width 347 height 378
paste textarea "https://glints.sg.larksuite.com/file/VjRzbILCboZtnyxO2gclOUR7gkc?from=from_copy…"
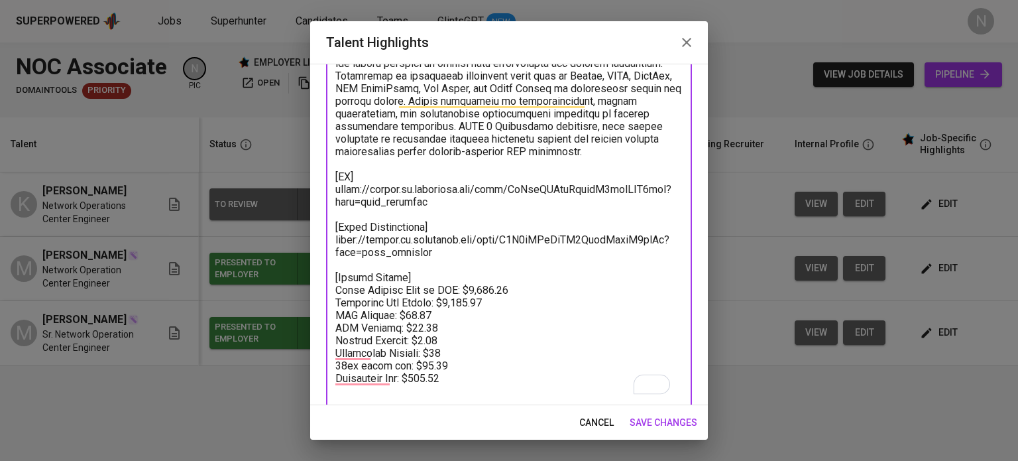
type textarea "Network Operations Center (NOC) Engineer with 8+ years of progressive experienc…"
click at [645, 417] on span "save changes" at bounding box center [664, 422] width 68 height 17
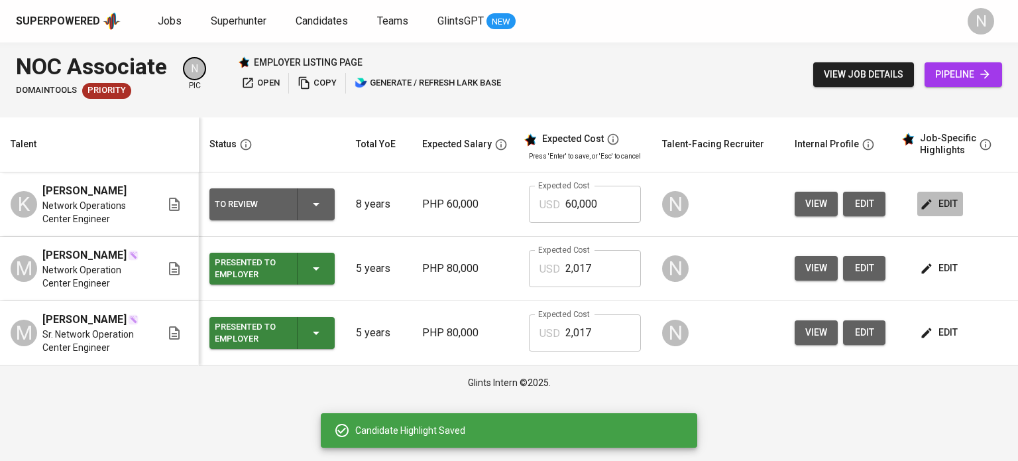
click at [949, 210] on span "edit" at bounding box center [939, 203] width 35 height 17
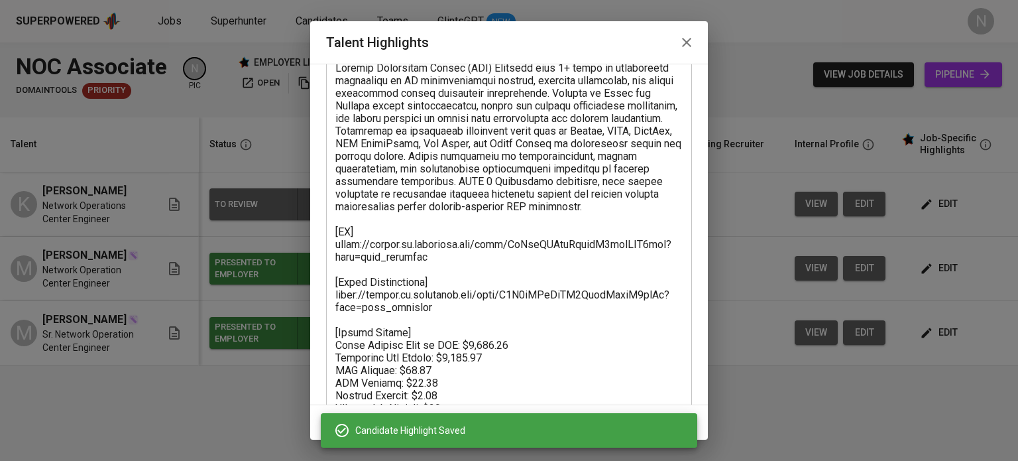
scroll to position [160, 0]
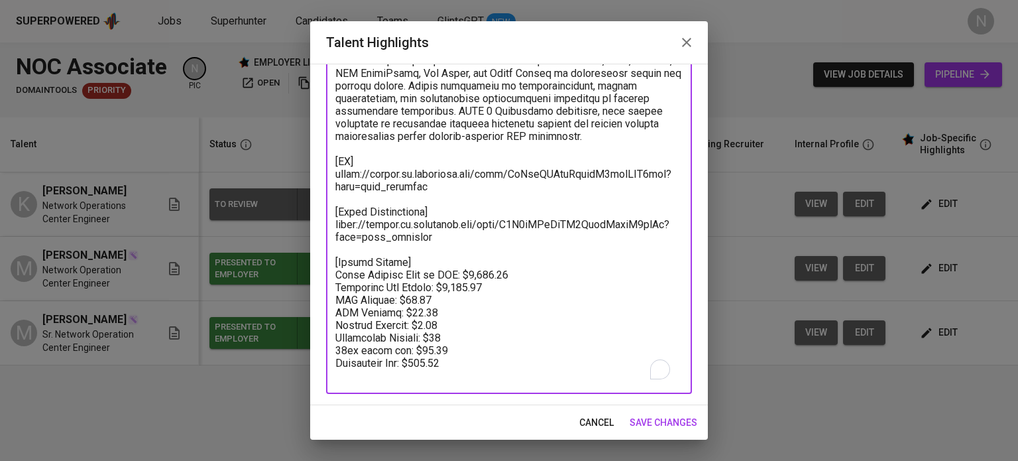
drag, startPoint x: 486, startPoint y: 286, endPoint x: 461, endPoint y: 286, distance: 25.2
click at [461, 286] on textarea "To enrich screen reader interactions, please activate Accessibility in Grammarl…" at bounding box center [508, 186] width 347 height 390
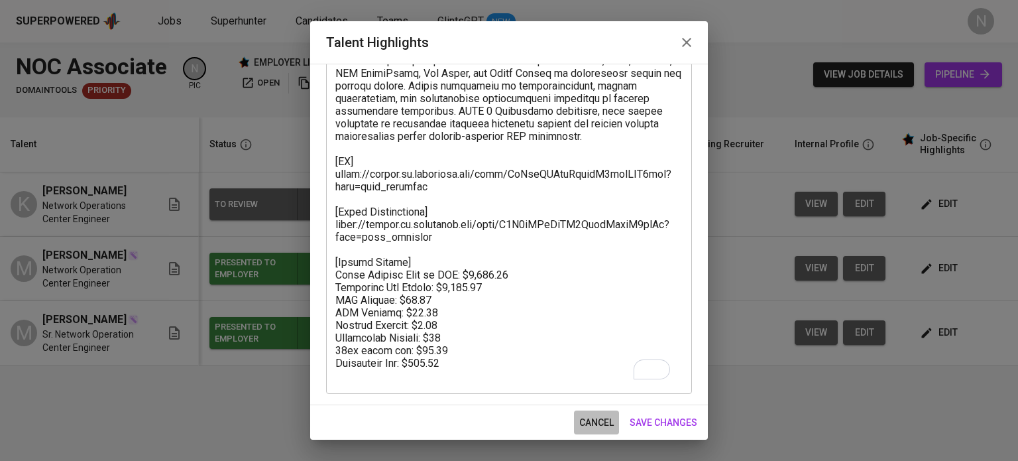
click at [607, 419] on span "cancel" at bounding box center [596, 422] width 34 height 17
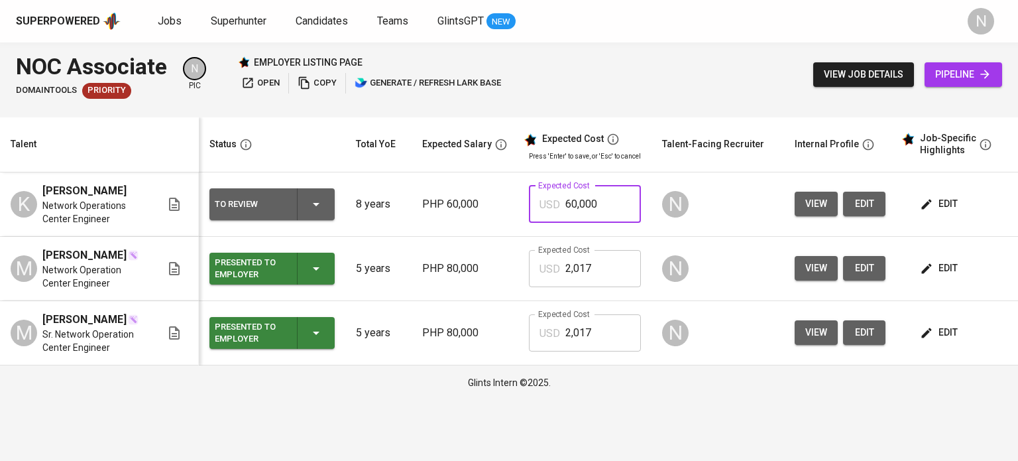
drag, startPoint x: 596, startPoint y: 209, endPoint x: 513, endPoint y: 206, distance: 83.5
click at [513, 206] on tr "K Kristine Laureta Network Operations Center Engineer To Review 8 years PHP 60,…" at bounding box center [574, 204] width 1148 height 64
paste input "1,618"
type input "1,618"
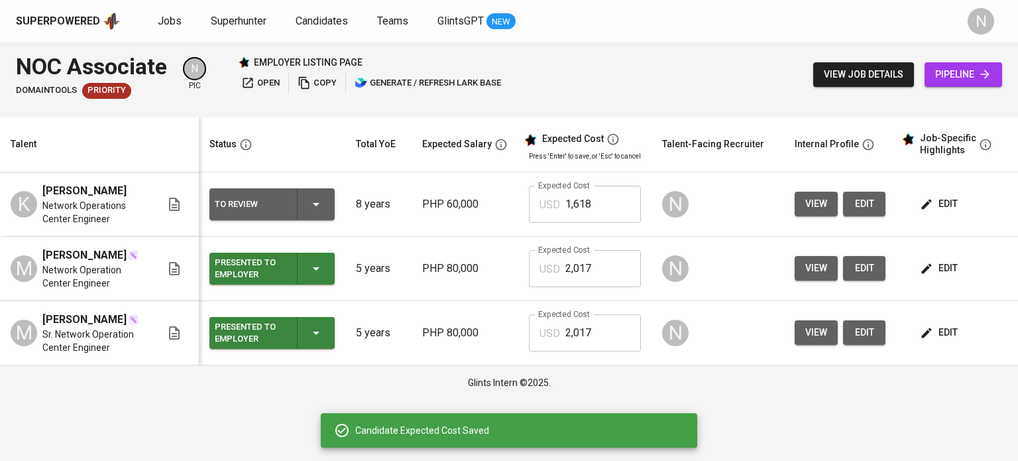
click at [313, 207] on icon "button" at bounding box center [316, 204] width 16 height 16
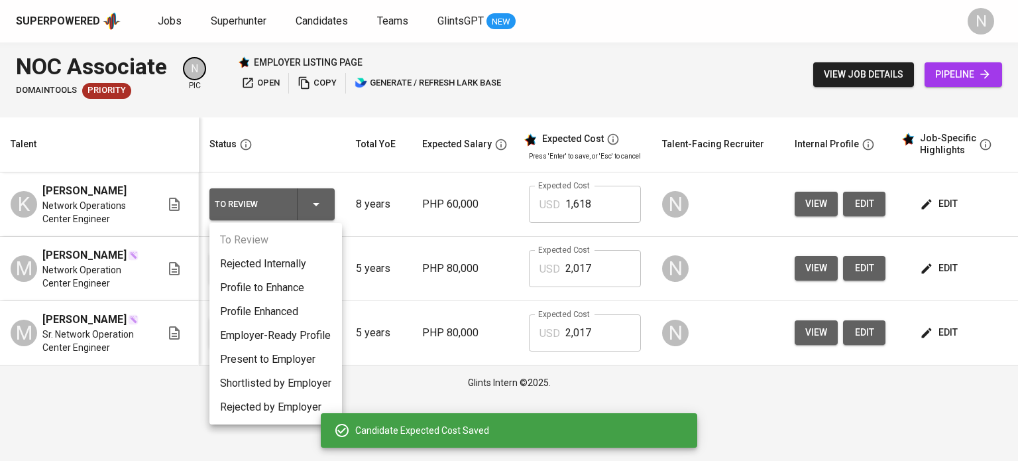
click at [262, 352] on li "Present to Employer" at bounding box center [275, 359] width 133 height 24
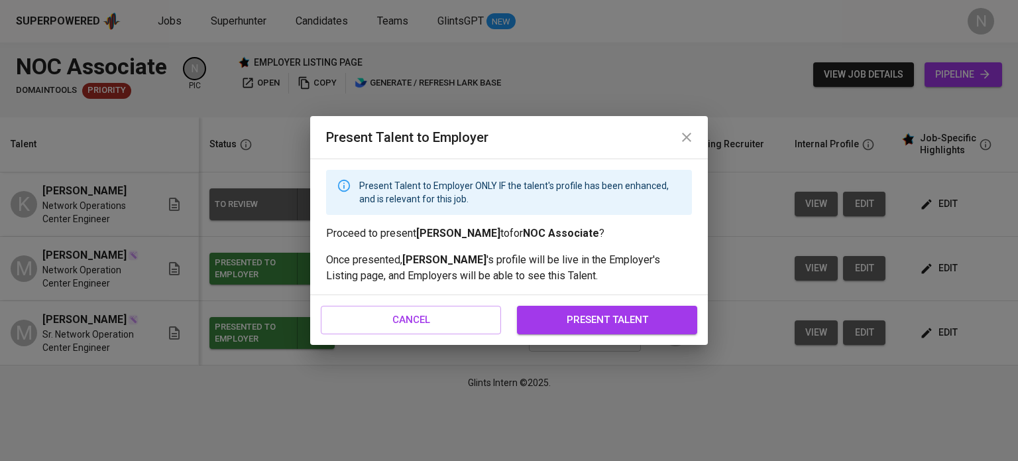
click at [546, 322] on span "present talent" at bounding box center [606, 319] width 151 height 17
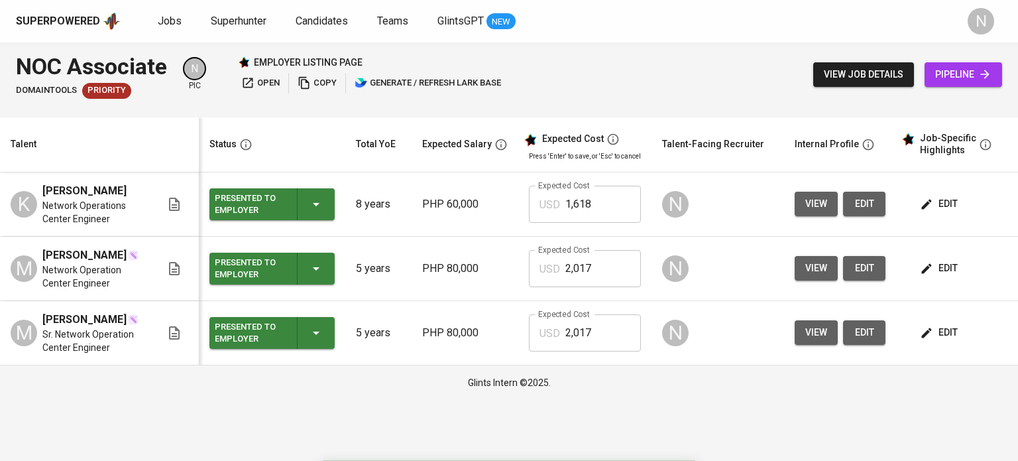
click at [243, 72] on div "employer listing page open copy generate / refresh lark base" at bounding box center [371, 75] width 266 height 38
click at [252, 77] on icon "button" at bounding box center [247, 82] width 13 height 13
click at [852, 70] on span "view job details" at bounding box center [864, 74] width 80 height 17
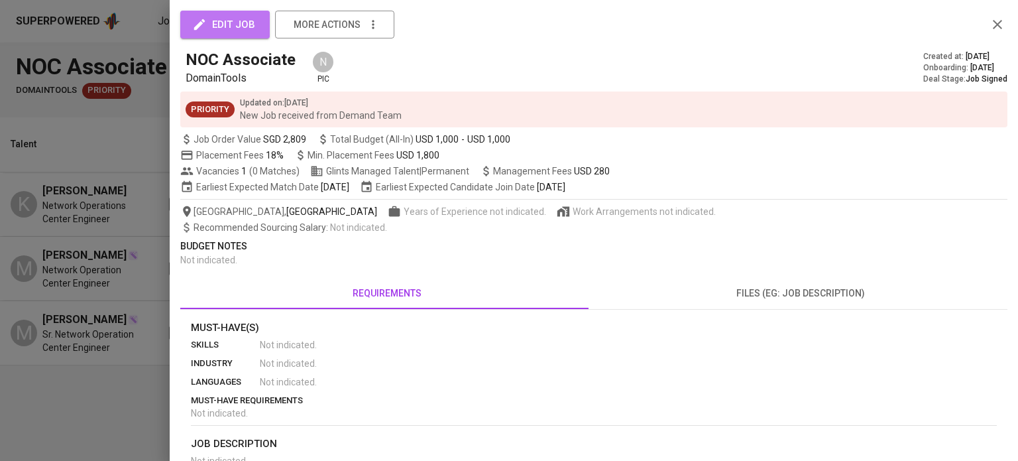
click at [239, 23] on span "edit job" at bounding box center [225, 24] width 60 height 17
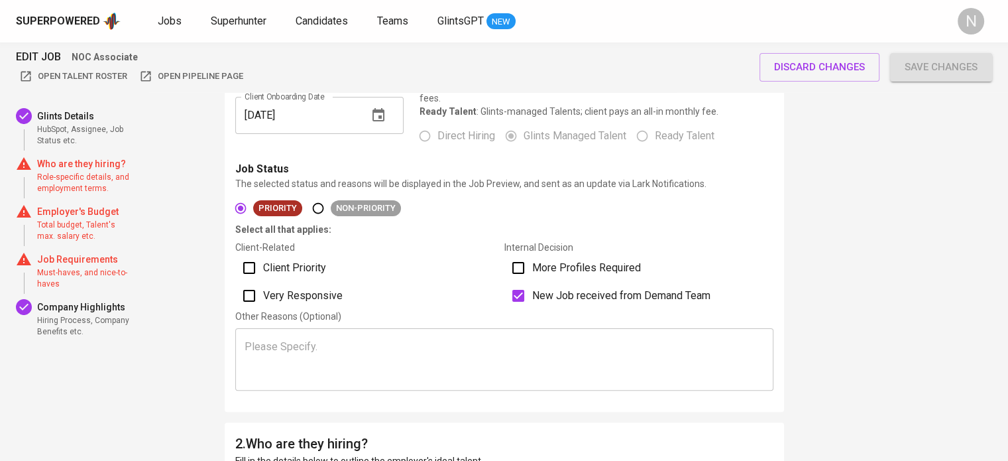
scroll to position [331, 0]
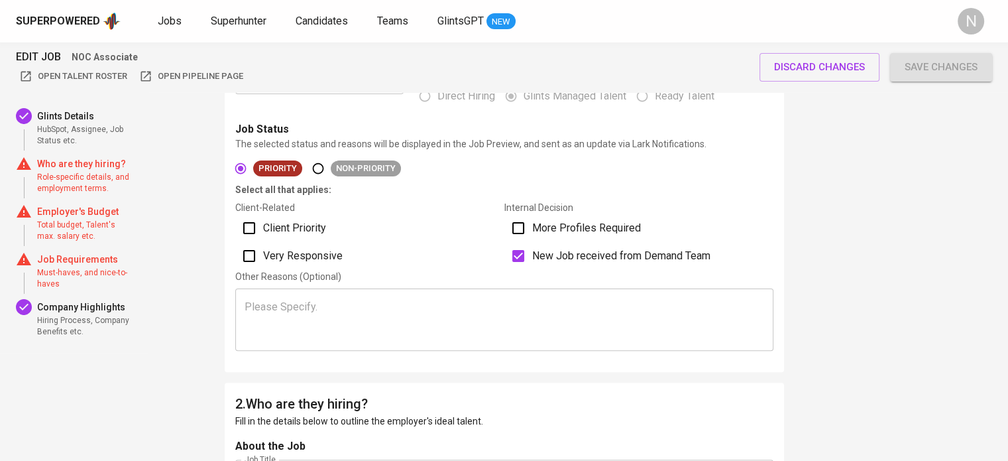
click at [313, 236] on label "Client Priority" at bounding box center [369, 228] width 269 height 28
click at [263, 236] on input "Client Priority" at bounding box center [249, 228] width 28 height 28
checkbox input "true"
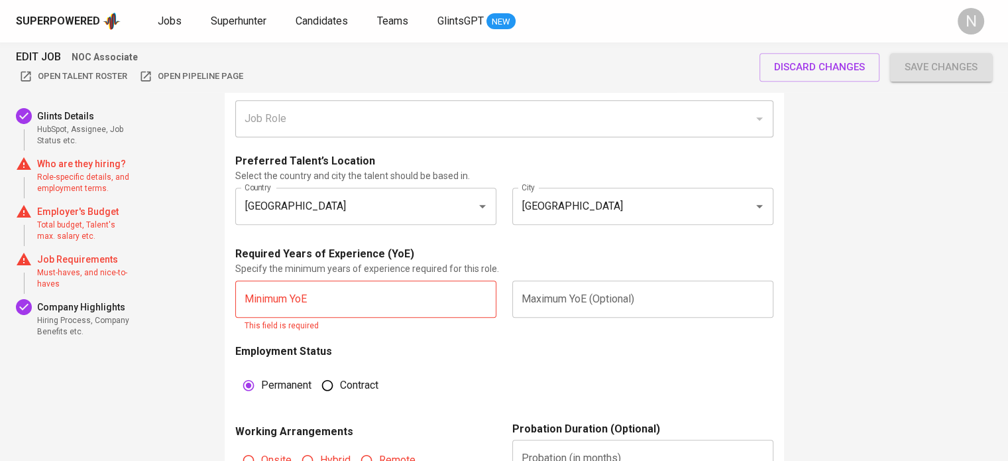
scroll to position [795, 0]
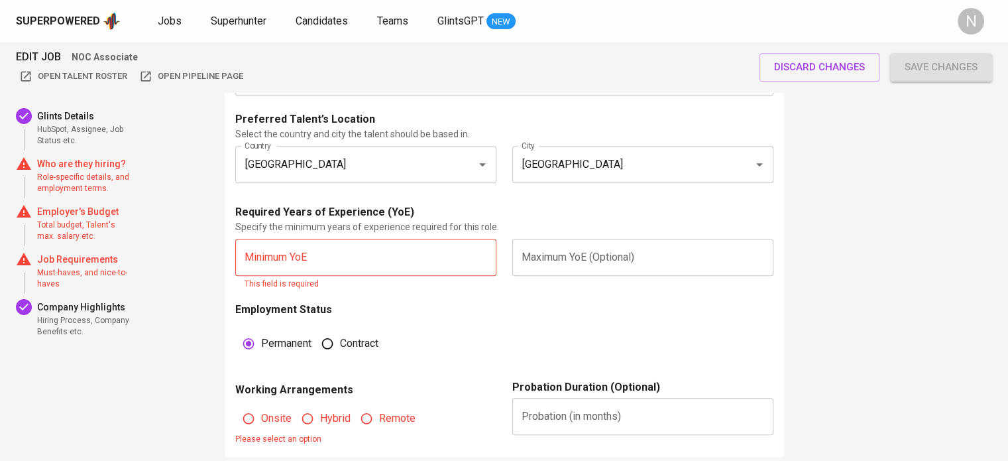
click at [353, 262] on input "text" at bounding box center [365, 257] width 261 height 37
type input "2"
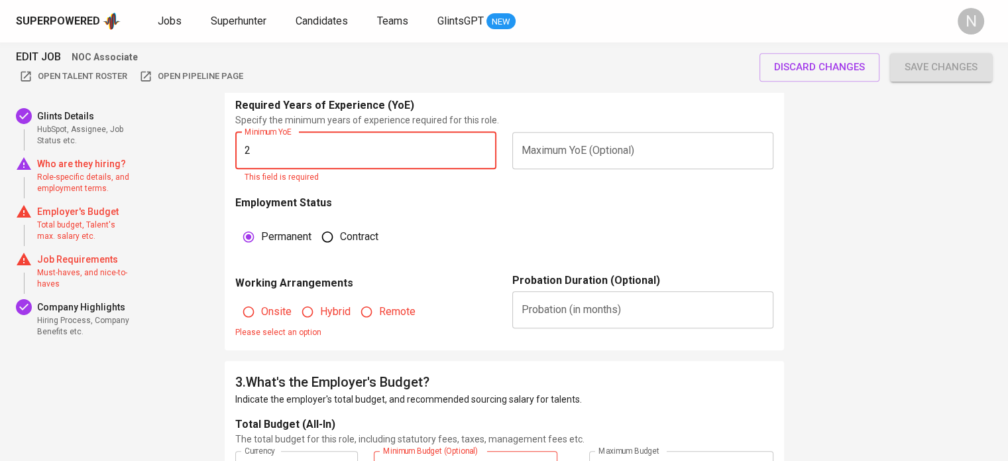
scroll to position [928, 0]
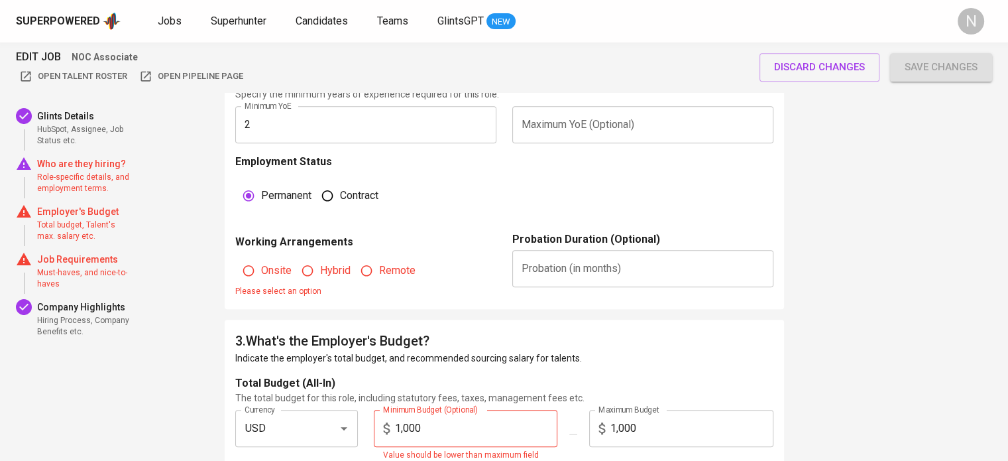
click at [365, 292] on fieldset "Onsite Hybrid Remote Please select an option" at bounding box center [365, 274] width 261 height 48
click at [368, 266] on input "Remote" at bounding box center [366, 270] width 25 height 25
radio input "true"
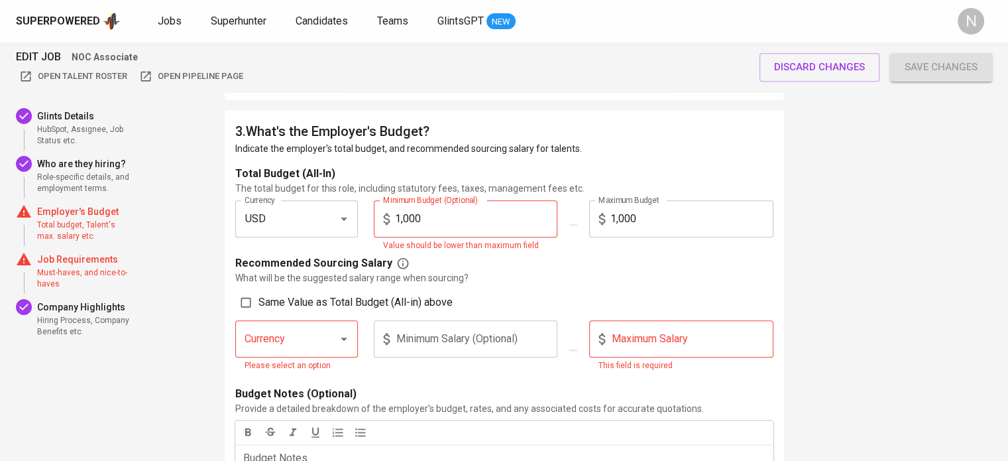
scroll to position [1127, 0]
drag, startPoint x: 447, startPoint y: 217, endPoint x: 406, endPoint y: 211, distance: 41.5
click at [406, 211] on input "1,000" at bounding box center [476, 217] width 163 height 37
click at [408, 215] on input "1,000" at bounding box center [476, 217] width 163 height 37
type input "1,500"
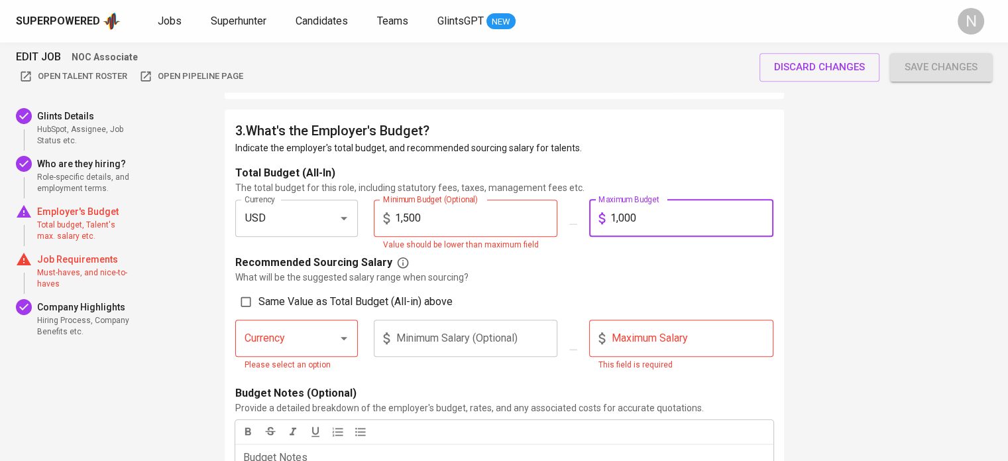
drag, startPoint x: 653, startPoint y: 217, endPoint x: 594, endPoint y: 217, distance: 59.0
click at [594, 217] on div "1,000 Maximum Budget" at bounding box center [681, 217] width 184 height 37
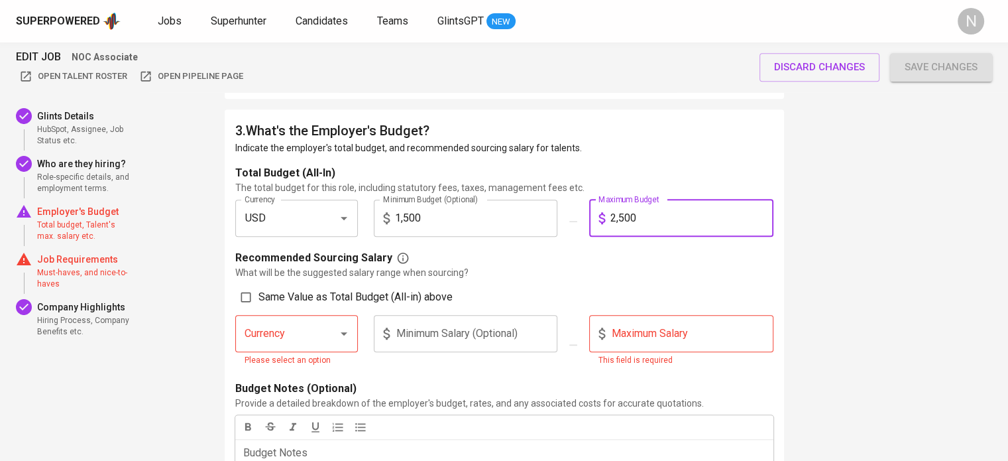
type input "2,500"
click at [286, 303] on span "Same Value as Total Budget (All-in) above" at bounding box center [355, 297] width 194 height 16
click at [258, 303] on input "Same Value as Total Budget (All-in) above" at bounding box center [245, 296] width 25 height 25
checkbox input "true"
type input "USD"
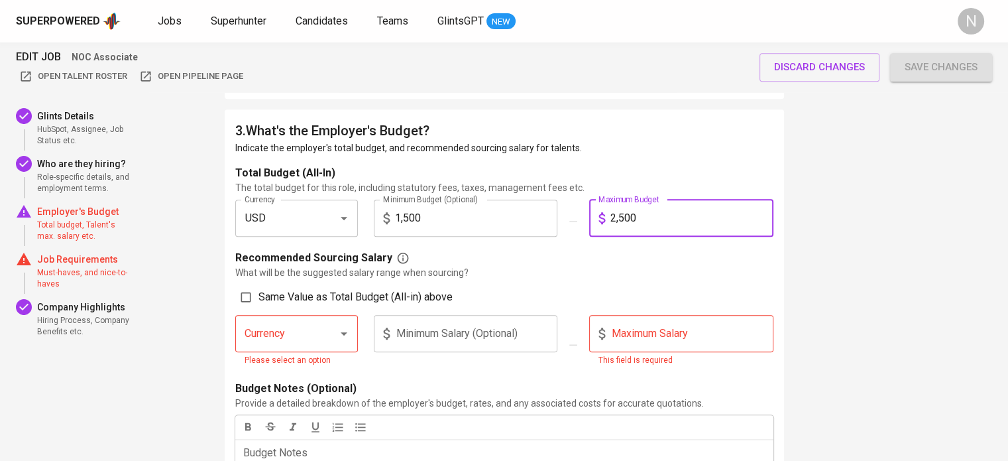
type input "1,500"
type input "2,500"
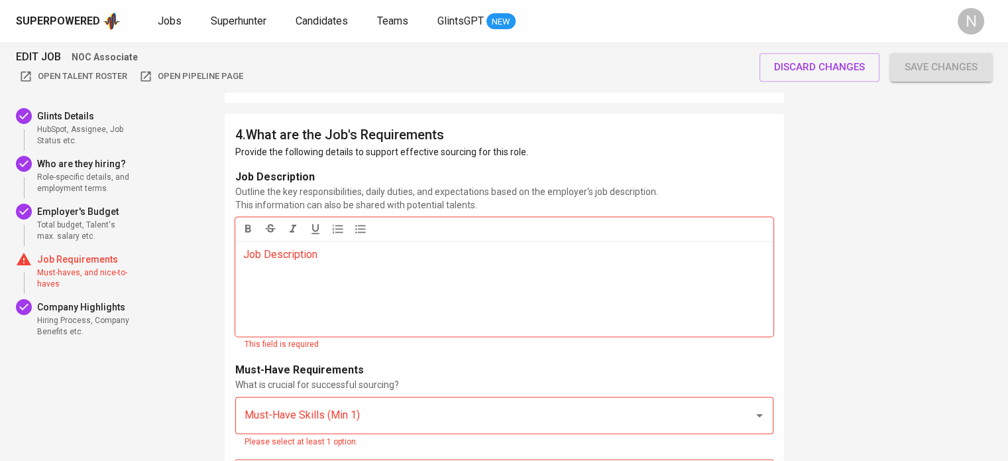
scroll to position [1789, 0]
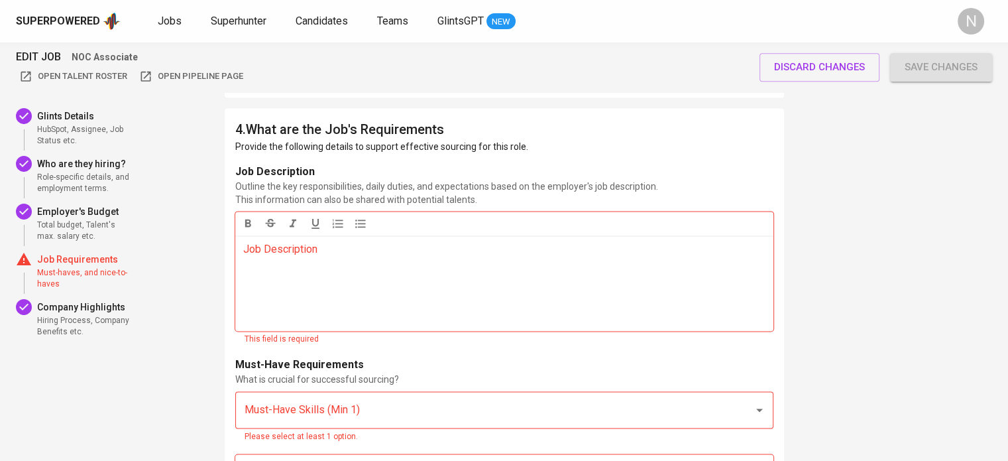
click at [369, 268] on div "Job Description ﻿" at bounding box center [504, 282] width 538 height 95
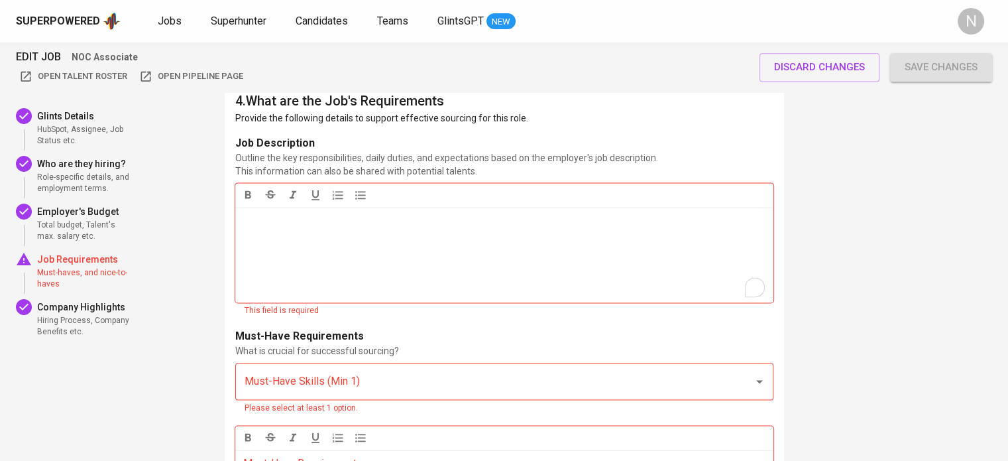
scroll to position [1856, 0]
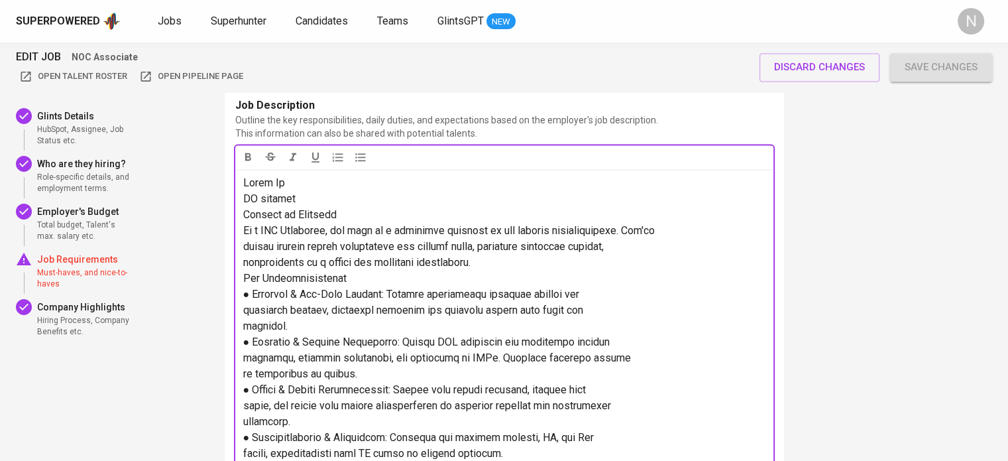
copy span "About Us DT summary Summary of Position As a NOC Associate, you will be a front…"
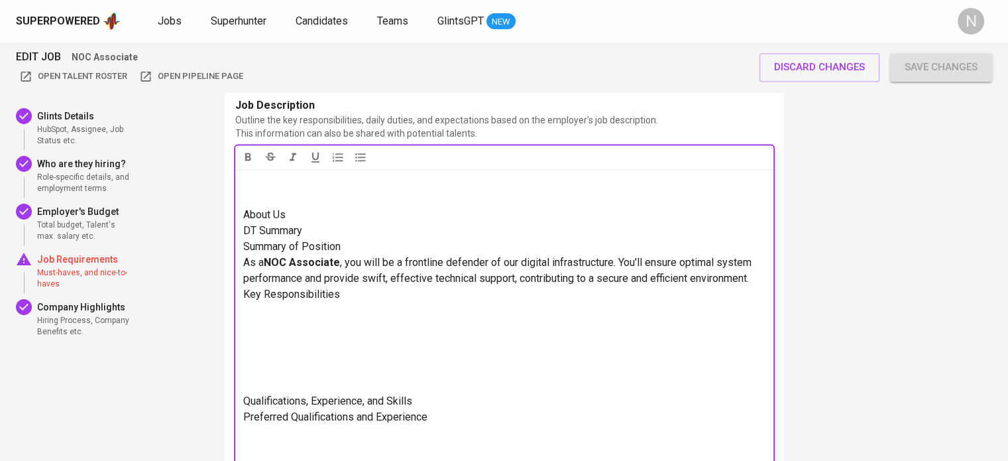
click at [296, 197] on p "To enrich screen reader interactions, please activate Accessibility in Grammarl…" at bounding box center [504, 191] width 522 height 32
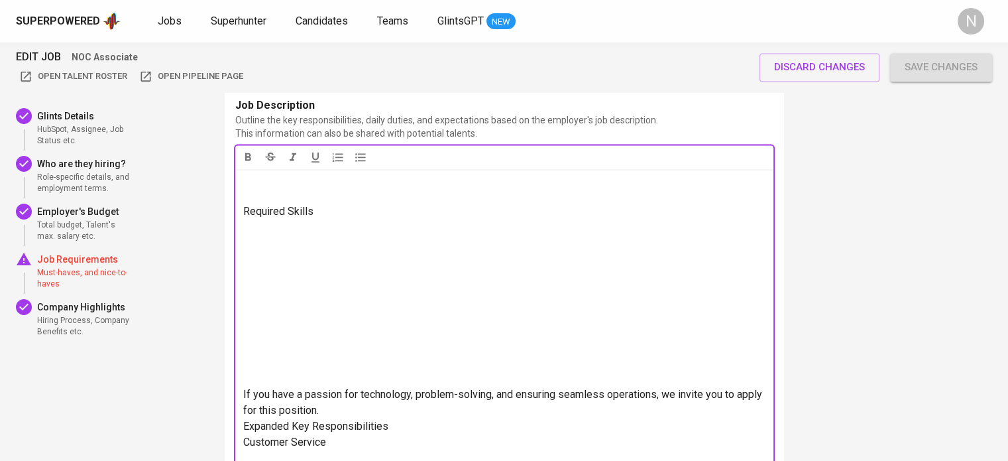
scroll to position [514, 0]
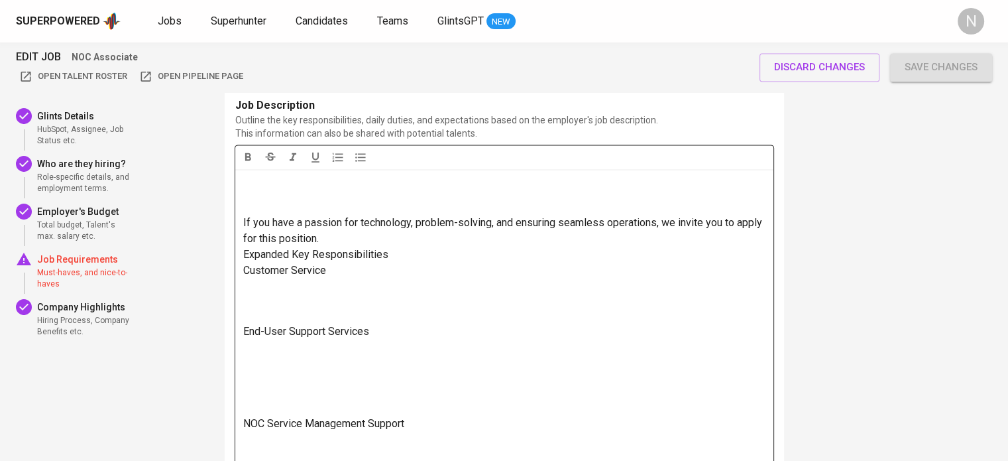
click at [394, 243] on span "If you have a passion for technology, problem-solving, and ensuring seamless op…" at bounding box center [504, 230] width 522 height 28
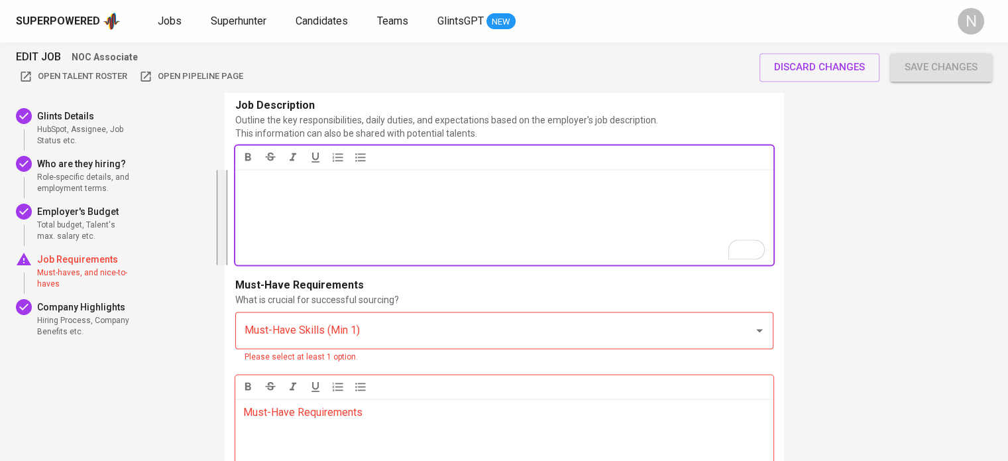
scroll to position [0, 0]
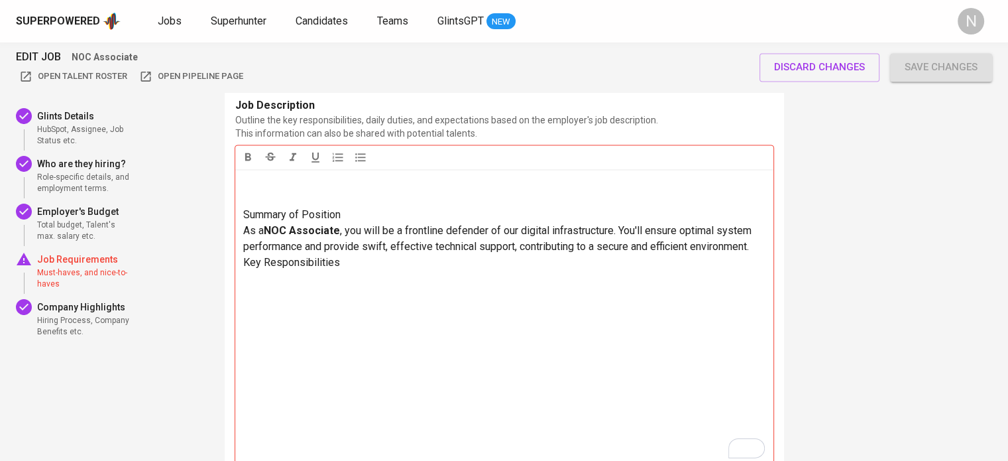
click at [342, 193] on p "To enrich screen reader interactions, please activate Accessibility in Grammarl…" at bounding box center [504, 191] width 522 height 32
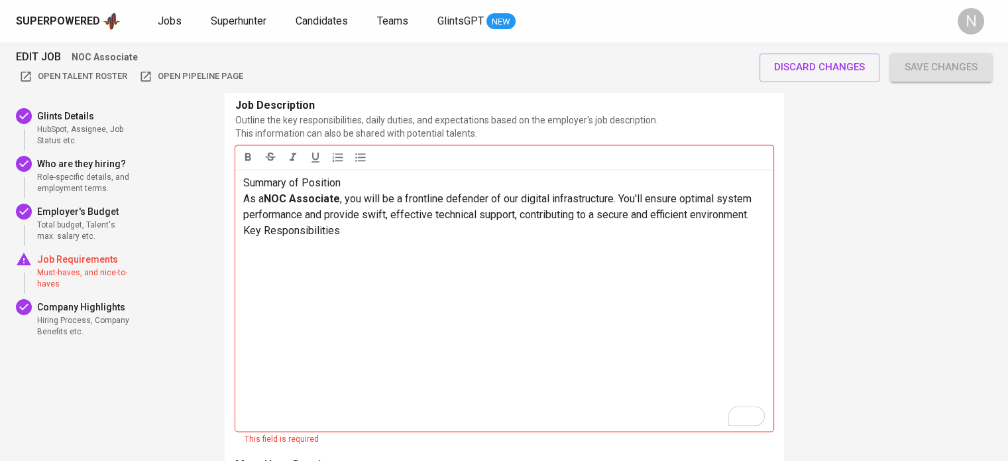
click at [244, 229] on span "Key Responsibilities" at bounding box center [291, 230] width 97 height 13
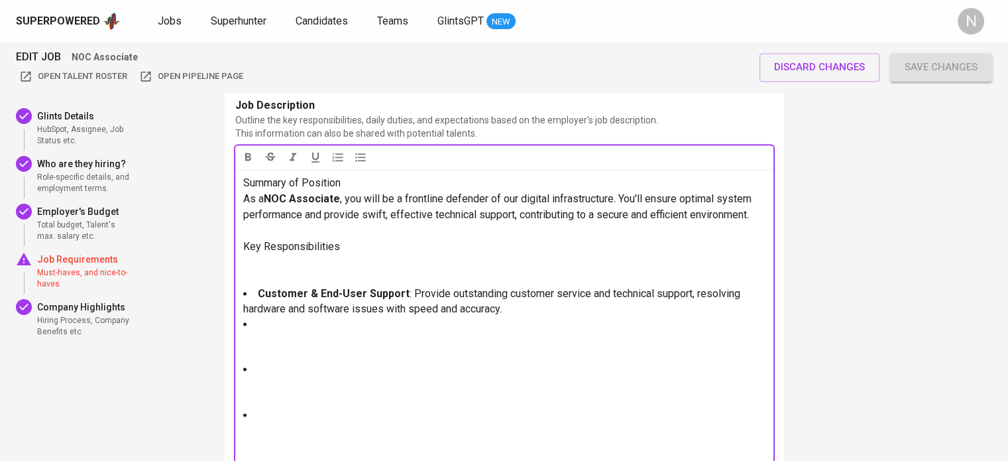
click at [323, 274] on p "To enrich screen reader interactions, please activate Accessibility in Grammarl…" at bounding box center [504, 270] width 522 height 32
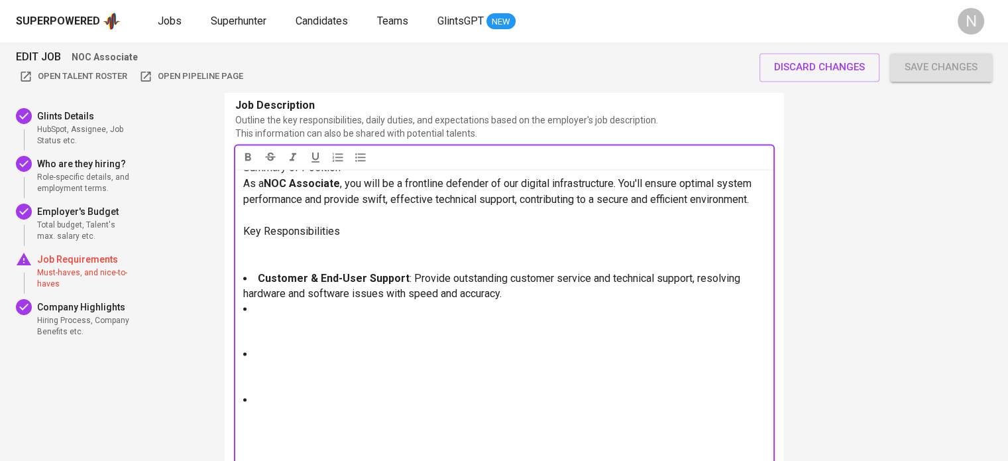
scroll to position [38, 0]
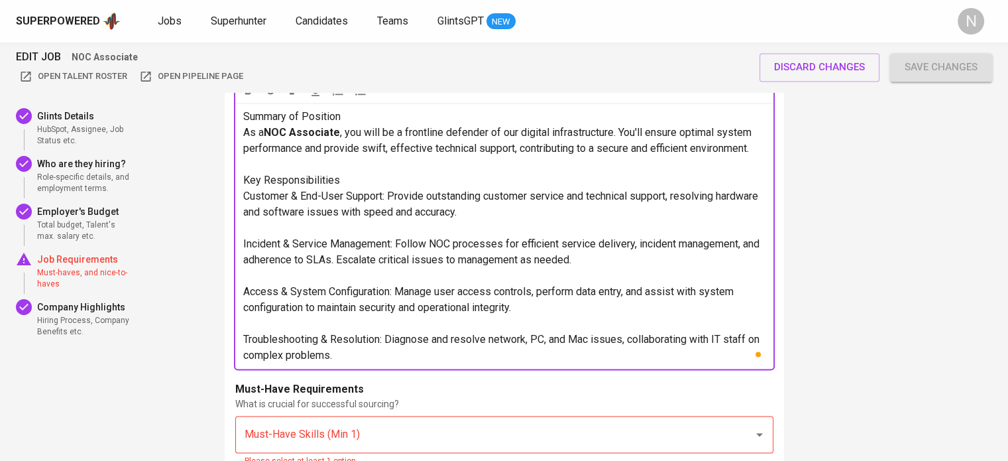
click at [389, 234] on p "﻿" at bounding box center [504, 228] width 522 height 16
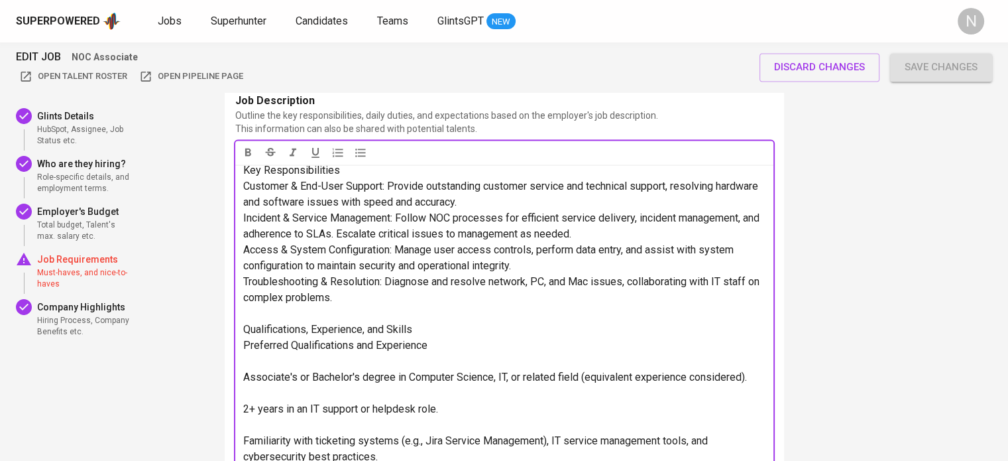
click at [331, 369] on p "﻿" at bounding box center [504, 361] width 522 height 16
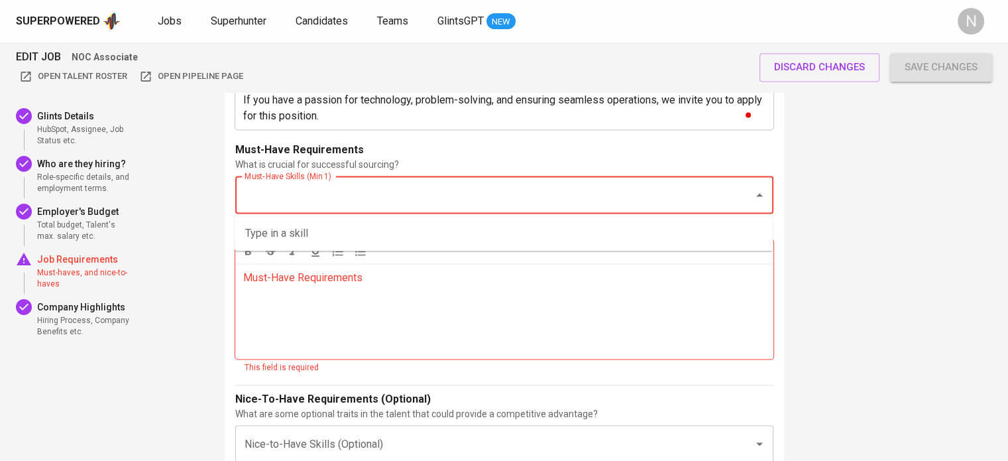
click at [368, 203] on input "Must-Have Skills (Min 1)" at bounding box center [485, 194] width 489 height 25
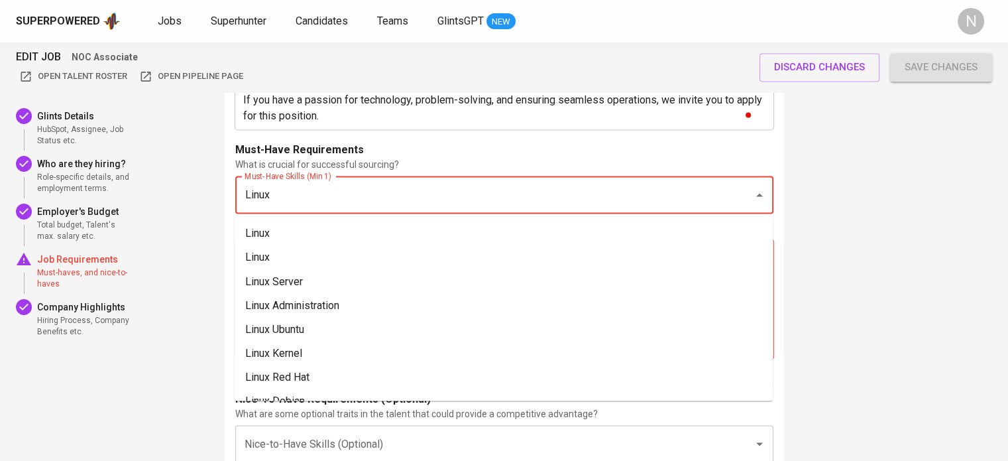
type input "Linux"
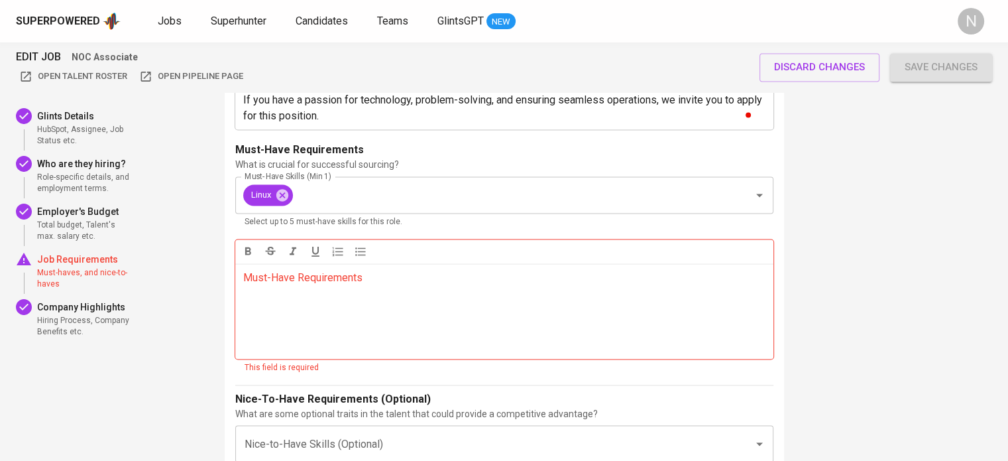
click at [379, 310] on div "Must-Have Requirements ﻿" at bounding box center [504, 310] width 538 height 95
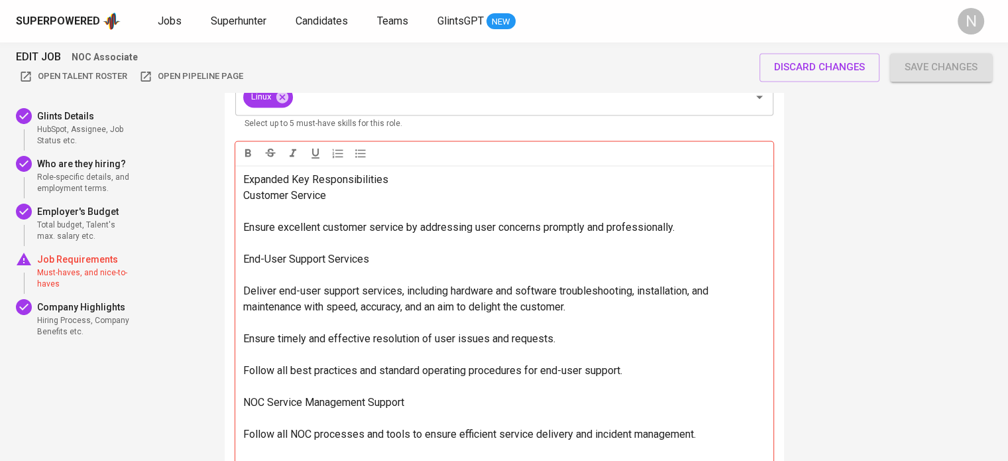
click at [329, 205] on p "﻿" at bounding box center [504, 211] width 522 height 16
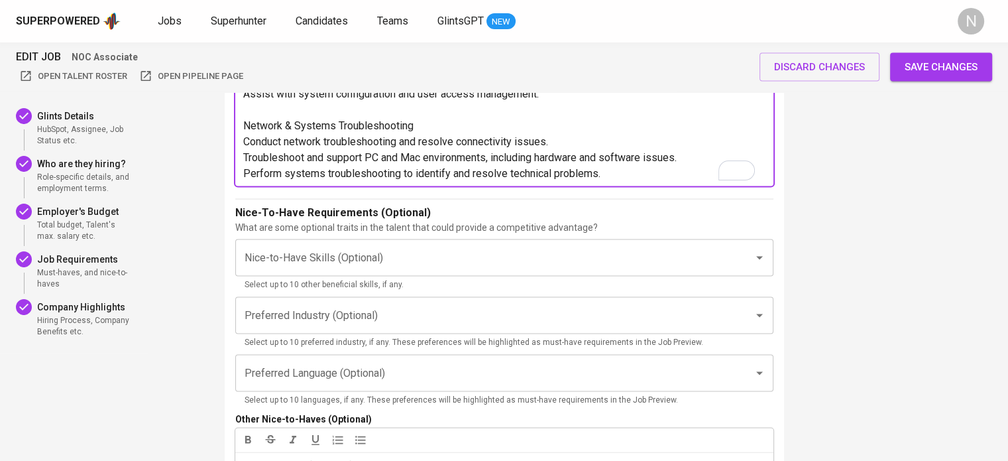
click at [918, 76] on span "Save changes" at bounding box center [941, 66] width 73 height 17
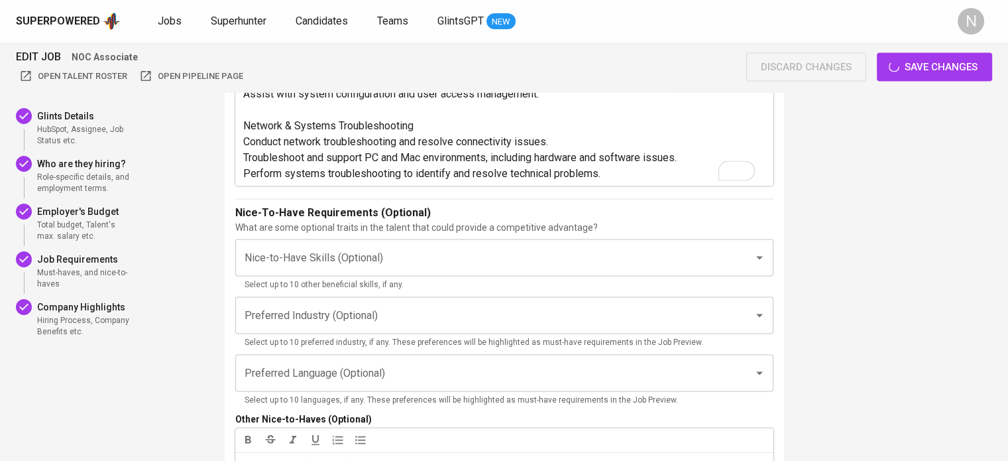
click at [920, 63] on div "discard changes Save changes" at bounding box center [869, 67] width 246 height 28
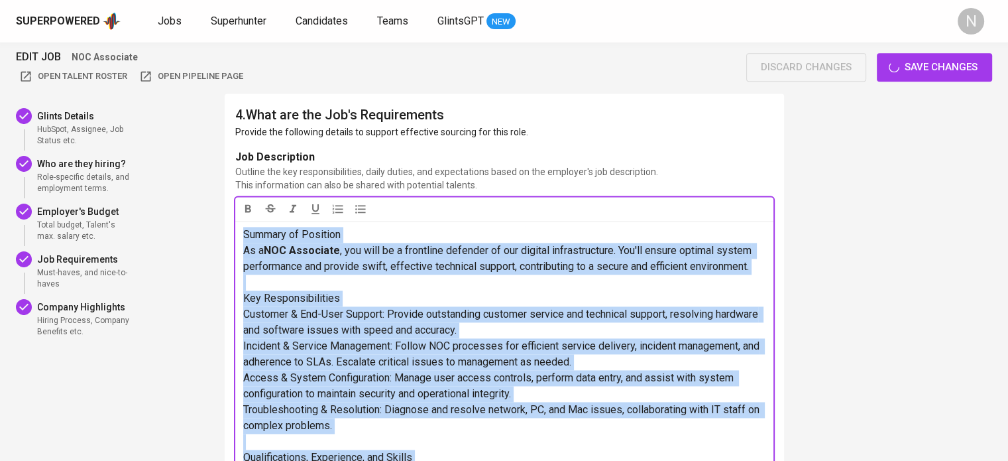
scroll to position [1800, 0]
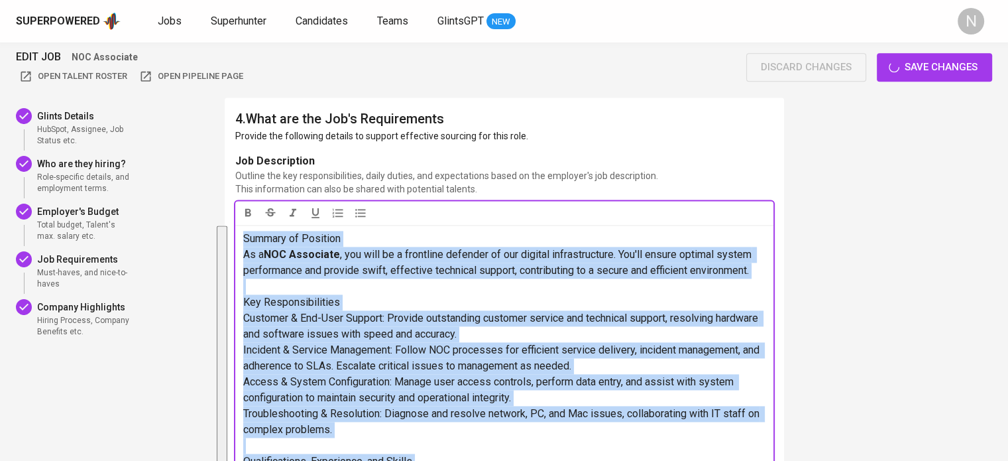
drag, startPoint x: 371, startPoint y: 295, endPoint x: 232, endPoint y: 201, distance: 168.0
copy div "Summary of Position As a NOC Associate , you will be a frontline defender of ou…"
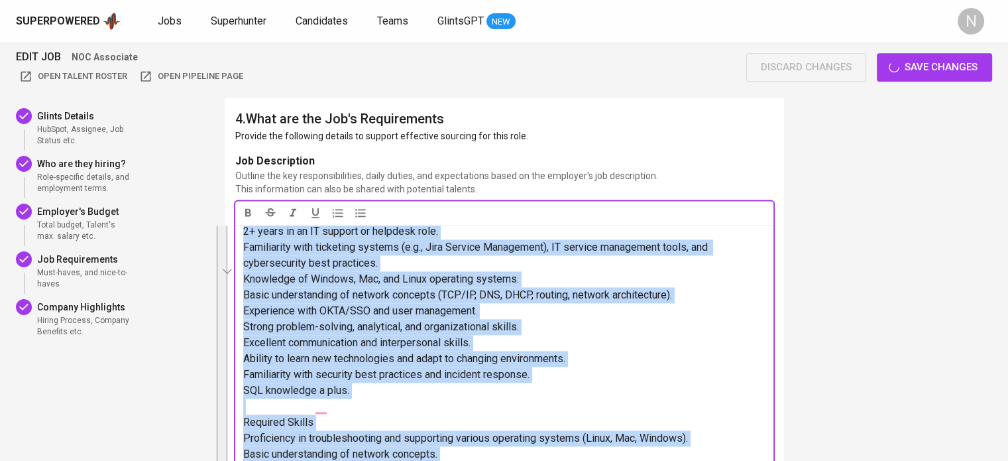
scroll to position [340, 0]
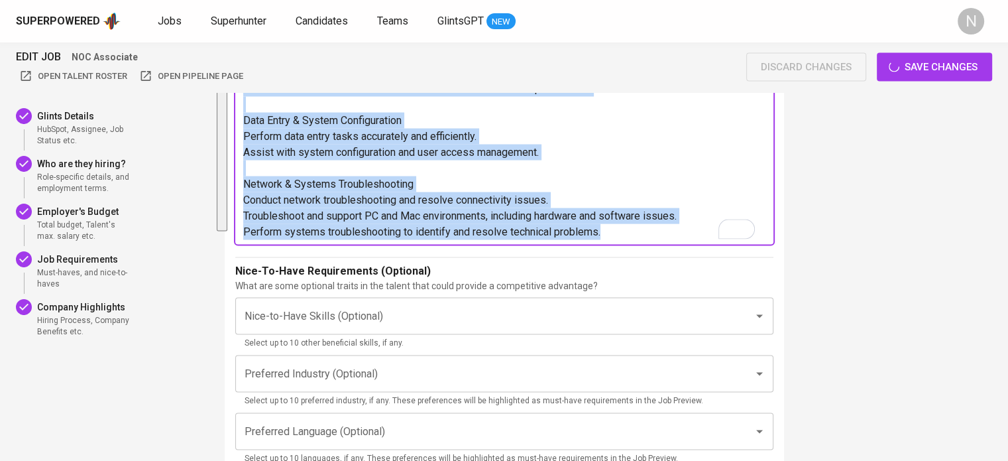
copy div "Expanded Key Responsibilities Customer Service Ensure excellent customer servic…"
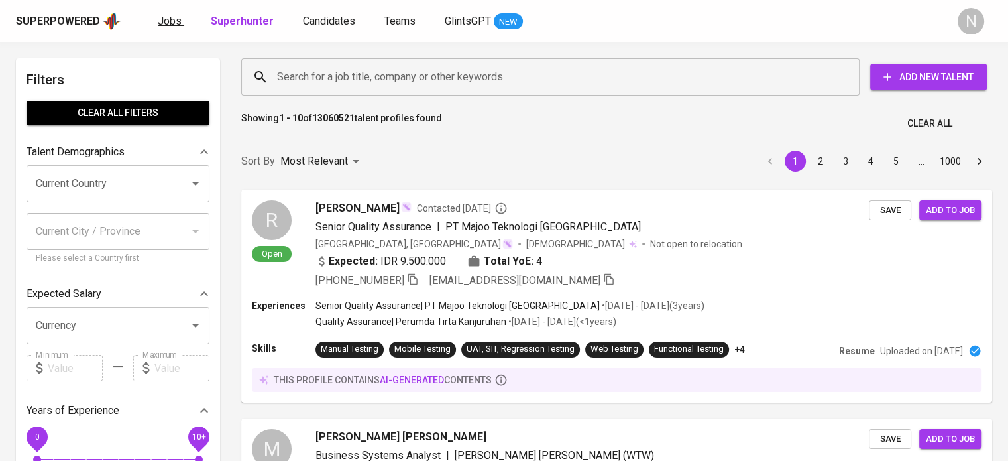
drag, startPoint x: 0, startPoint y: 0, endPoint x: 159, endPoint y: 21, distance: 160.4
click at [159, 21] on span "Jobs" at bounding box center [170, 21] width 24 height 13
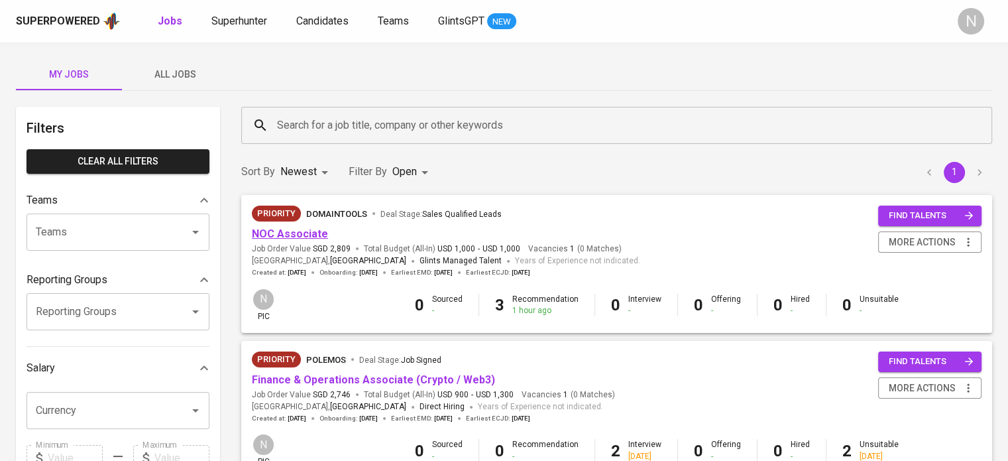
click at [299, 235] on link "NOC Associate" at bounding box center [290, 233] width 76 height 13
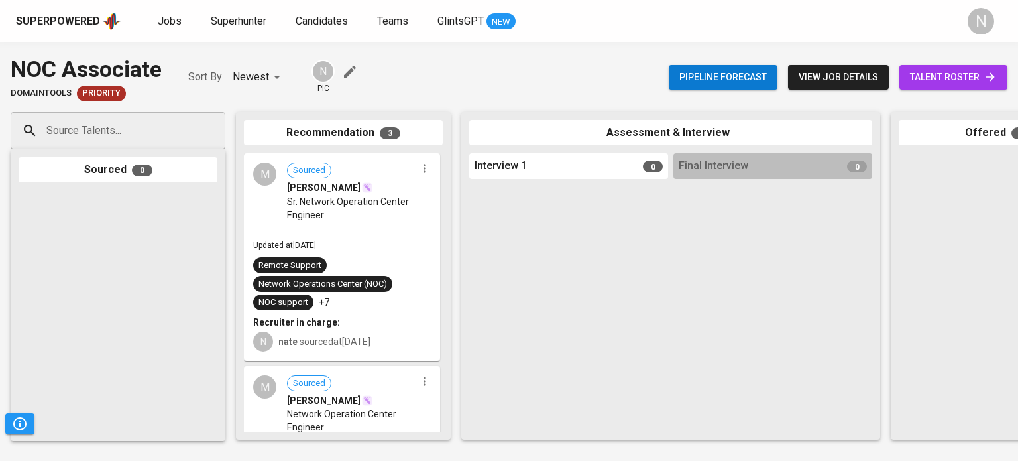
click at [854, 74] on span "view job details" at bounding box center [839, 77] width 80 height 17
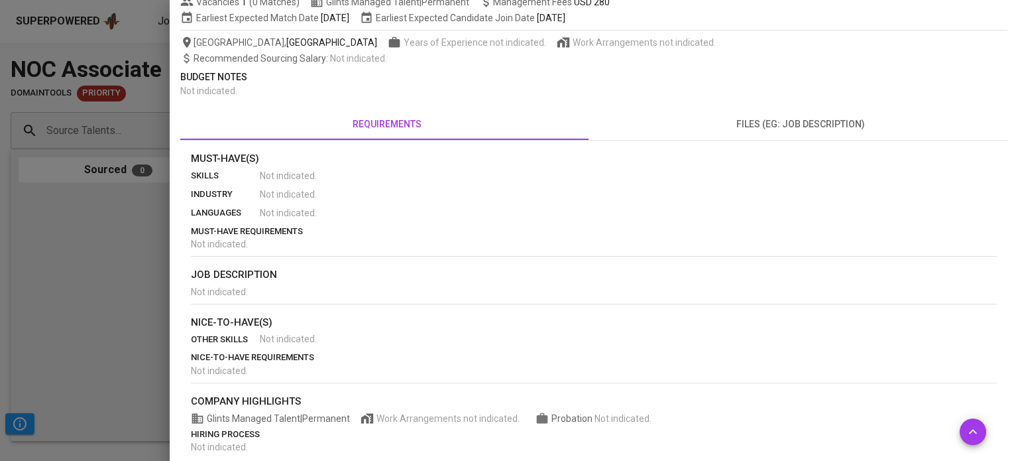
scroll to position [245, 0]
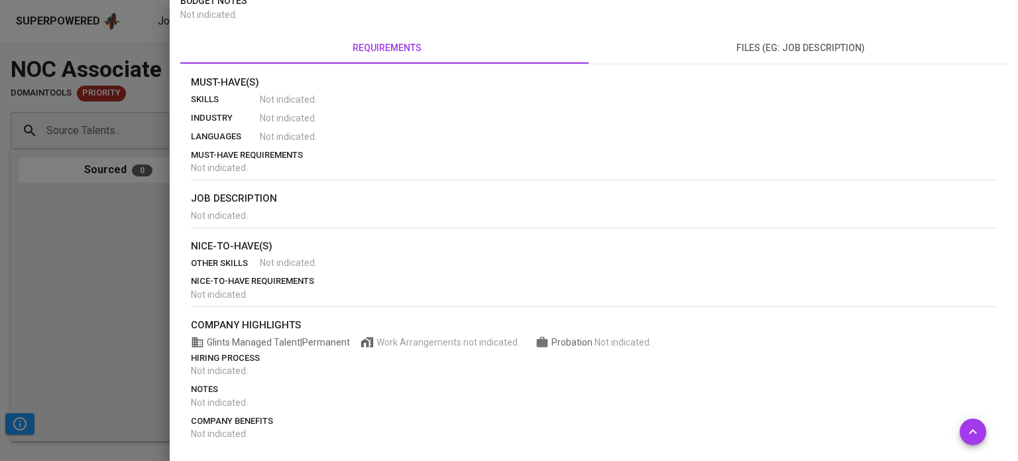
drag, startPoint x: 150, startPoint y: 275, endPoint x: 352, endPoint y: 239, distance: 205.3
click at [149, 275] on div at bounding box center [509, 230] width 1018 height 461
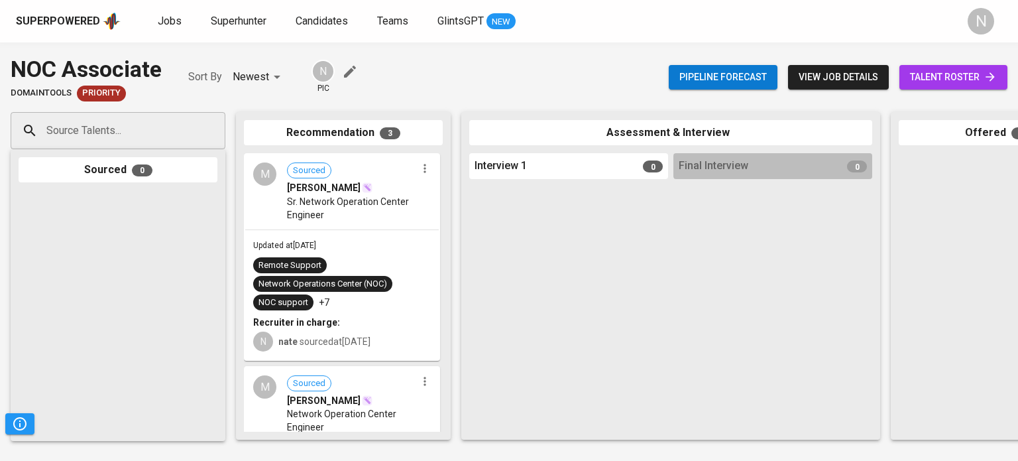
click at [927, 80] on span "talent roster" at bounding box center [953, 77] width 87 height 17
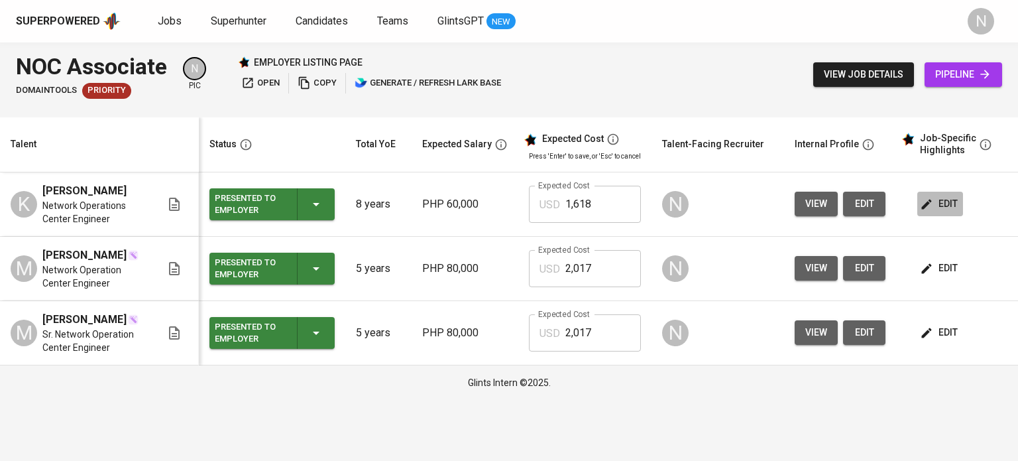
click at [932, 203] on span "edit" at bounding box center [939, 203] width 35 height 17
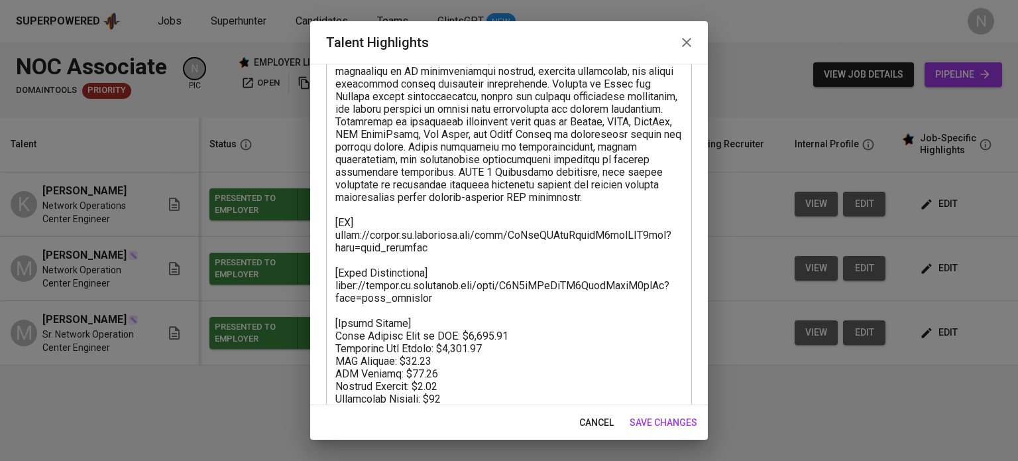
scroll to position [160, 0]
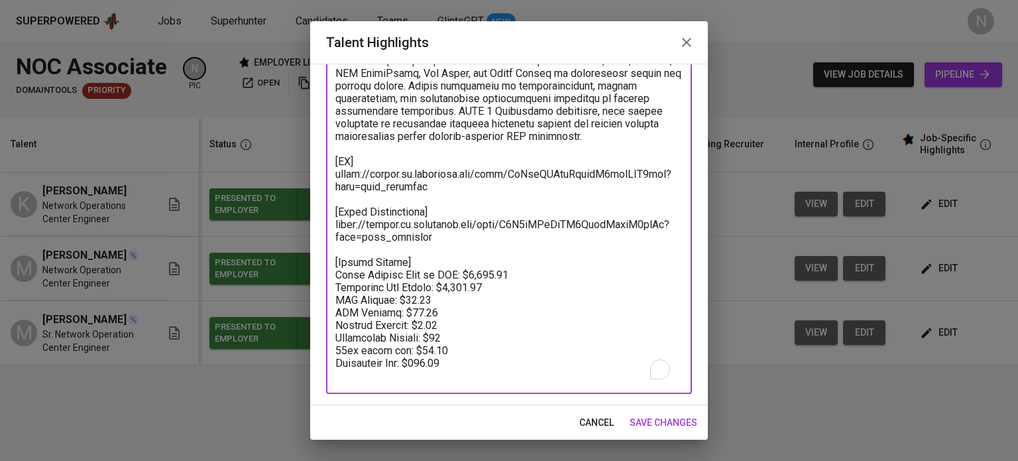
drag, startPoint x: 439, startPoint y: 248, endPoint x: 327, endPoint y: 239, distance: 112.3
click at [327, 239] on div "x Talent Highlights" at bounding box center [509, 186] width 366 height 415
click at [692, 42] on icon "button" at bounding box center [687, 42] width 16 height 16
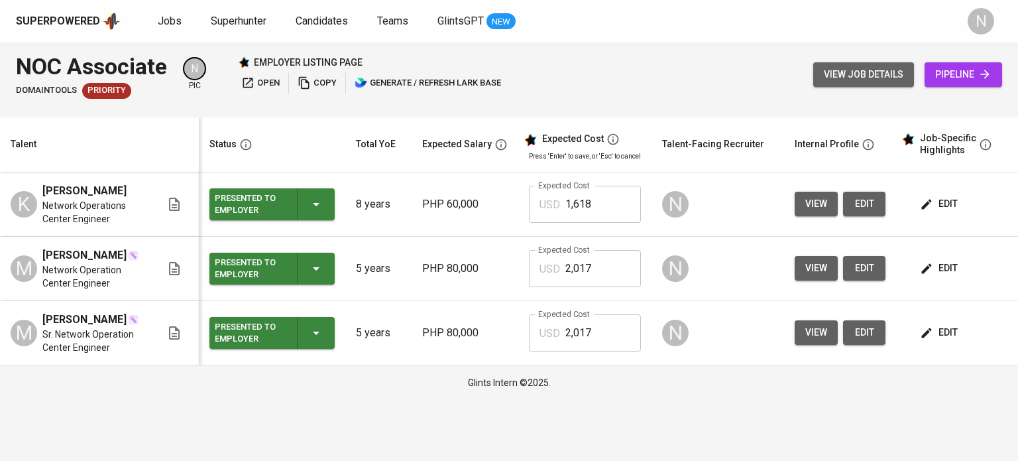
click at [882, 69] on span "view job details" at bounding box center [864, 74] width 80 height 17
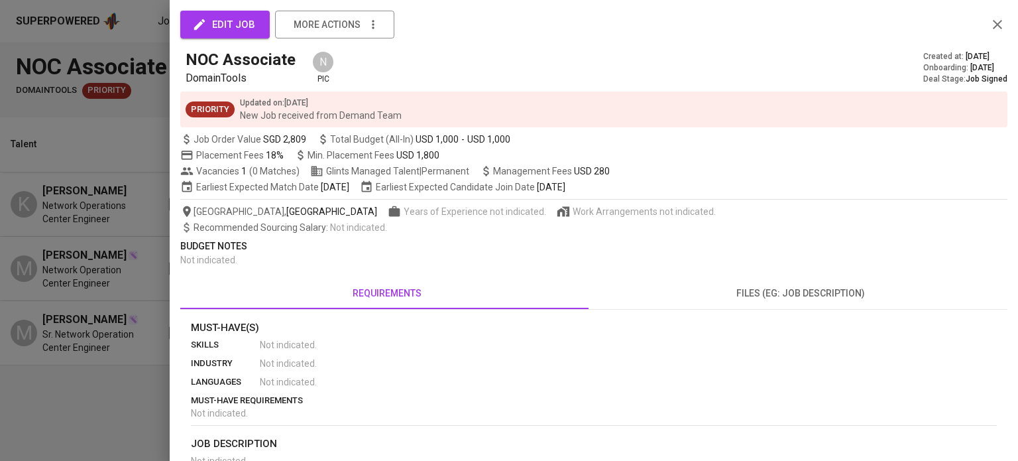
click at [236, 26] on span "edit job" at bounding box center [225, 24] width 60 height 17
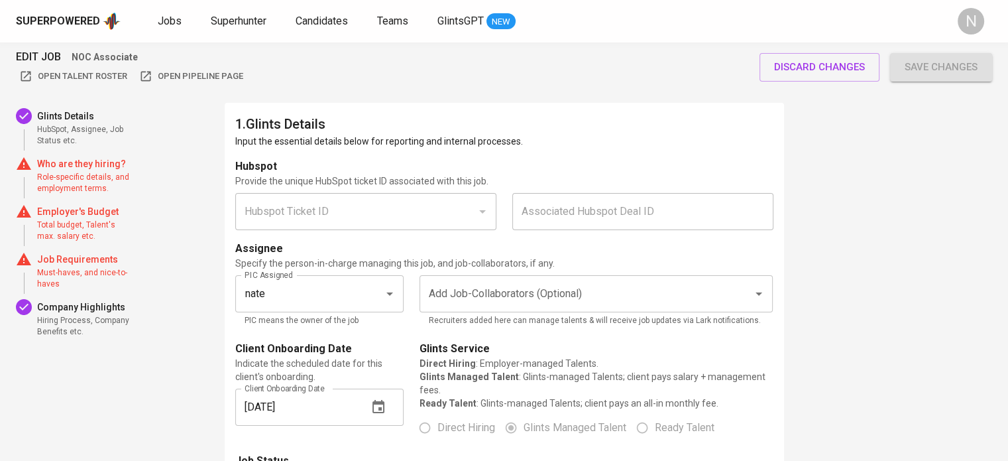
click at [82, 162] on p "Who are they hiring?" at bounding box center [84, 163] width 95 height 13
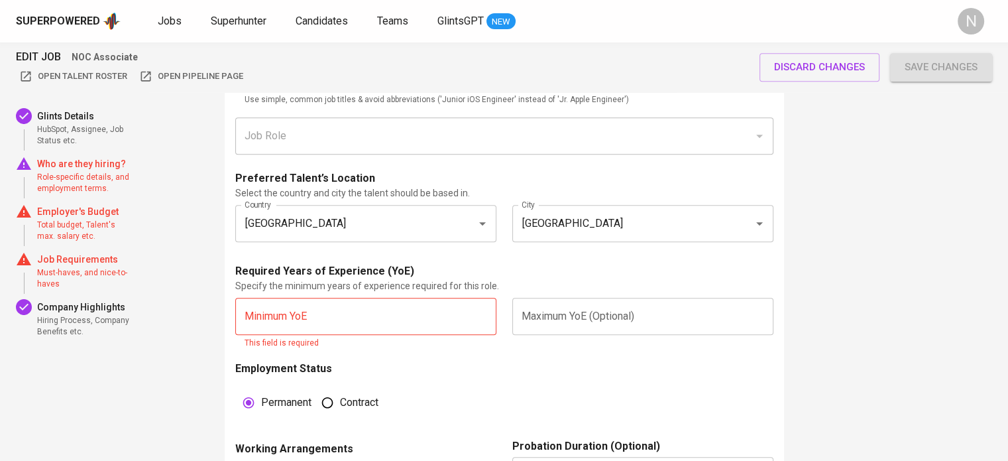
scroll to position [755, 0]
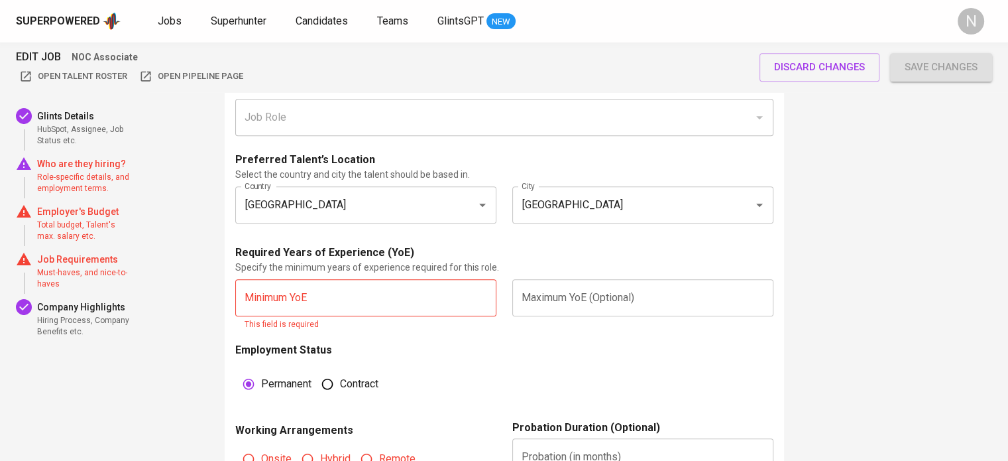
click at [339, 298] on input "text" at bounding box center [365, 297] width 261 height 37
type input "2"
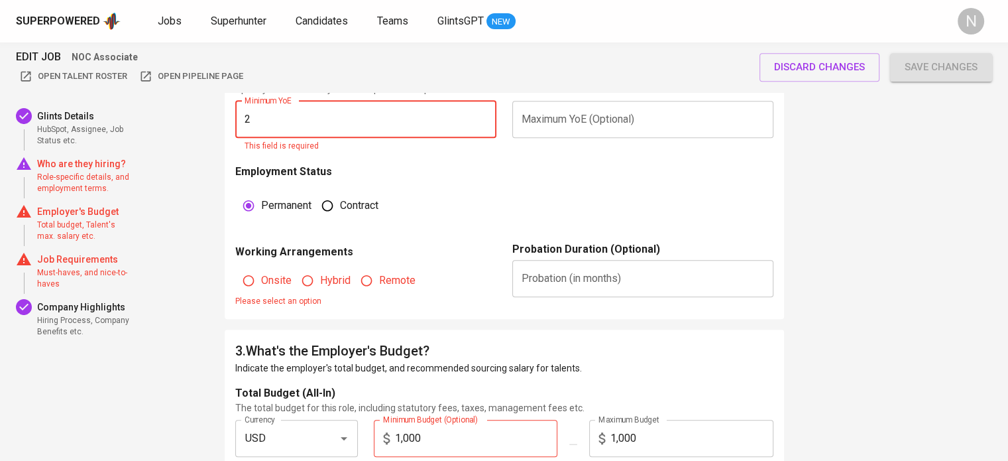
scroll to position [1020, 0]
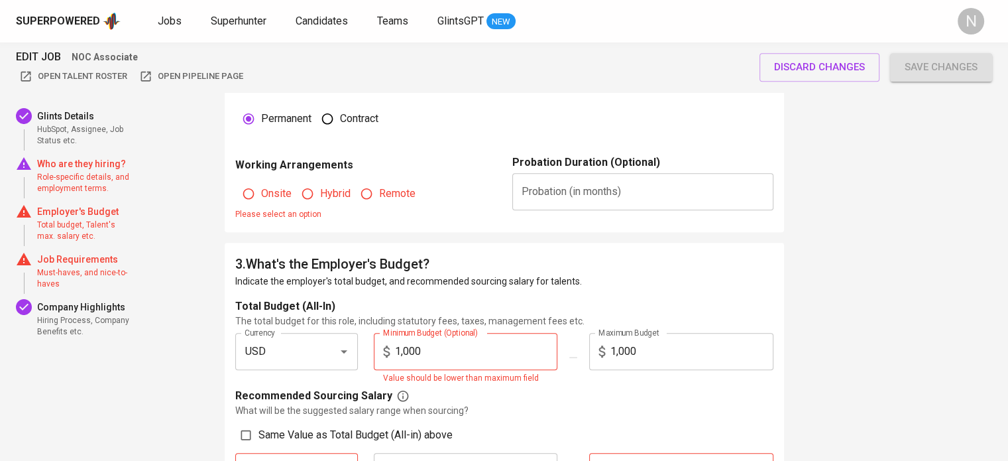
click at [366, 201] on fieldset "Onsite Hybrid Remote Please select an option" at bounding box center [365, 197] width 261 height 48
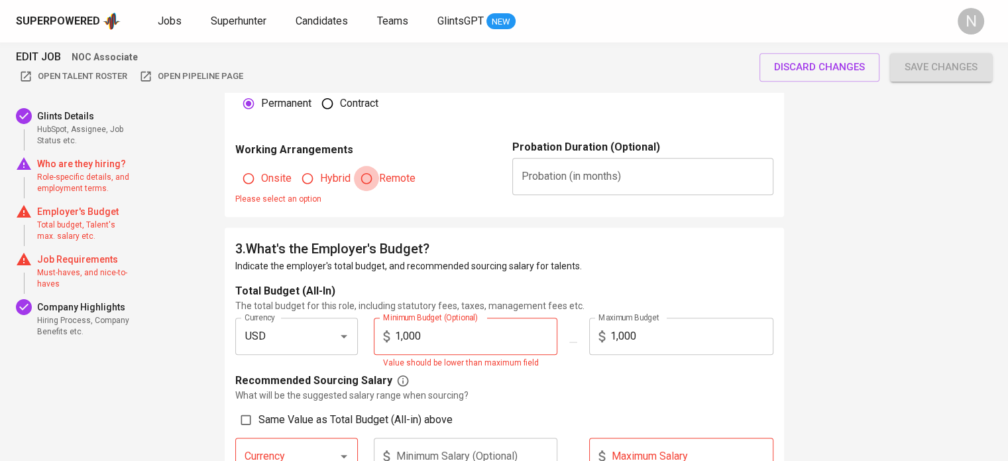
click at [368, 177] on input "Remote" at bounding box center [366, 178] width 25 height 25
radio input "true"
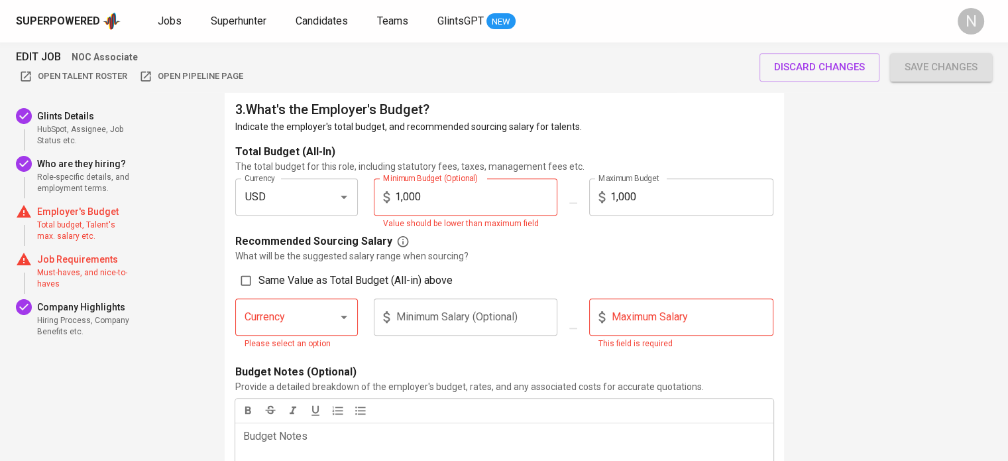
scroll to position [1152, 0]
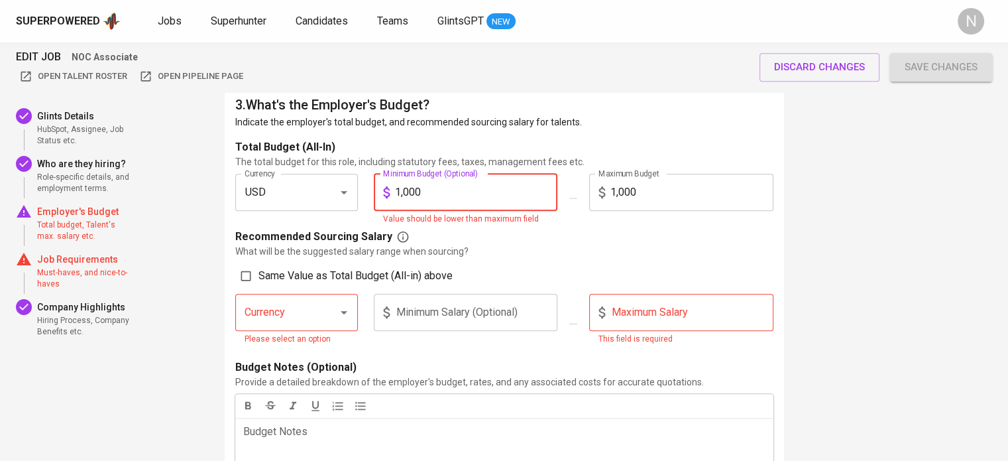
click at [379, 188] on div "1,000 Minimum Budget (Optional)" at bounding box center [466, 192] width 184 height 37
click at [414, 195] on input "1,000" at bounding box center [476, 192] width 163 height 37
click at [402, 195] on input "1,000" at bounding box center [476, 192] width 163 height 37
type input "1,500"
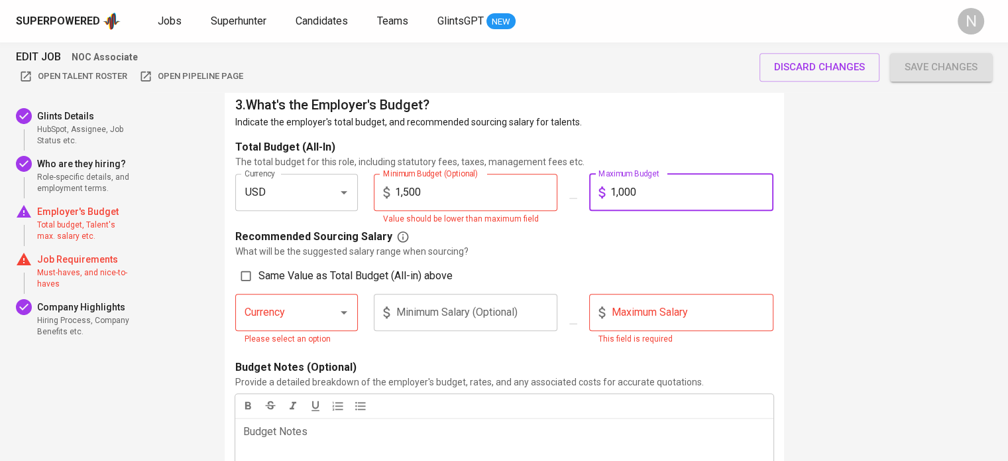
drag, startPoint x: 644, startPoint y: 193, endPoint x: 591, endPoint y: 189, distance: 53.2
click at [591, 189] on div "1,000 Maximum Budget" at bounding box center [681, 192] width 184 height 37
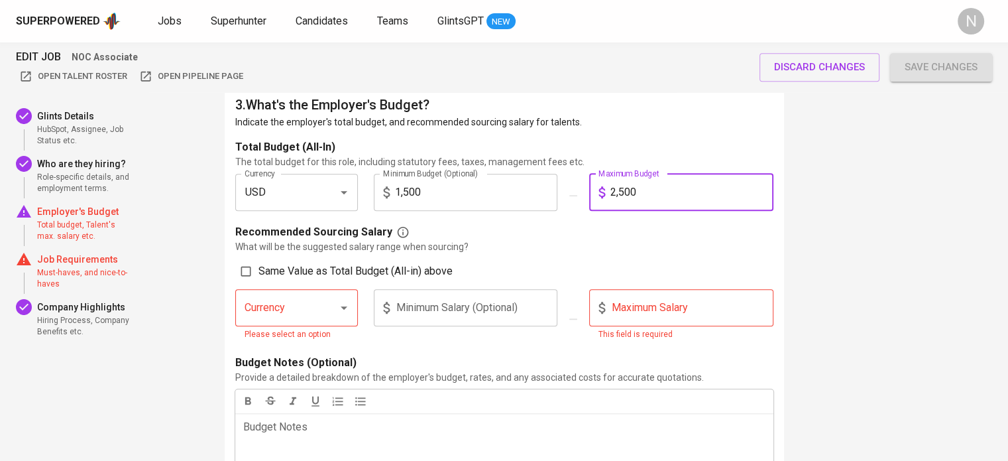
type input "2,500"
click at [356, 267] on span "Same Value as Total Budget (All-in) above" at bounding box center [355, 271] width 194 height 16
click at [258, 267] on input "Same Value as Total Budget (All-in) above" at bounding box center [245, 270] width 25 height 25
checkbox input "true"
type input "USD"
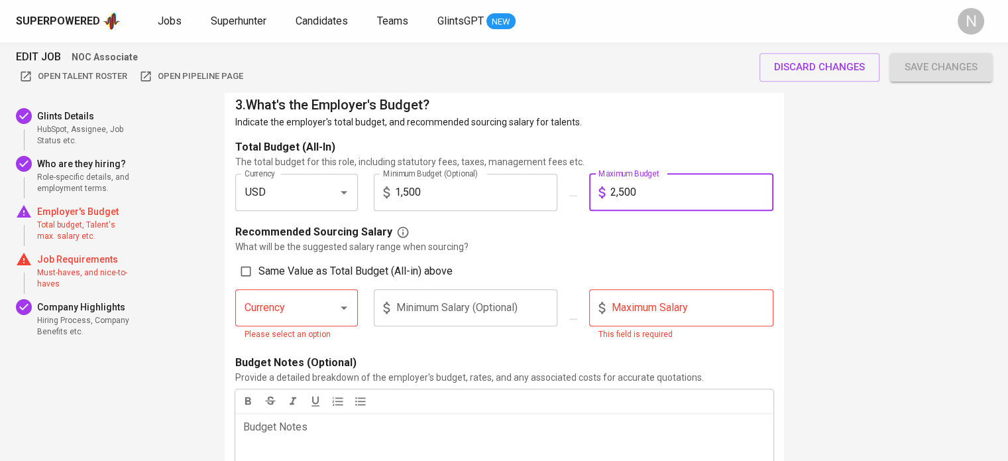
type input "1,500"
type input "2,500"
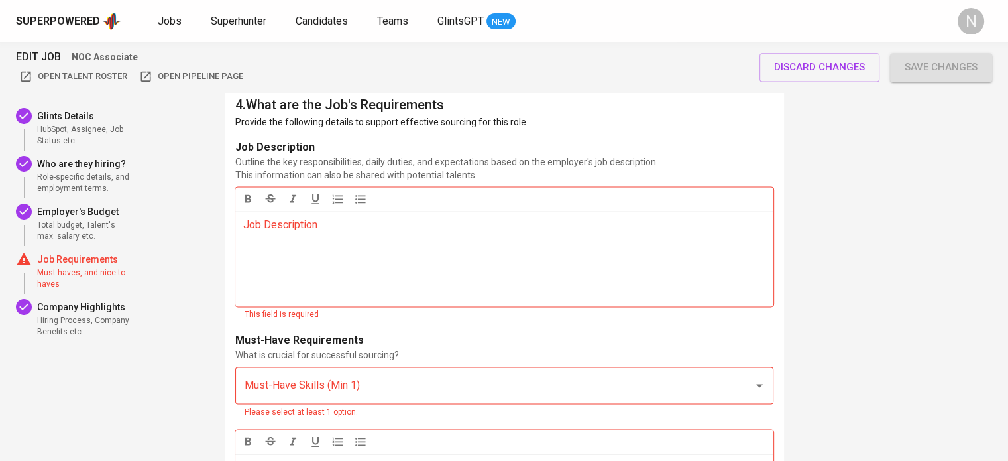
scroll to position [1815, 0]
click at [341, 253] on div "Job Description ﻿" at bounding box center [504, 256] width 538 height 95
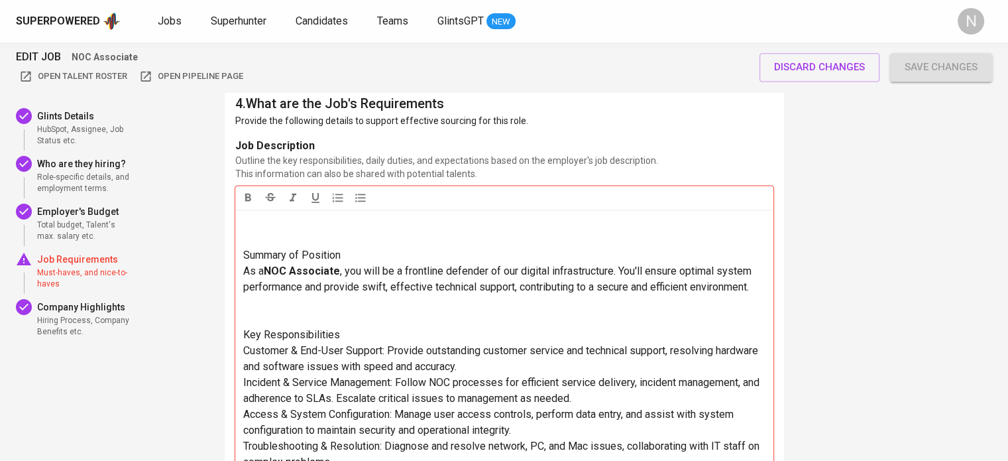
click at [338, 237] on p "To enrich screen reader interactions, please activate Accessibility in Grammarl…" at bounding box center [504, 231] width 522 height 32
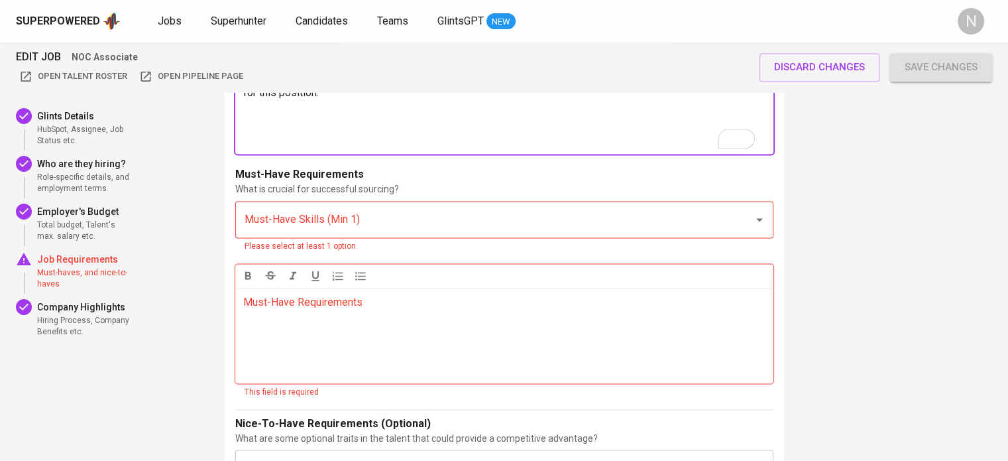
scroll to position [2279, 0]
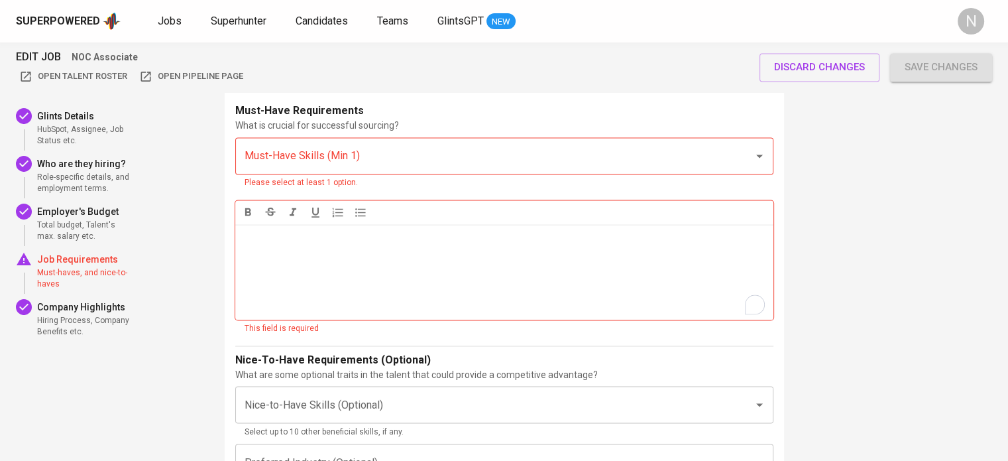
click at [346, 286] on div "Must-Have Requirements ﻿" at bounding box center [504, 271] width 538 height 95
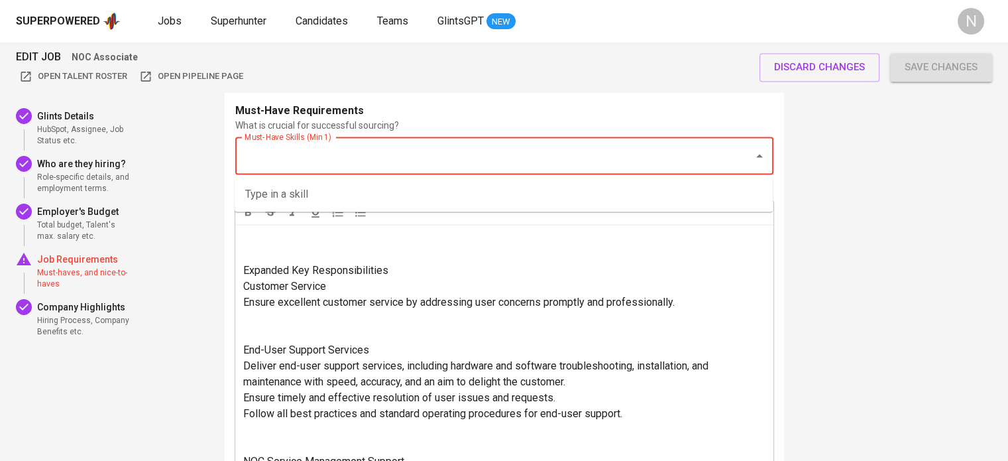
click at [341, 150] on input "Must-Have Skills (Min 1)" at bounding box center [485, 155] width 489 height 25
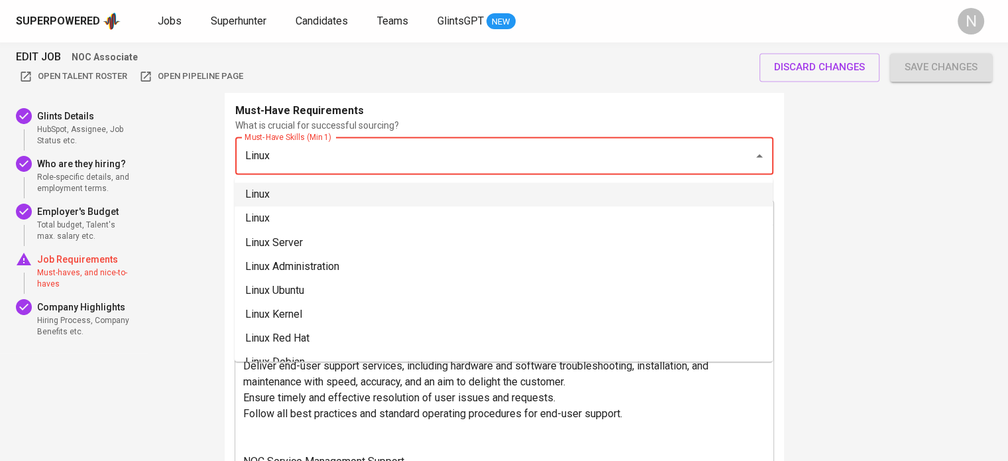
click at [313, 193] on li "Linux" at bounding box center [504, 194] width 538 height 24
type input "Linux"
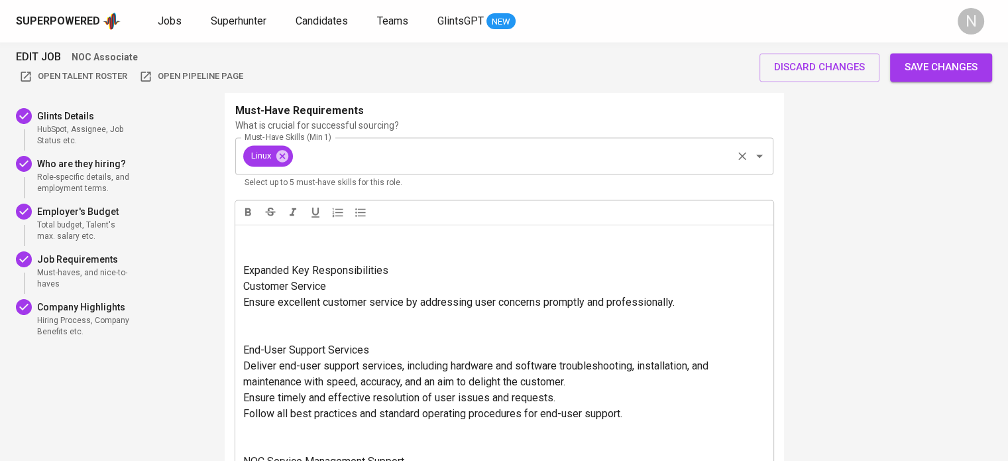
click at [316, 158] on input "Must-Have Skills (Min 1)" at bounding box center [512, 155] width 435 height 25
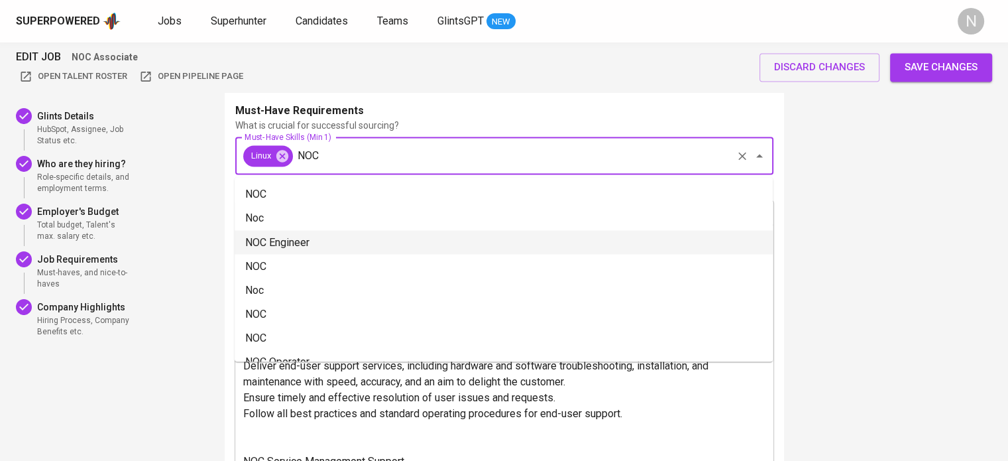
click at [334, 233] on li "NOC Engineer" at bounding box center [504, 242] width 538 height 24
type input "NOC"
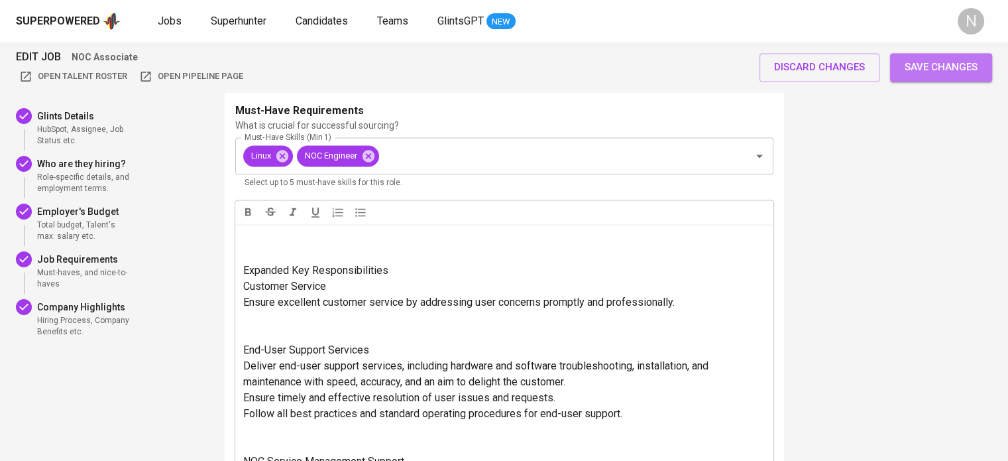
drag, startPoint x: 933, startPoint y: 68, endPoint x: 901, endPoint y: 91, distance: 39.9
click at [933, 66] on span "Save changes" at bounding box center [941, 66] width 73 height 17
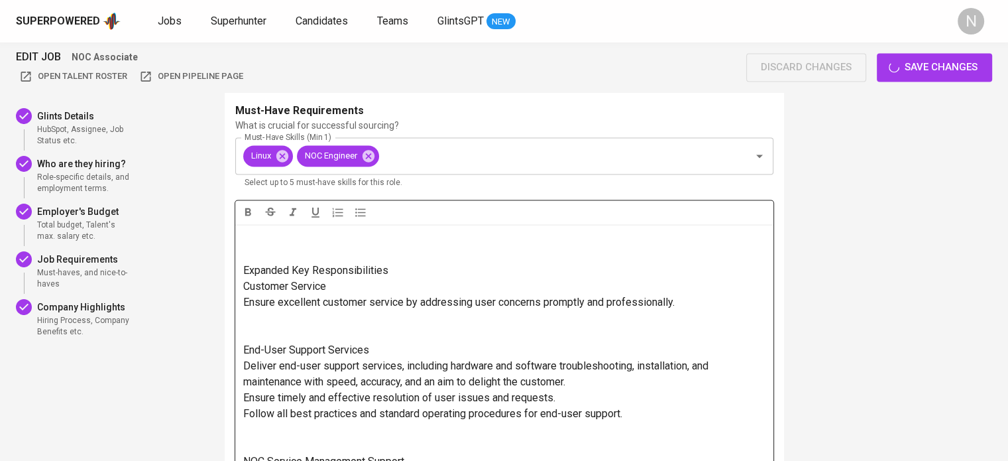
scroll to position [29, 0]
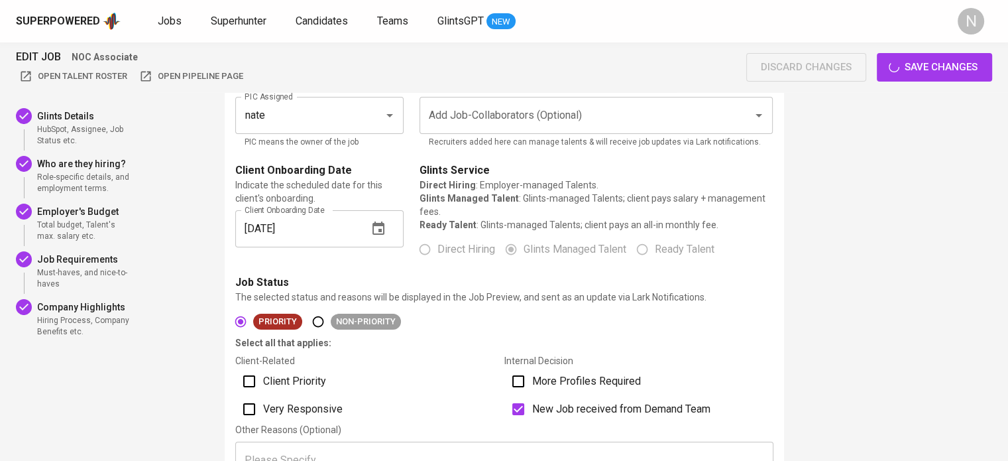
click at [279, 379] on span "Client Priority" at bounding box center [294, 381] width 63 height 16
click at [263, 379] on input "Client Priority" at bounding box center [249, 381] width 28 height 28
checkbox input "true"
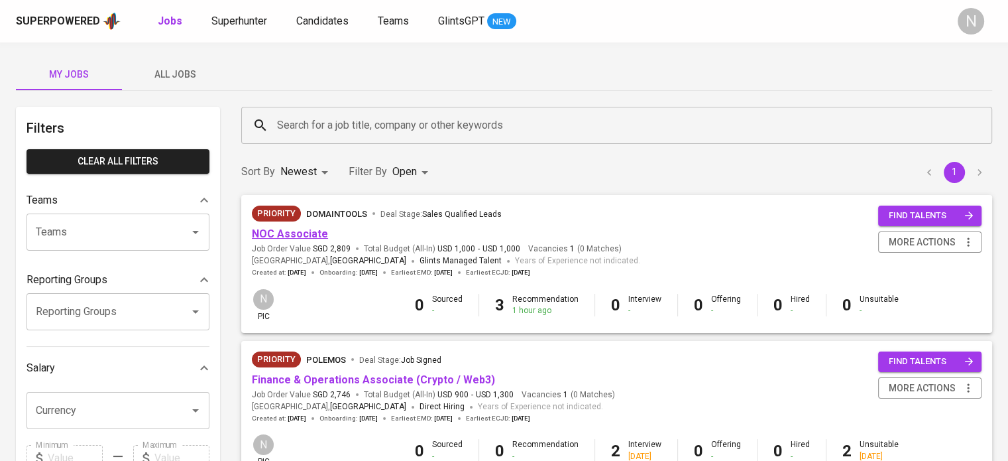
click at [321, 229] on link "NOC Associate" at bounding box center [290, 233] width 76 height 13
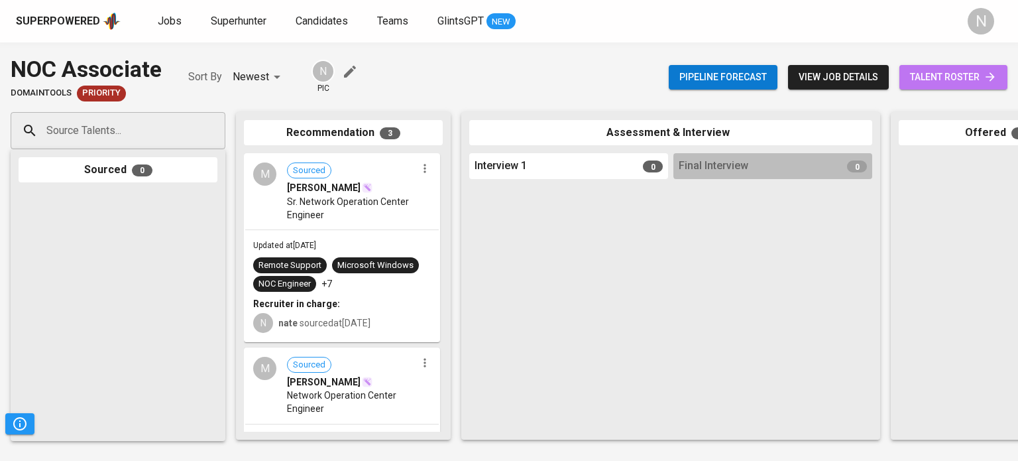
click at [942, 72] on span "talent roster" at bounding box center [953, 77] width 87 height 17
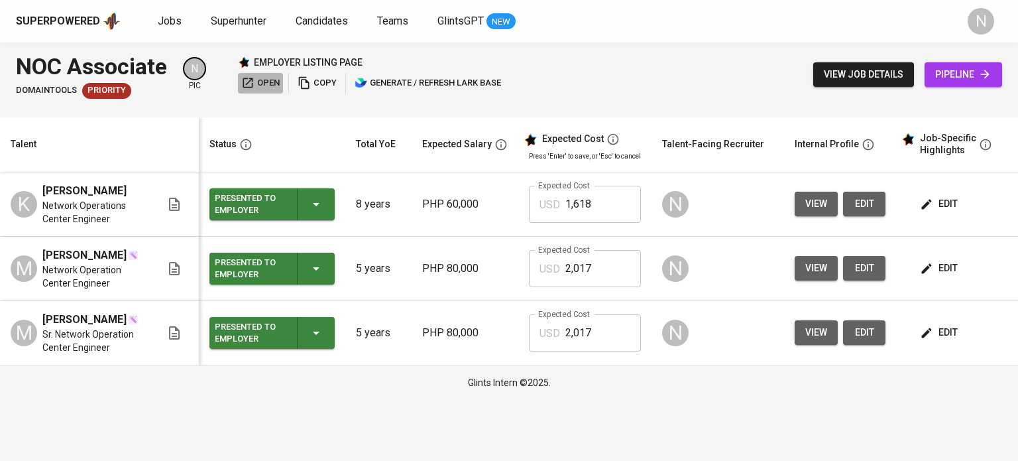
click at [270, 83] on span "open" at bounding box center [260, 83] width 38 height 15
